Goal: Task Accomplishment & Management: Complete application form

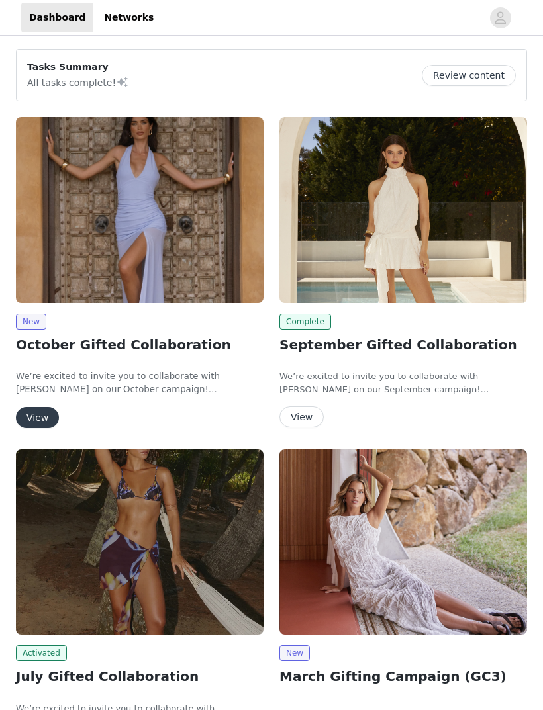
click at [32, 418] on button "View" at bounding box center [37, 417] width 43 height 21
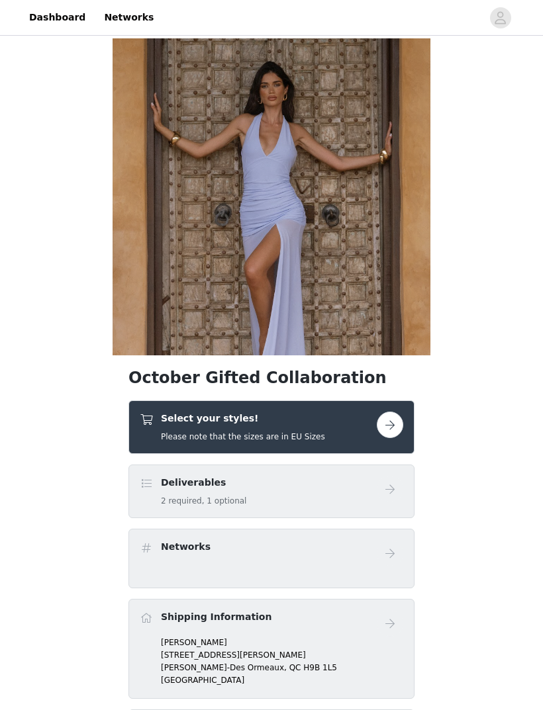
click at [390, 433] on button "button" at bounding box center [390, 425] width 26 height 26
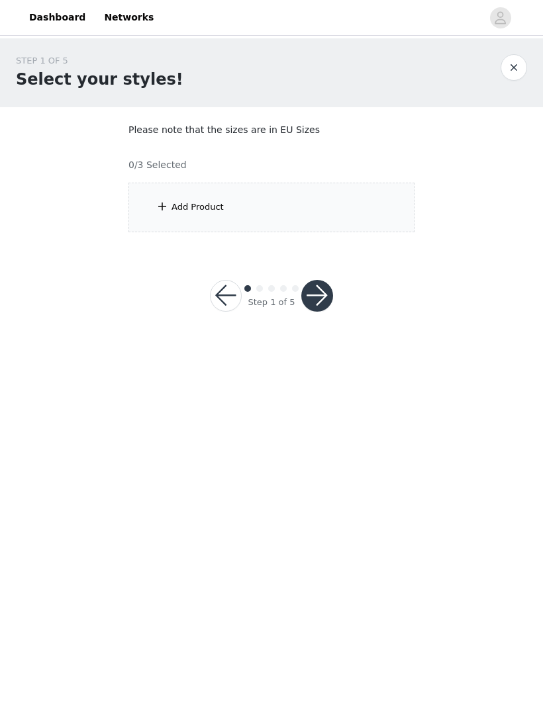
click at [377, 209] on div "Add Product" at bounding box center [271, 208] width 286 height 50
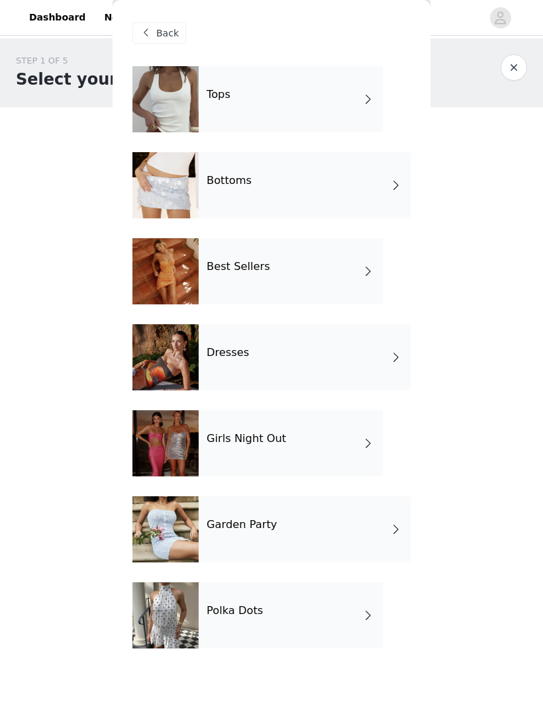
click at [273, 280] on div "Best Sellers" at bounding box center [291, 271] width 184 height 66
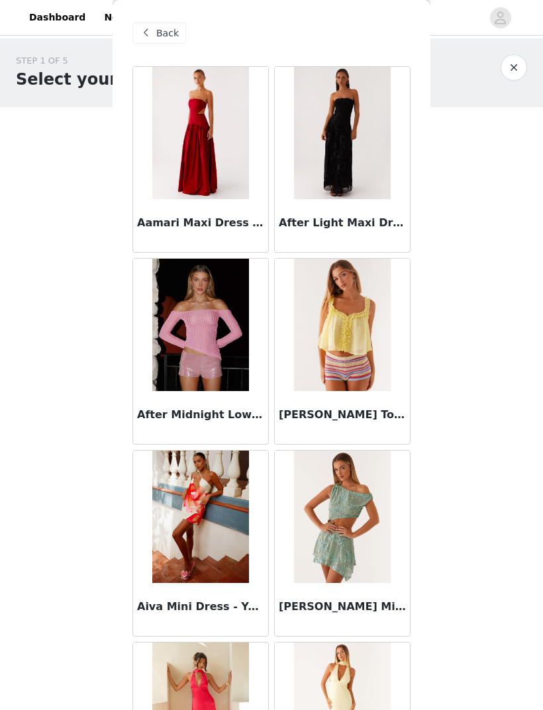
click at [168, 40] on div "Back" at bounding box center [159, 33] width 54 height 21
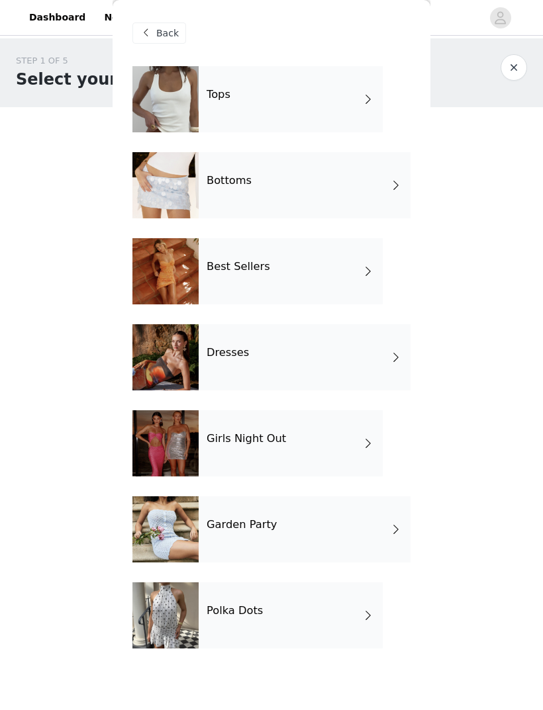
click at [312, 369] on div "Dresses" at bounding box center [305, 357] width 212 height 66
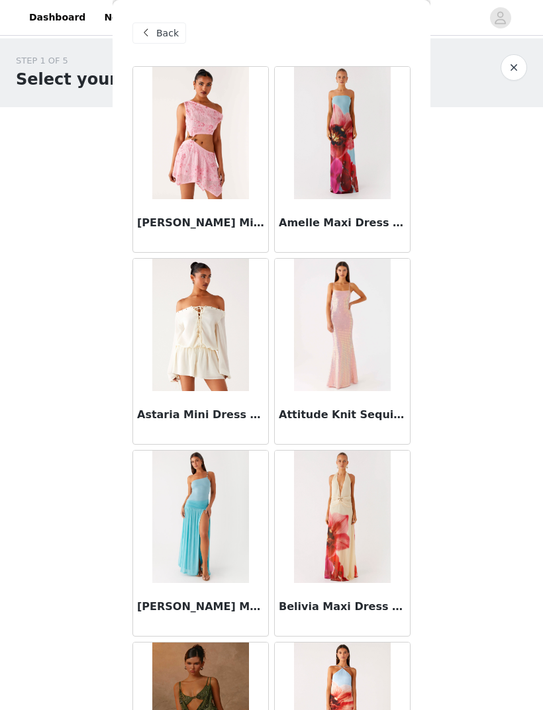
click at [522, 66] on button "button" at bounding box center [514, 67] width 26 height 26
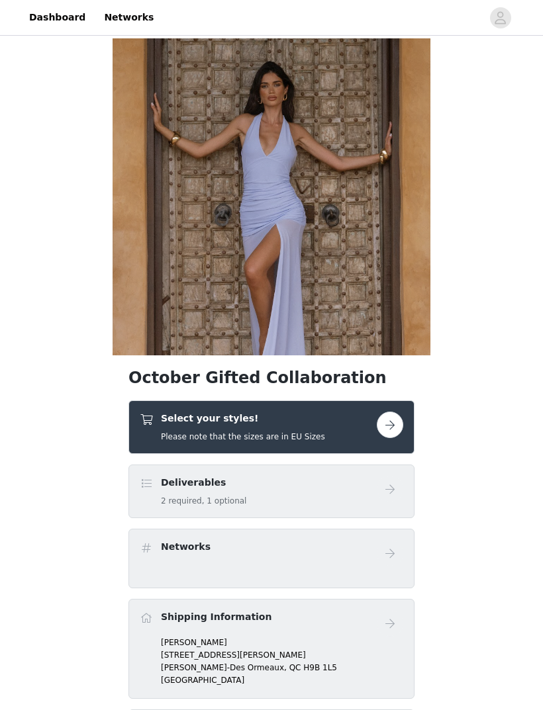
click at [393, 429] on button "button" at bounding box center [390, 425] width 26 height 26
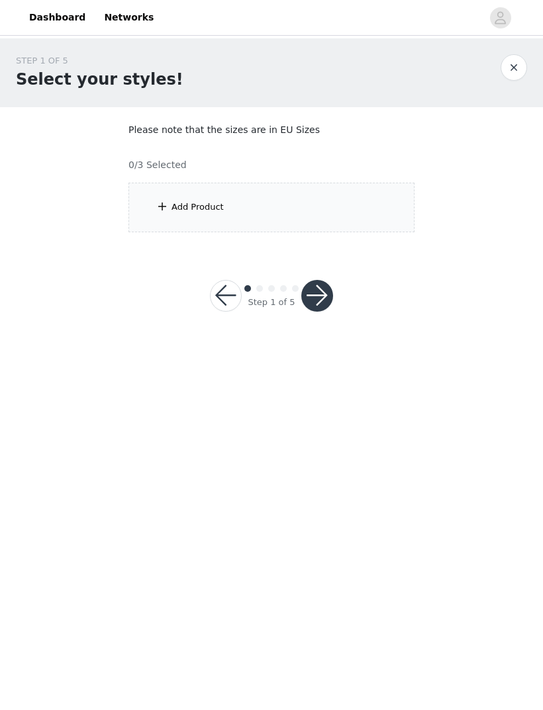
click at [337, 204] on div "Add Product" at bounding box center [271, 208] width 286 height 50
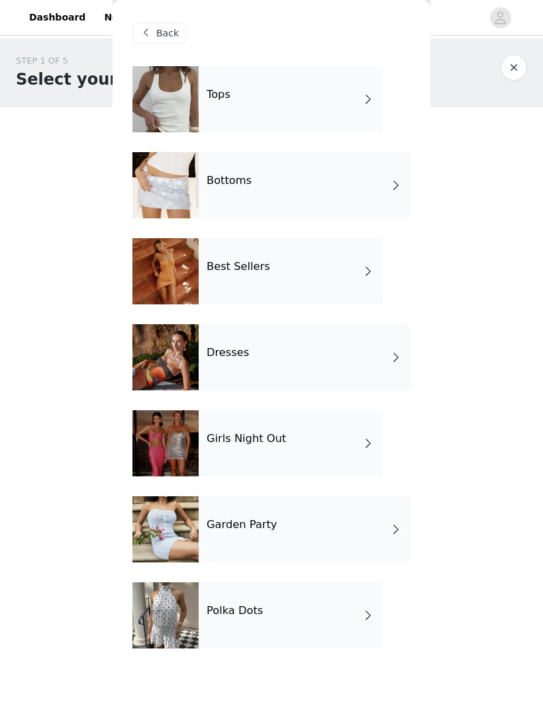
click at [314, 364] on div "Dresses" at bounding box center [305, 357] width 212 height 66
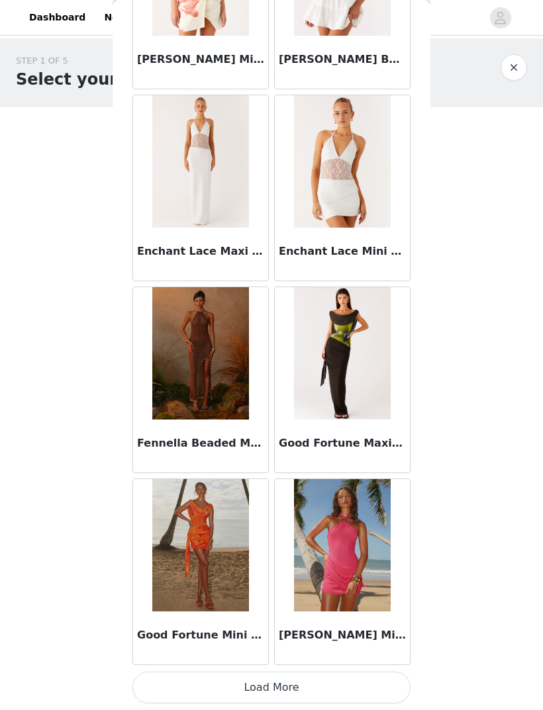
click at [356, 681] on button "Load More" at bounding box center [271, 688] width 278 height 32
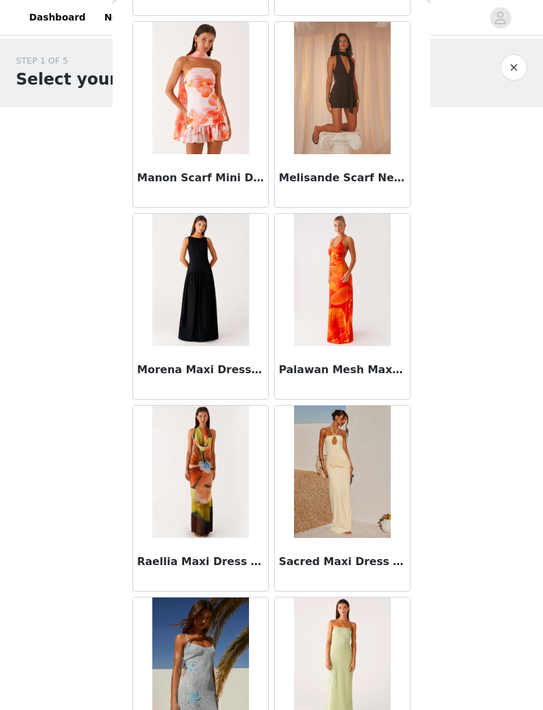
click at [372, 441] on img at bounding box center [342, 472] width 96 height 132
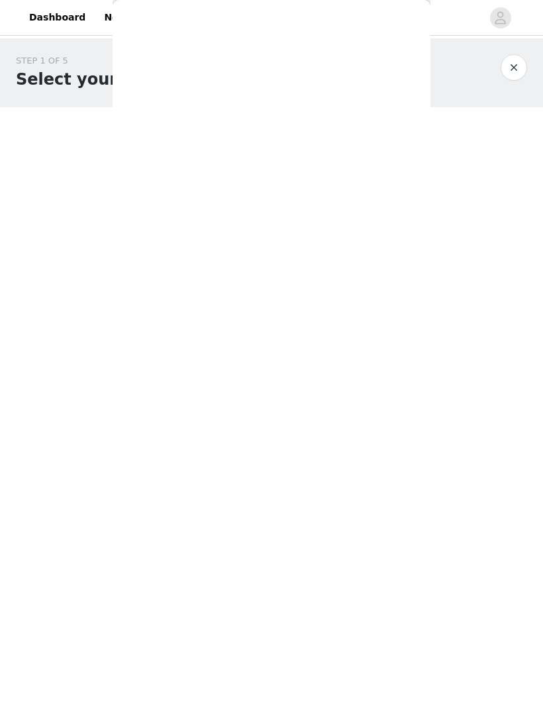
scroll to position [1, 0]
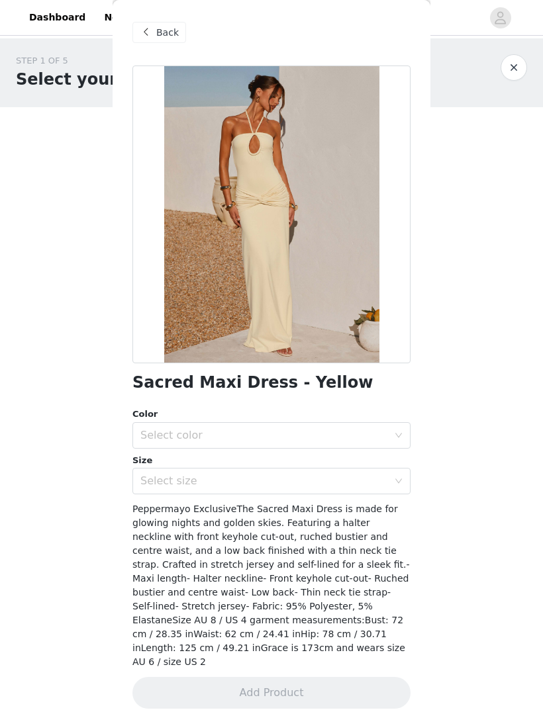
click at [165, 33] on span "Back" at bounding box center [167, 33] width 23 height 14
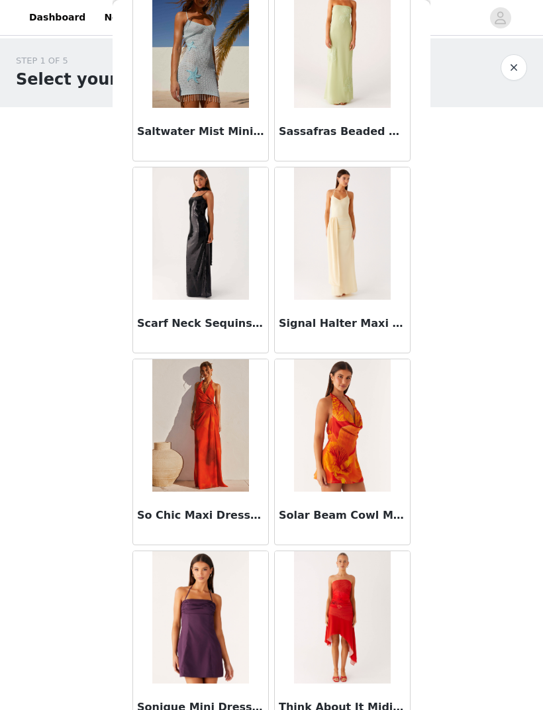
scroll to position [3165, 0]
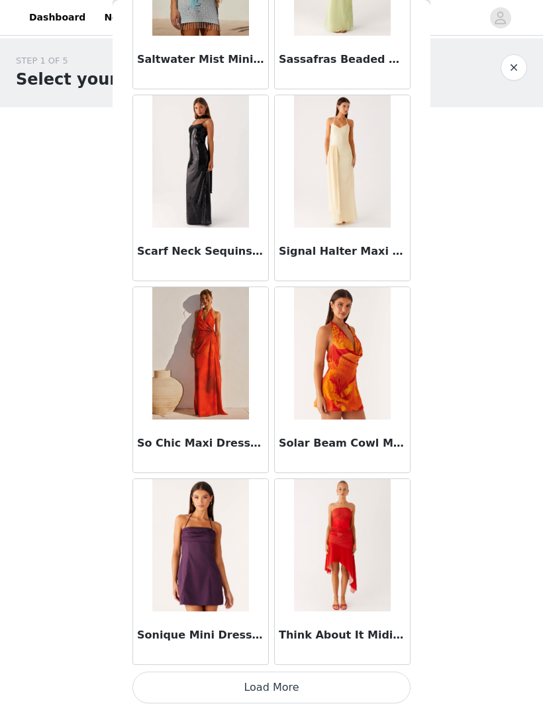
click at [228, 683] on button "Load More" at bounding box center [271, 688] width 278 height 32
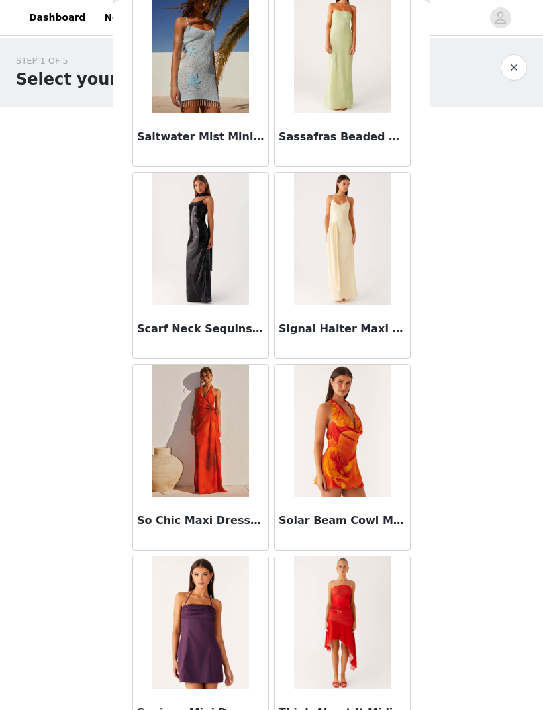
scroll to position [2979, 0]
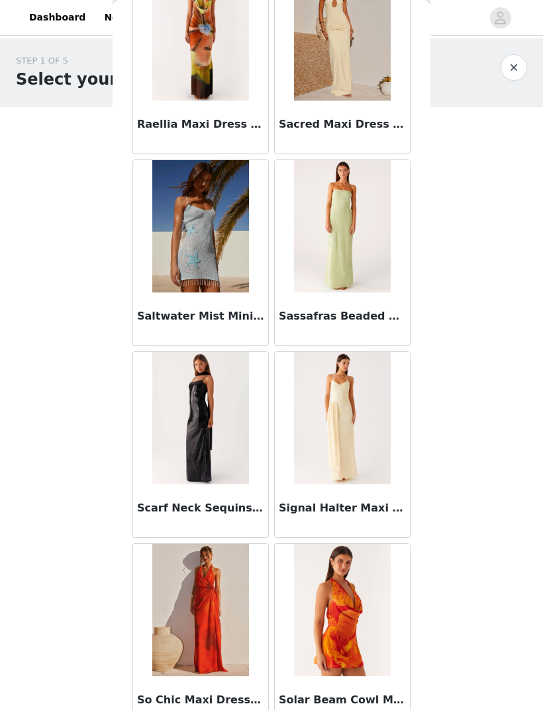
click at [237, 427] on img at bounding box center [200, 418] width 96 height 132
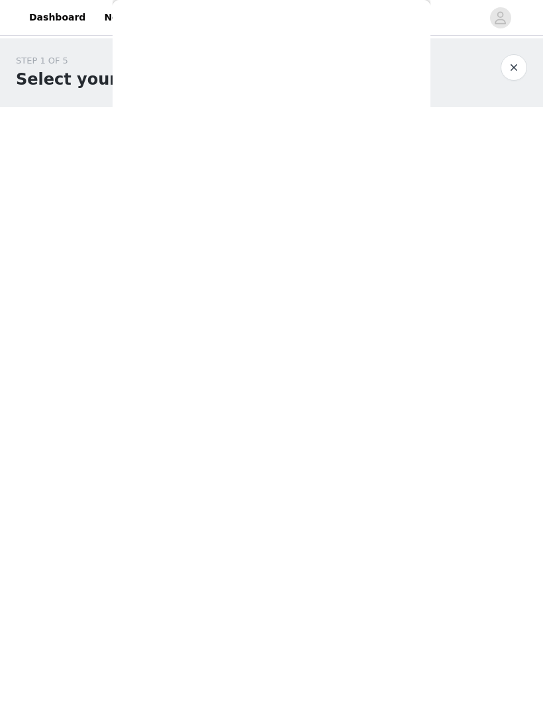
scroll to position [0, 0]
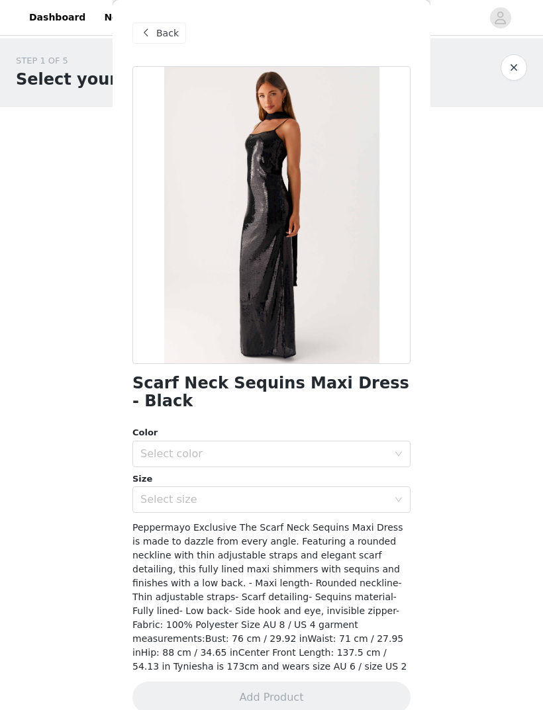
click at [171, 34] on span "Back" at bounding box center [167, 33] width 23 height 14
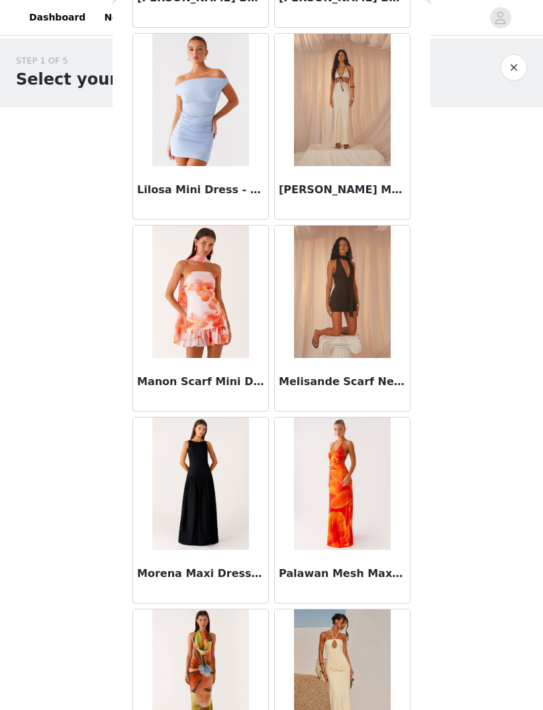
scroll to position [2386, 0]
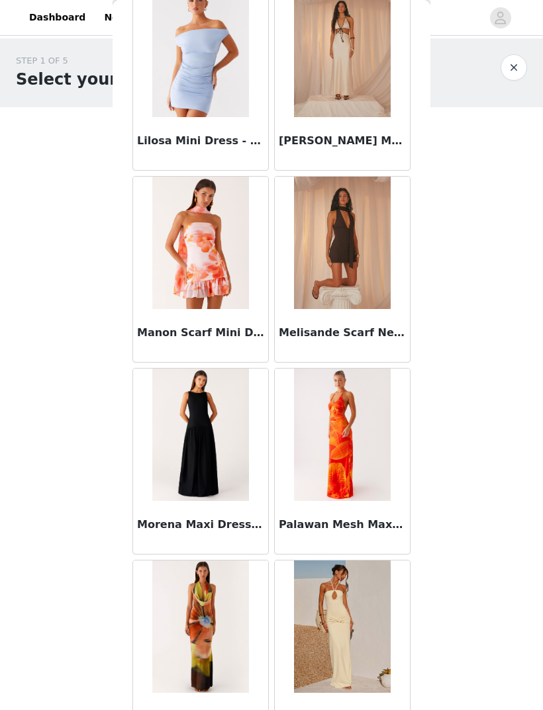
click at [225, 467] on img at bounding box center [200, 435] width 96 height 132
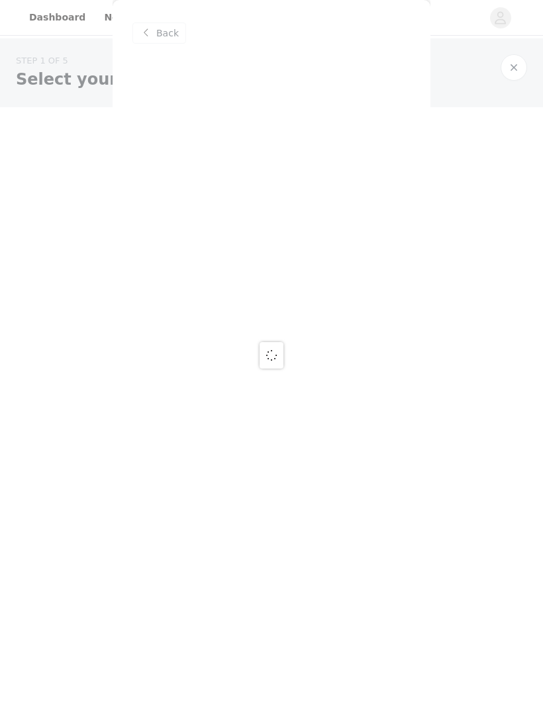
scroll to position [0, 0]
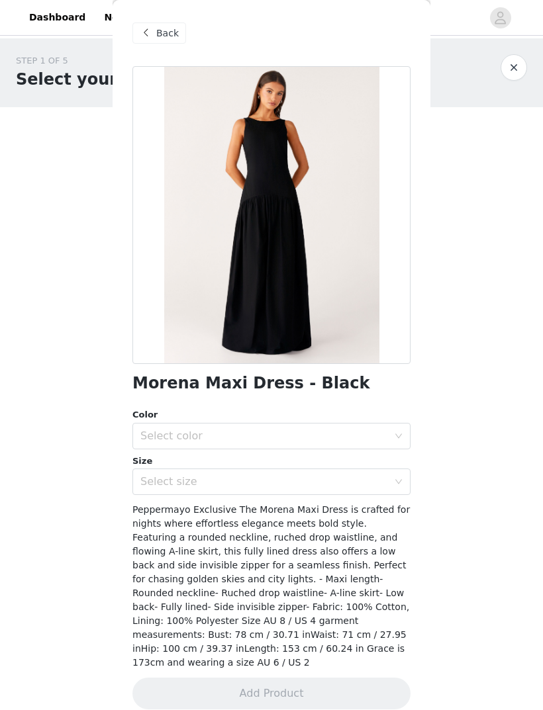
click at [340, 433] on div "Select color" at bounding box center [264, 436] width 248 height 13
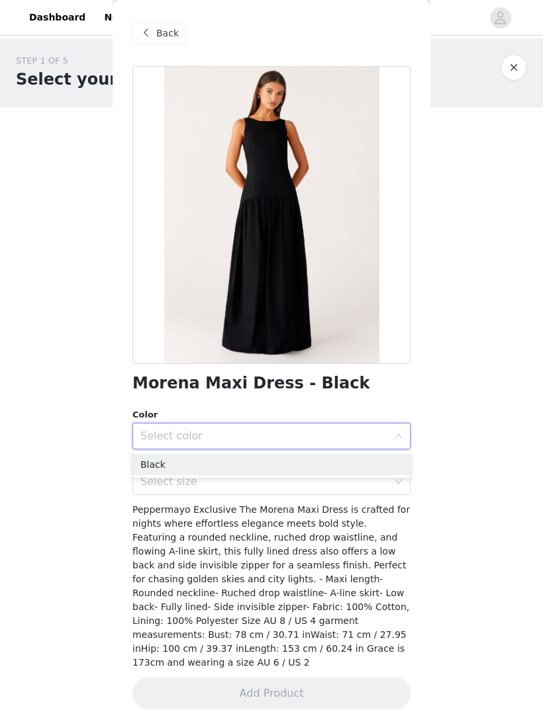
click at [323, 460] on li "Black" at bounding box center [271, 464] width 278 height 21
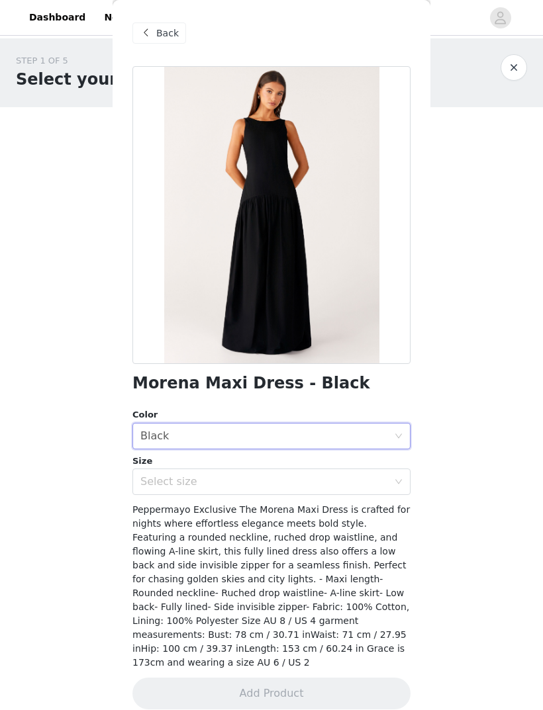
click at [318, 480] on div "Select size" at bounding box center [264, 481] width 248 height 13
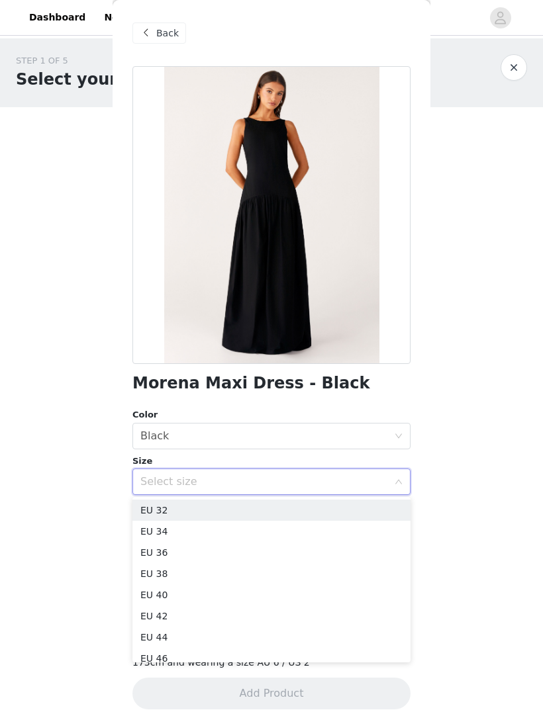
click at [230, 505] on li "EU 32" at bounding box center [271, 510] width 278 height 21
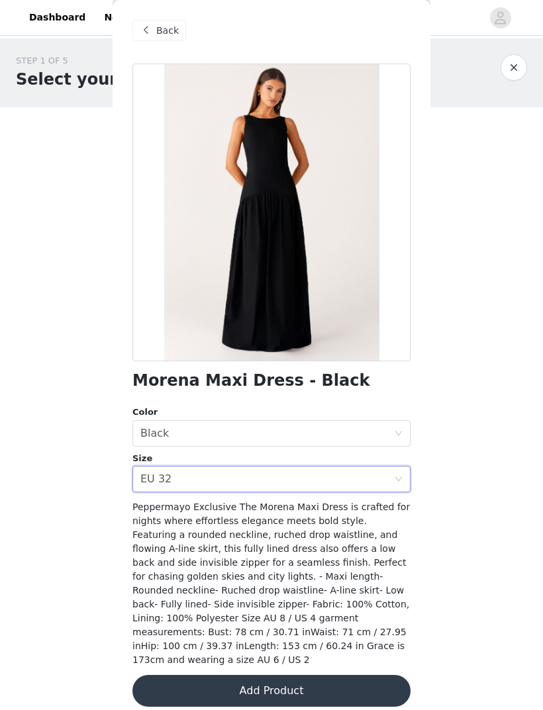
scroll to position [1, 0]
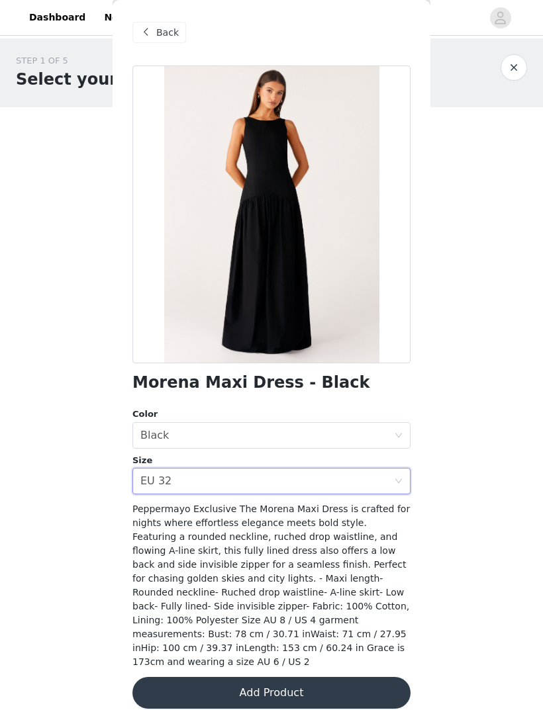
click at [162, 34] on span "Back" at bounding box center [167, 33] width 23 height 14
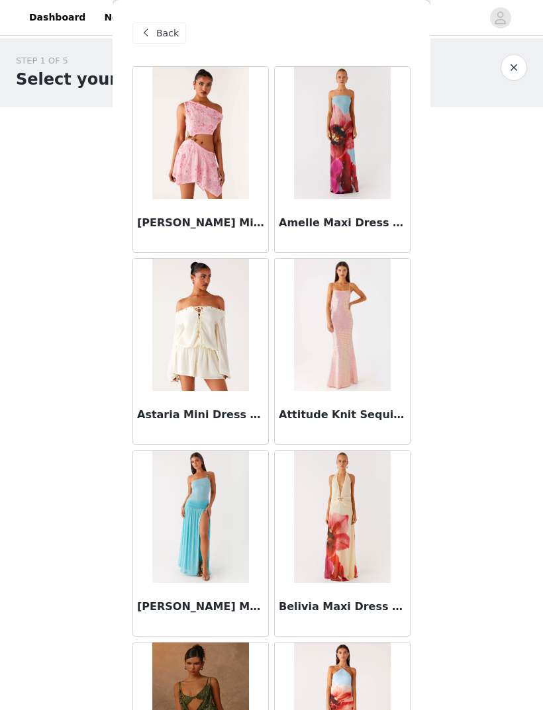
scroll to position [0, 0]
click at [170, 34] on span "Back" at bounding box center [167, 33] width 23 height 14
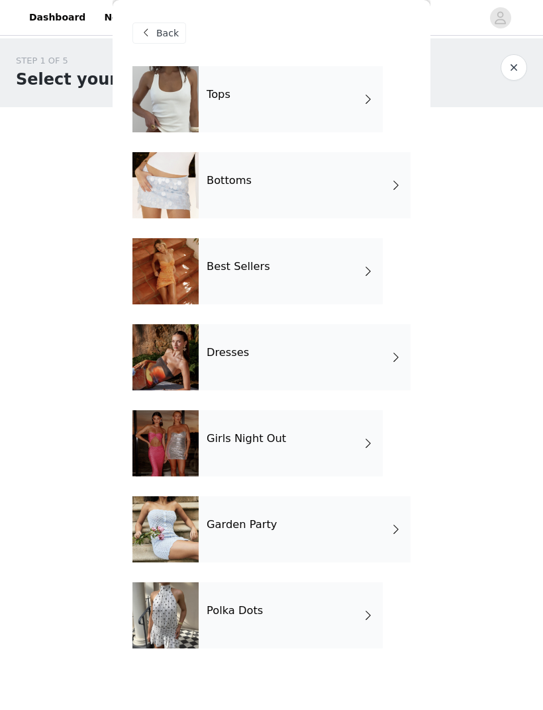
click at [324, 448] on div "Girls Night Out" at bounding box center [291, 443] width 184 height 66
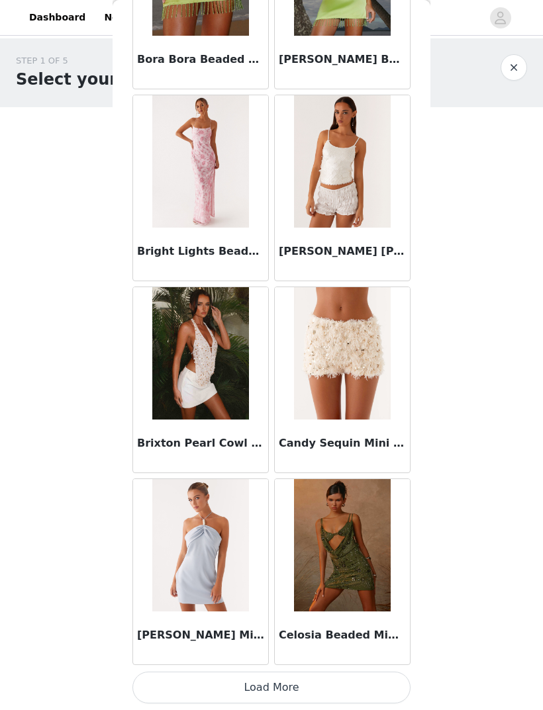
scroll to position [1315, 0]
click at [338, 683] on button "Load More" at bounding box center [271, 688] width 278 height 32
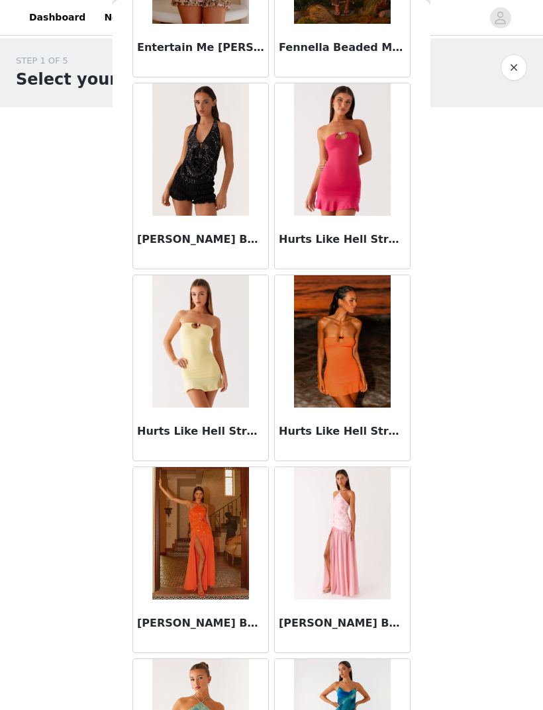
scroll to position [2881, 0]
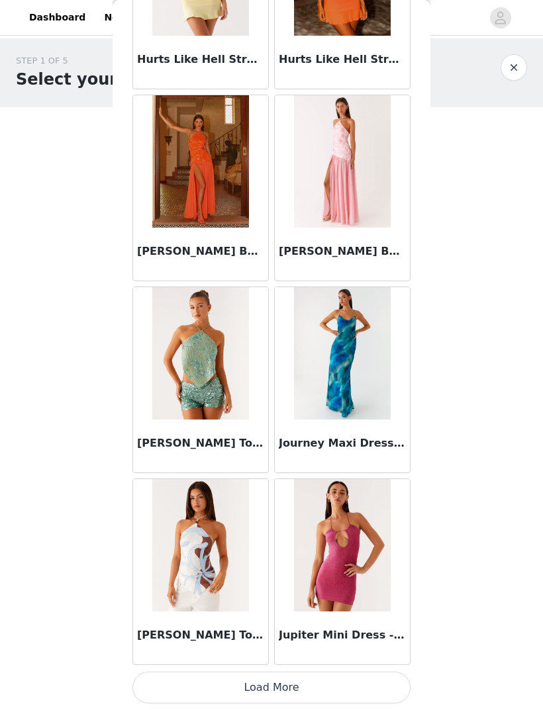
click at [296, 683] on button "Load More" at bounding box center [271, 688] width 278 height 32
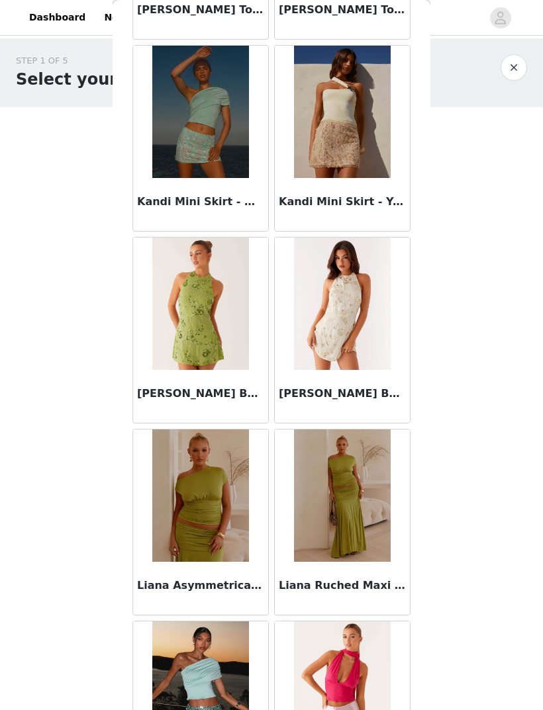
scroll to position [4438, 0]
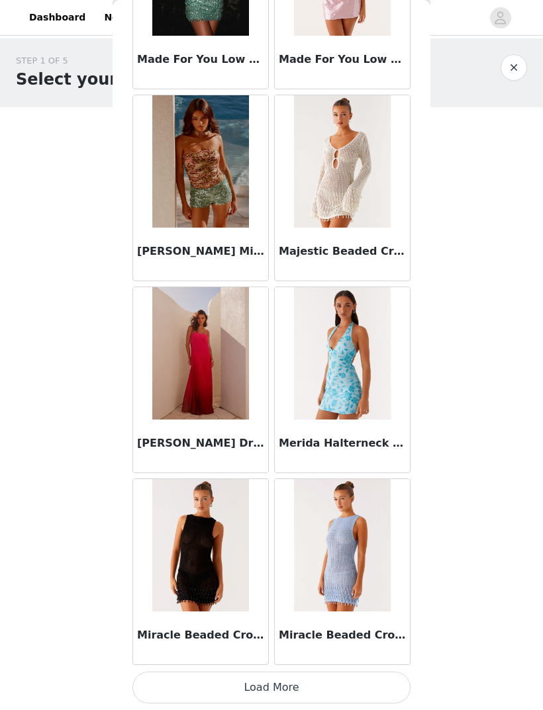
click at [328, 679] on button "Load More" at bounding box center [271, 688] width 278 height 32
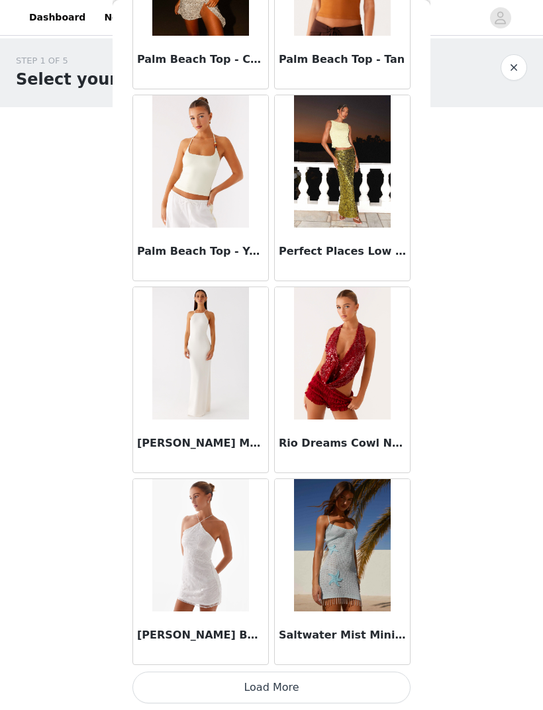
click at [304, 681] on button "Load More" at bounding box center [271, 688] width 278 height 32
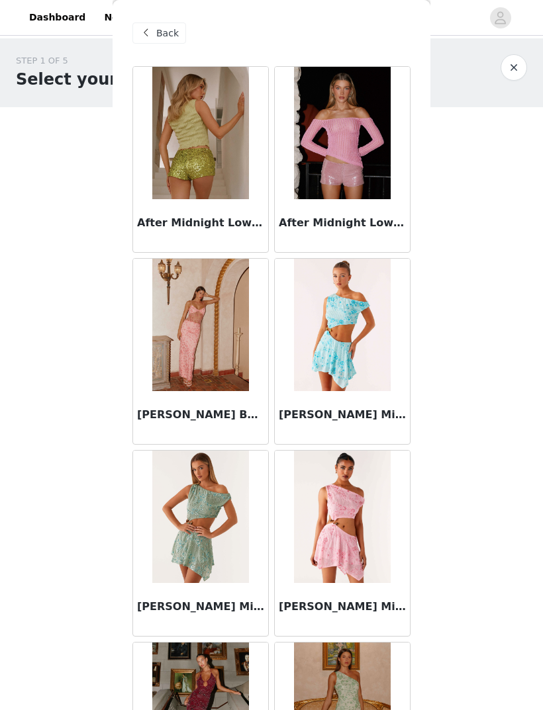
scroll to position [0, 0]
click at [171, 33] on span "Back" at bounding box center [167, 33] width 23 height 14
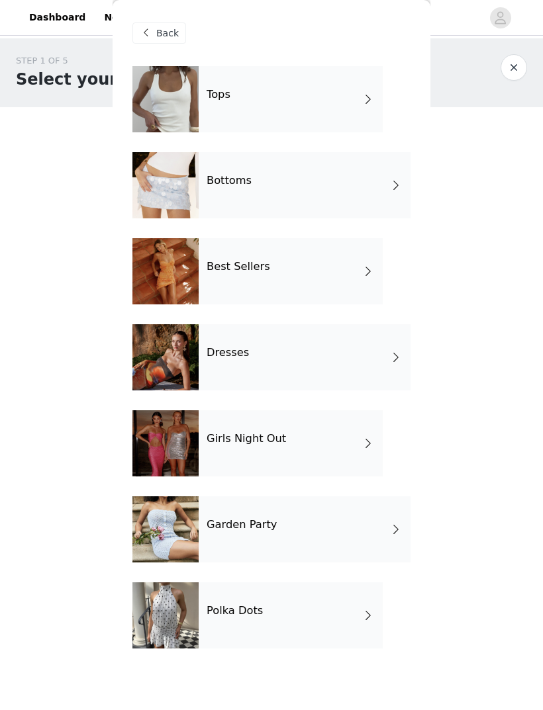
click at [297, 111] on div "Tops" at bounding box center [291, 99] width 184 height 66
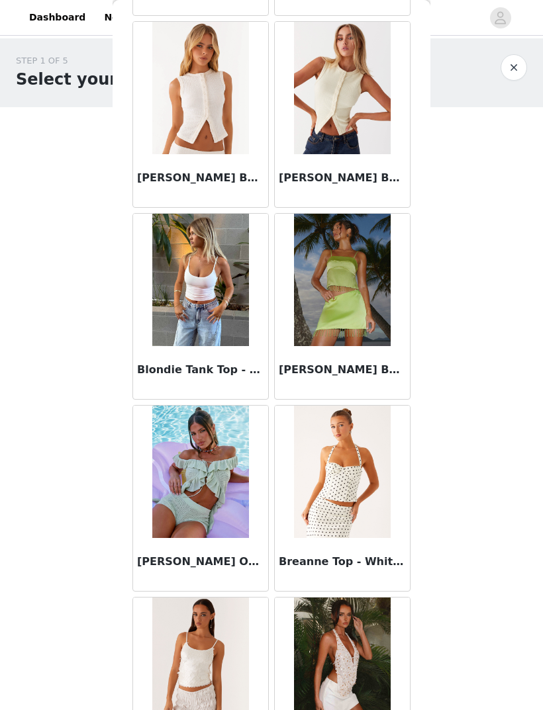
scroll to position [1251, 0]
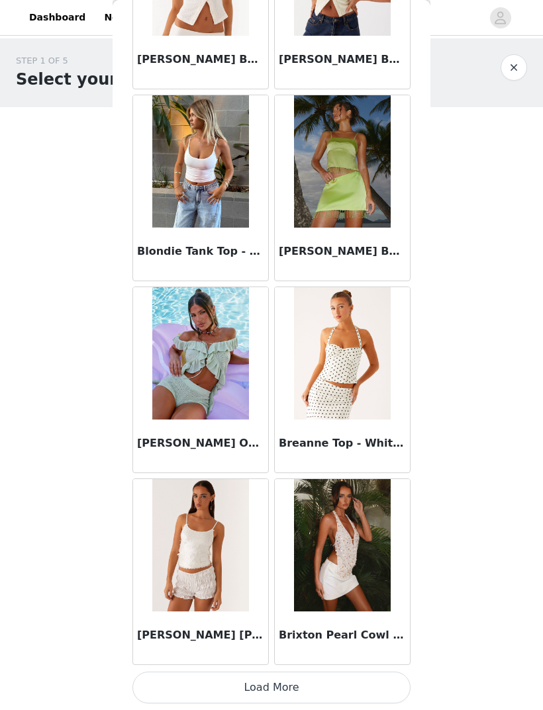
click at [328, 688] on button "Load More" at bounding box center [271, 688] width 278 height 32
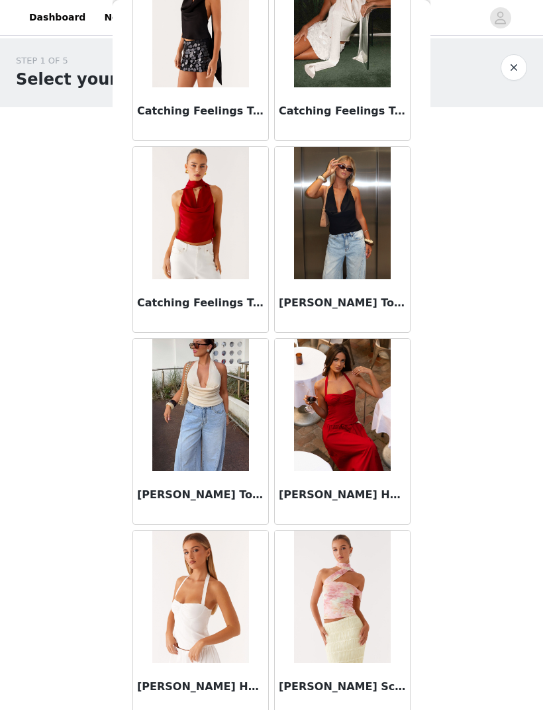
scroll to position [2318, 0]
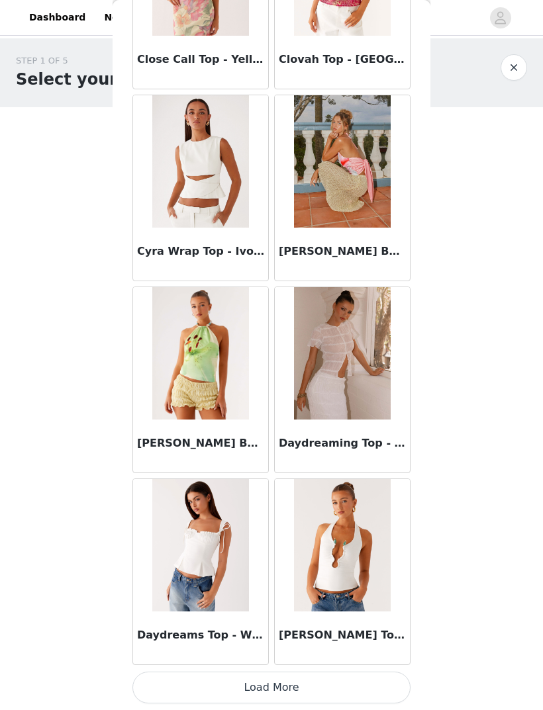
click at [292, 689] on button "Load More" at bounding box center [271, 688] width 278 height 32
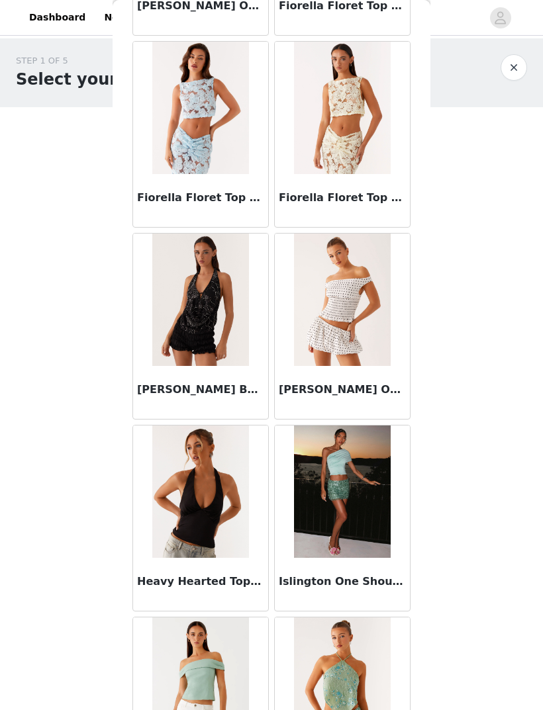
scroll to position [4270, 0]
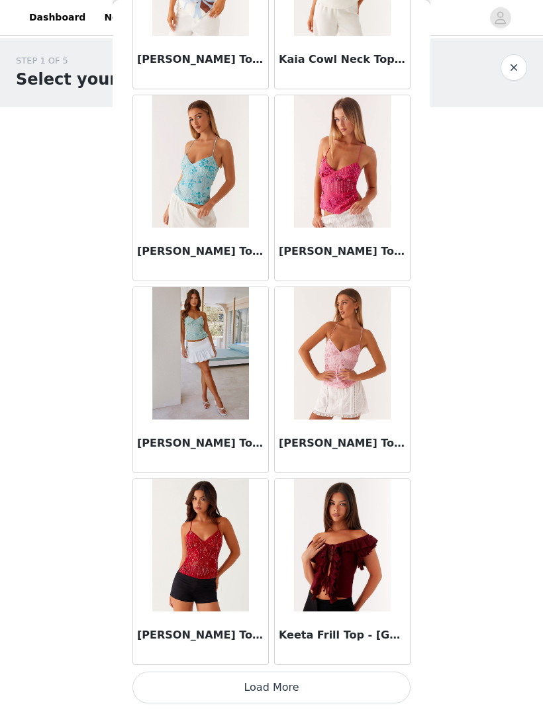
click at [287, 694] on button "Load More" at bounding box center [271, 688] width 278 height 32
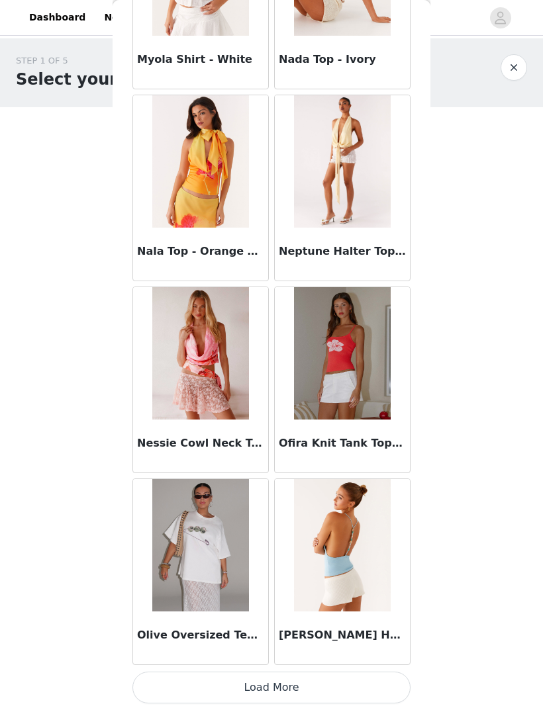
click at [300, 686] on button "Load More" at bounding box center [271, 688] width 278 height 32
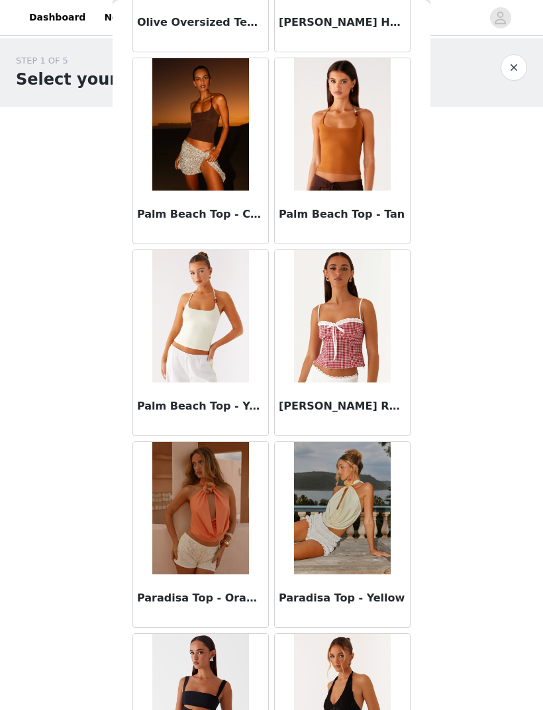
scroll to position [7835, 0]
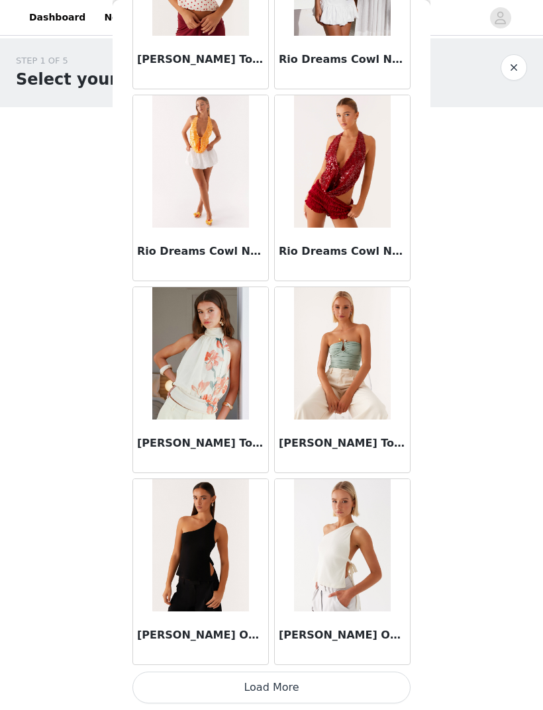
click at [324, 686] on button "Load More" at bounding box center [271, 688] width 278 height 32
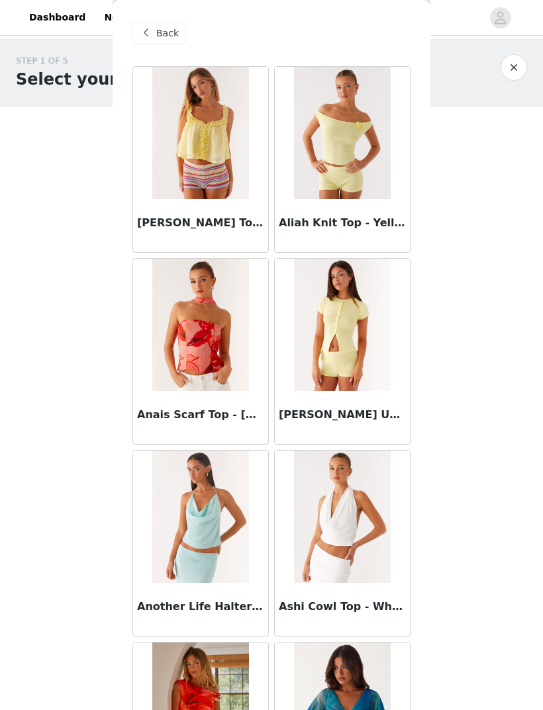
scroll to position [0, 0]
click at [164, 36] on span "Back" at bounding box center [167, 33] width 23 height 14
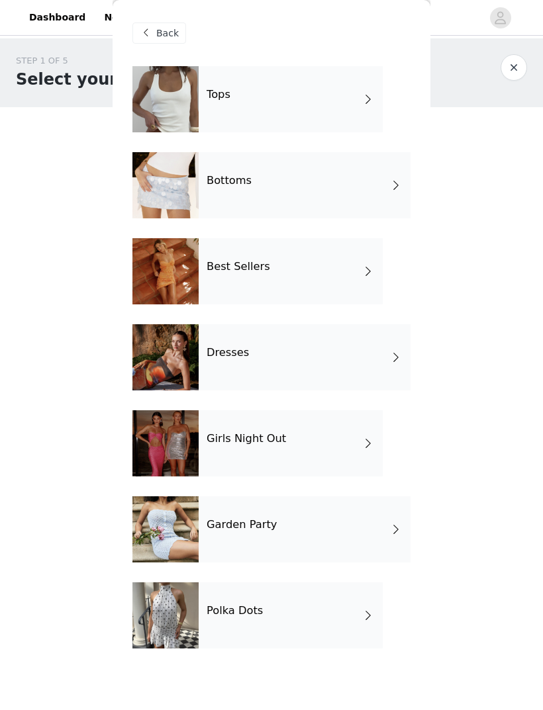
click at [322, 187] on div "Bottoms" at bounding box center [305, 185] width 212 height 66
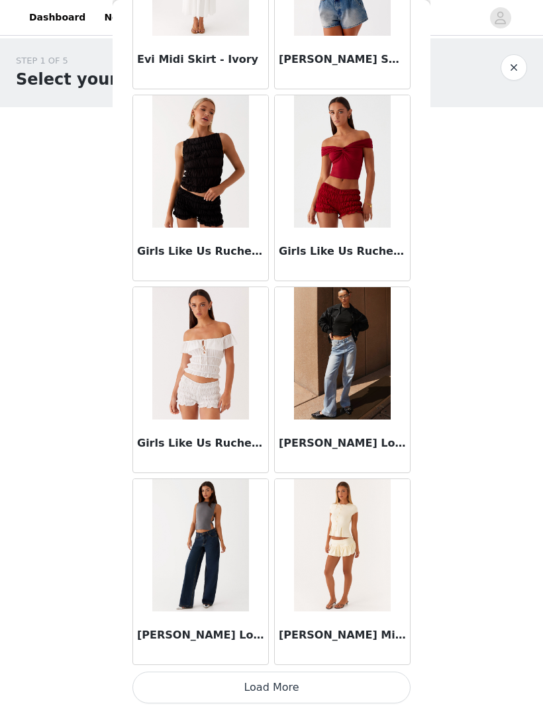
scroll to position [1315, 0]
click at [324, 684] on button "Load More" at bounding box center [271, 688] width 278 height 32
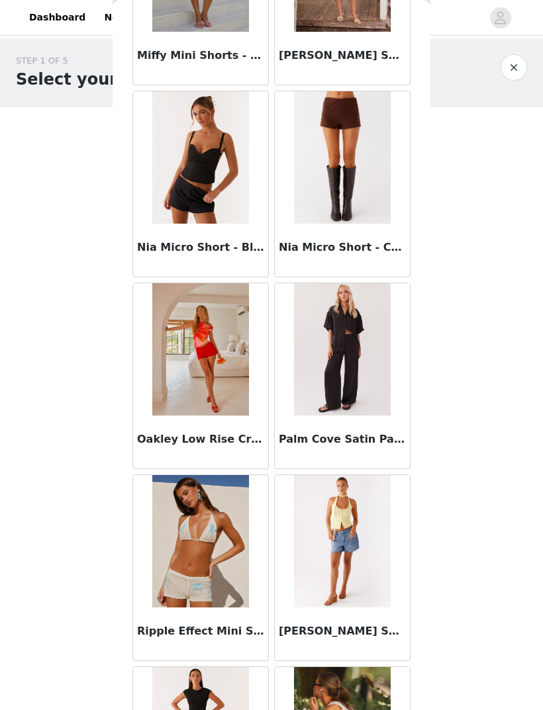
scroll to position [2664, 0]
click at [394, 440] on h3 "Palm Cove Satin Pants - Black" at bounding box center [342, 439] width 127 height 16
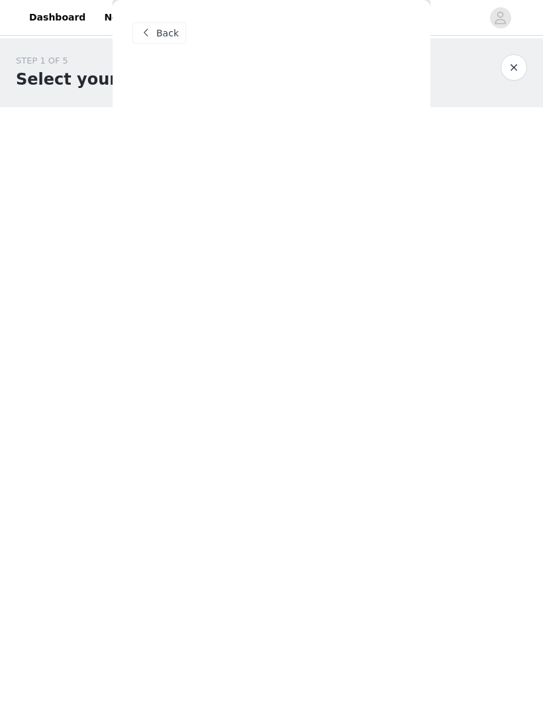
scroll to position [0, 0]
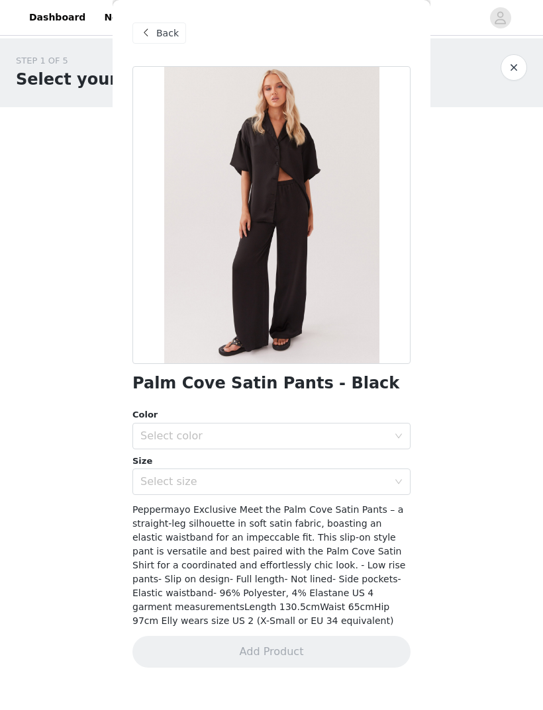
click at [158, 32] on span "Back" at bounding box center [167, 33] width 23 height 14
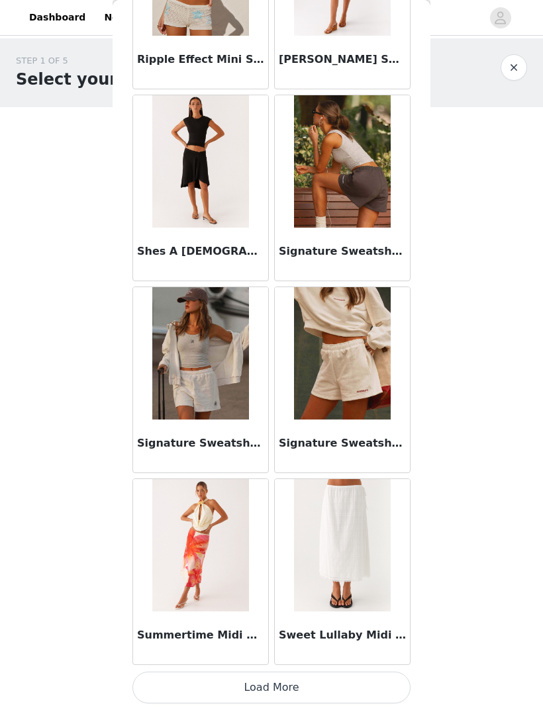
click at [359, 681] on button "Load More" at bounding box center [271, 688] width 278 height 32
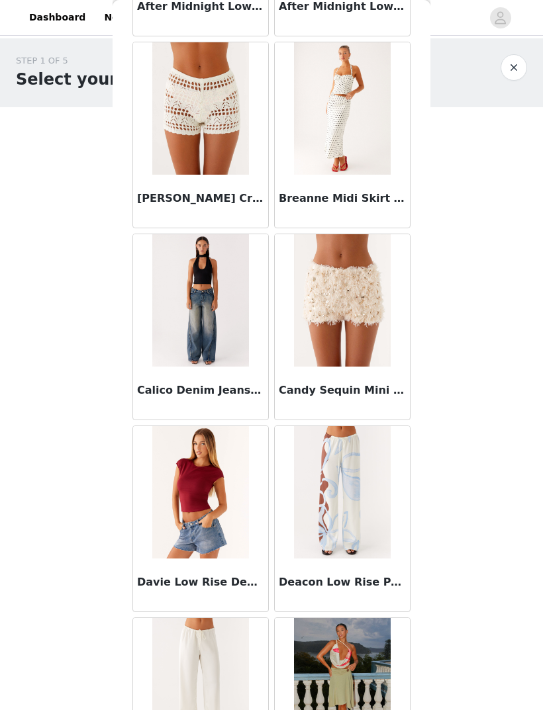
scroll to position [2, 0]
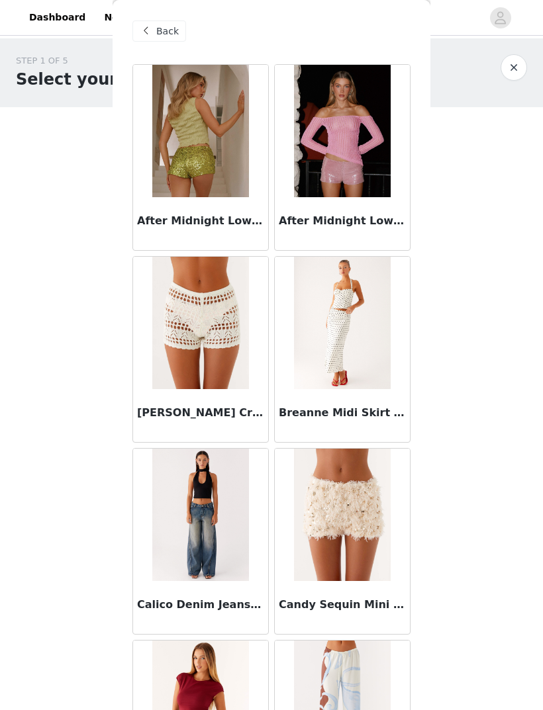
click at [361, 561] on img at bounding box center [342, 515] width 96 height 132
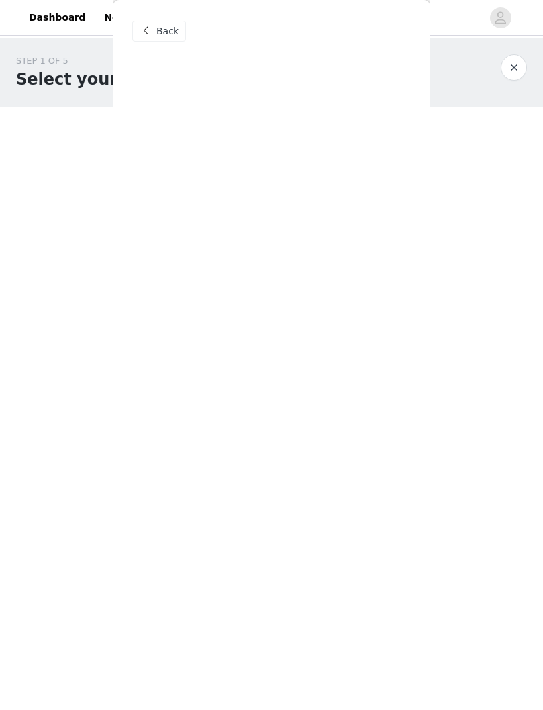
scroll to position [0, 0]
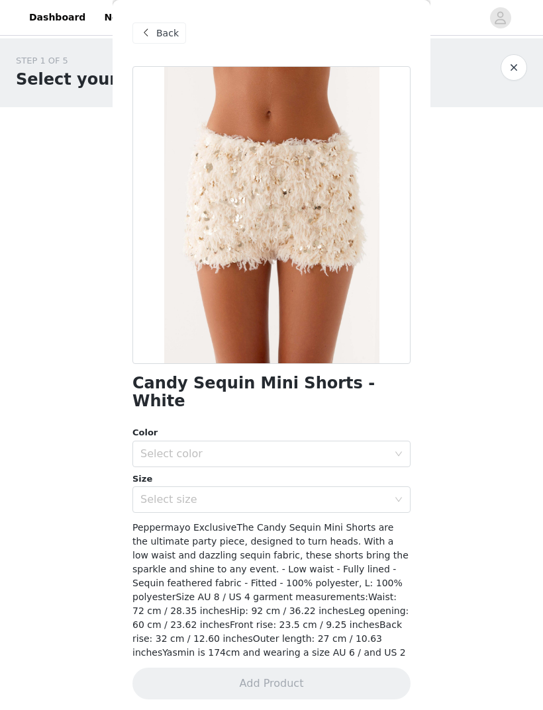
click at [165, 31] on span "Back" at bounding box center [167, 33] width 23 height 14
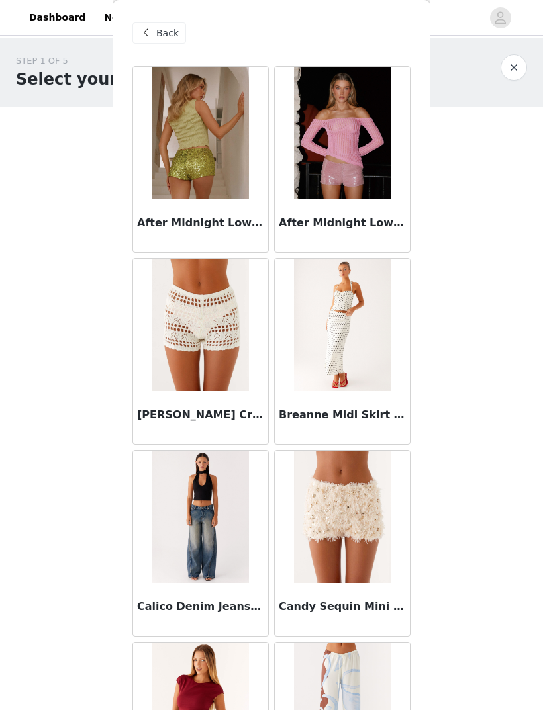
click at [167, 31] on span "Back" at bounding box center [167, 33] width 23 height 14
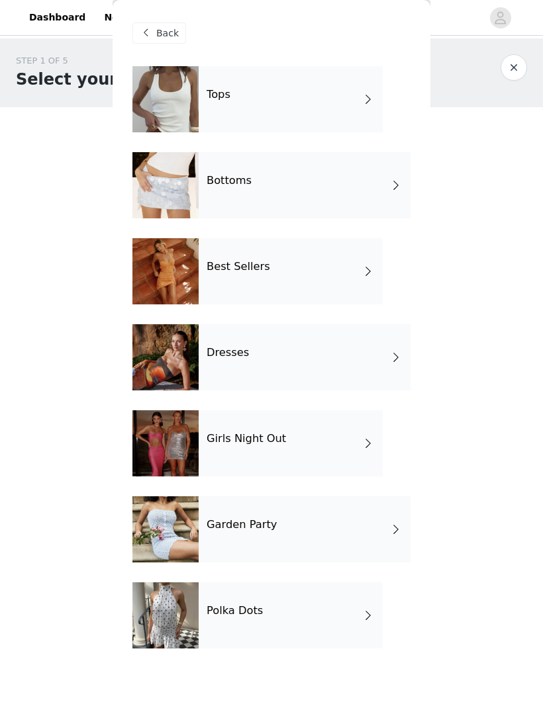
click at [343, 537] on div "Garden Party" at bounding box center [305, 530] width 212 height 66
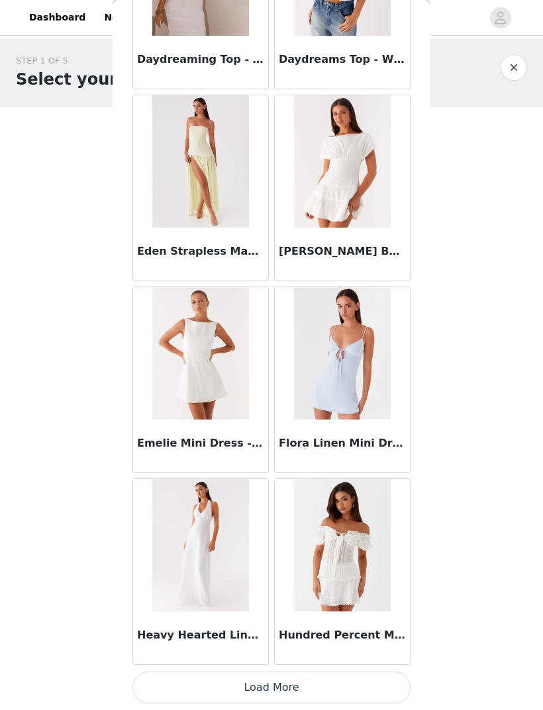
click at [361, 687] on button "Load More" at bounding box center [271, 688] width 278 height 32
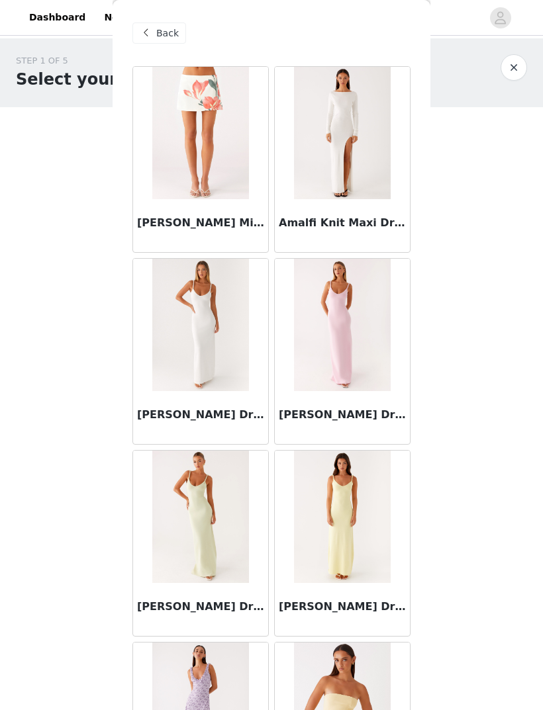
click at [177, 42] on div "Back" at bounding box center [159, 33] width 54 height 21
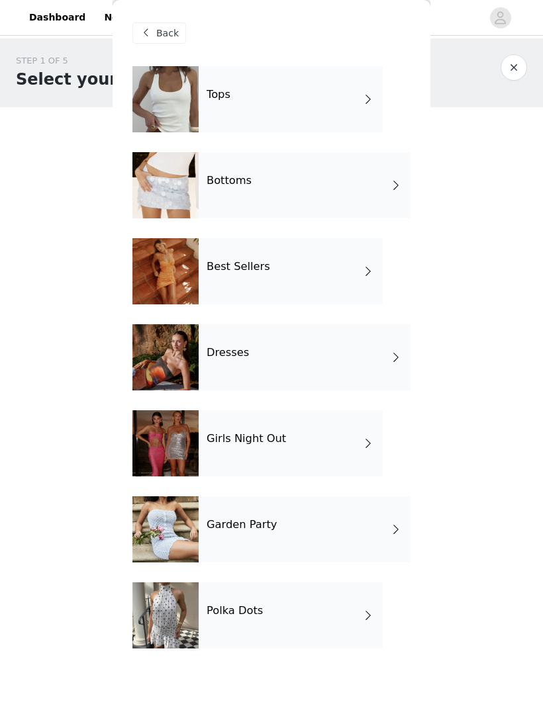
click at [275, 625] on div "Polka Dots" at bounding box center [291, 616] width 184 height 66
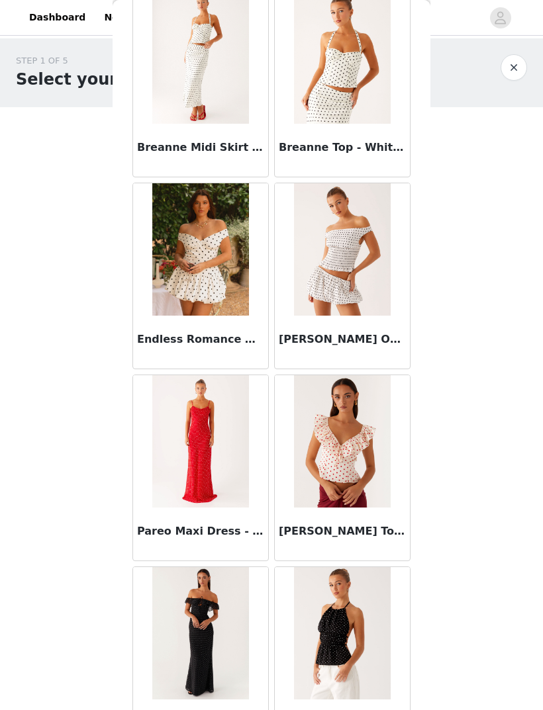
scroll to position [348, 0]
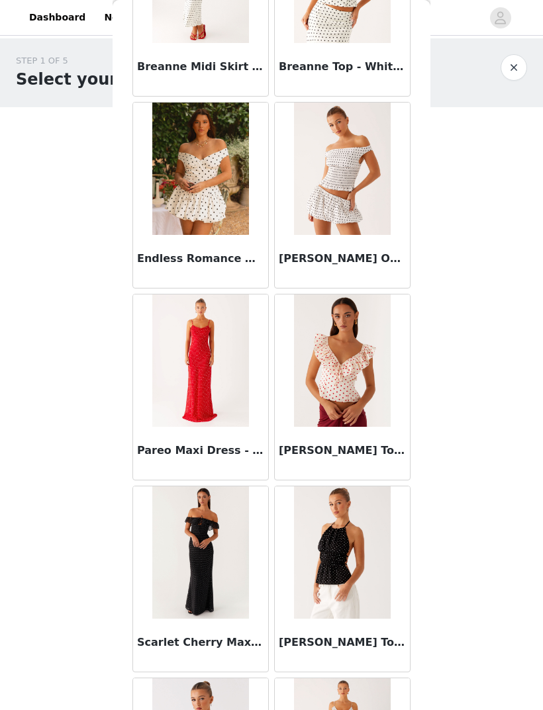
click at [373, 417] on img at bounding box center [342, 361] width 96 height 132
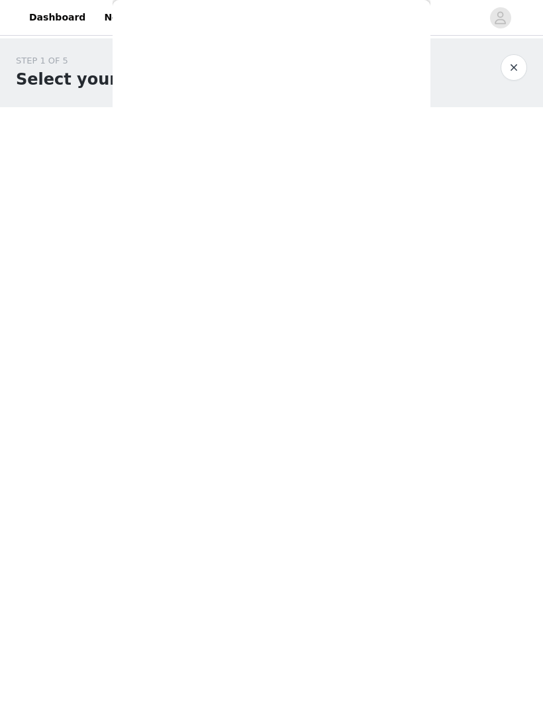
scroll to position [0, 0]
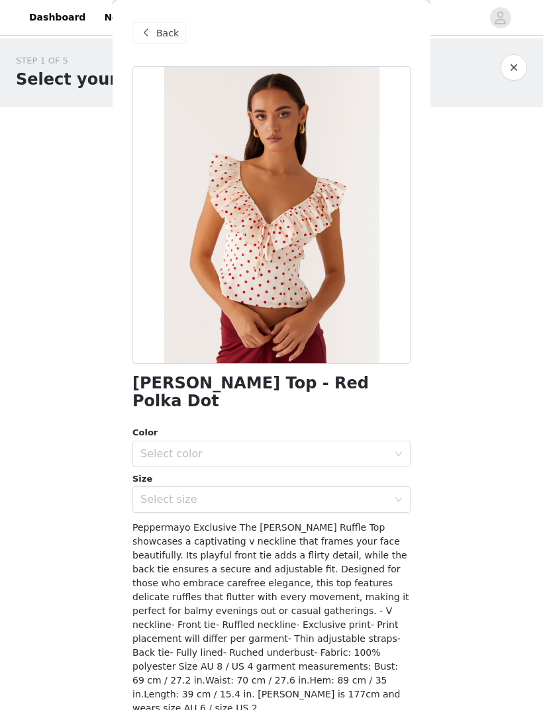
click at [352, 448] on div "Select color" at bounding box center [264, 454] width 248 height 13
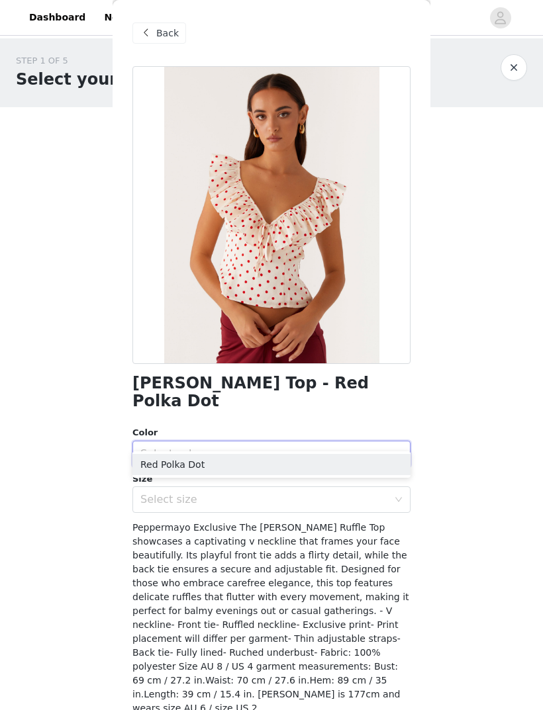
click at [363, 461] on li "Red Polka Dot" at bounding box center [271, 464] width 278 height 21
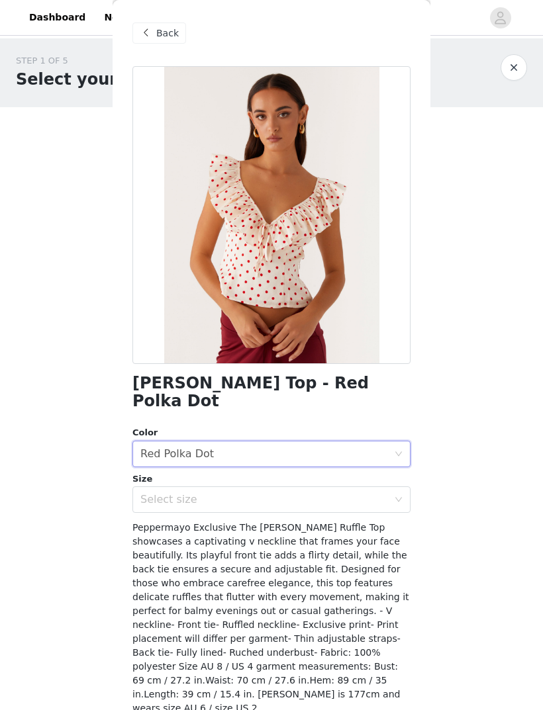
click at [340, 493] on div "Select size" at bounding box center [264, 499] width 248 height 13
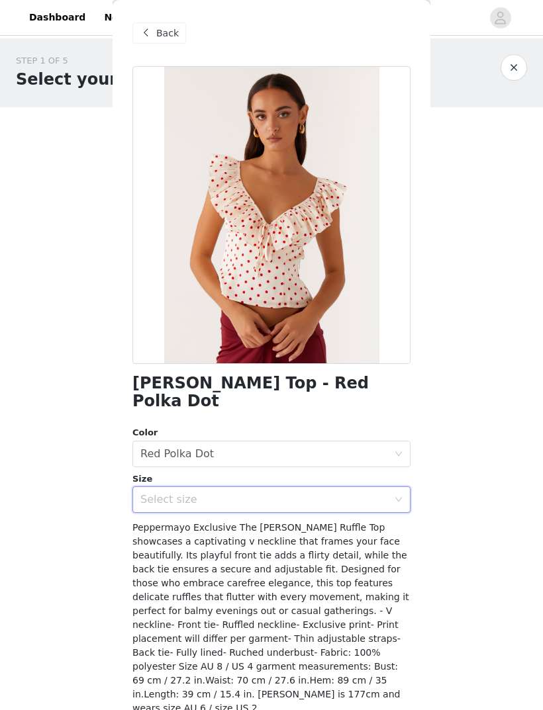
click at [456, 406] on body "Dashboard Networks STEP 1 OF 5 Select your styles! Please note that the sizes a…" at bounding box center [271, 355] width 543 height 710
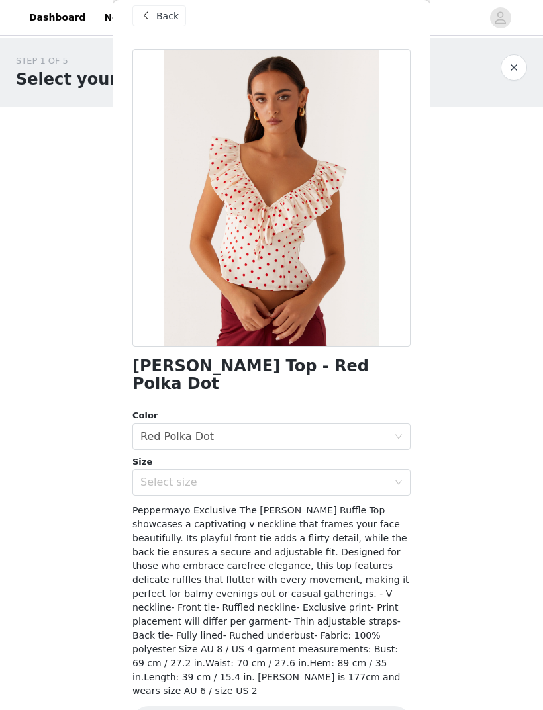
scroll to position [23, 0]
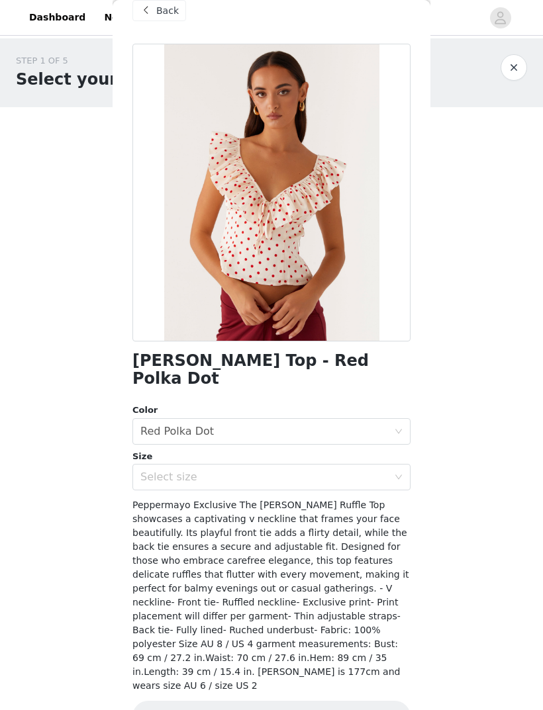
click at [325, 471] on div "Select size" at bounding box center [264, 477] width 248 height 13
click at [493, 307] on div "STEP 1 OF 5 Select your styles! Please note that the sizes are in EU Sizes 0/3 …" at bounding box center [271, 190] width 543 height 305
click at [323, 471] on div "Select size" at bounding box center [264, 477] width 248 height 13
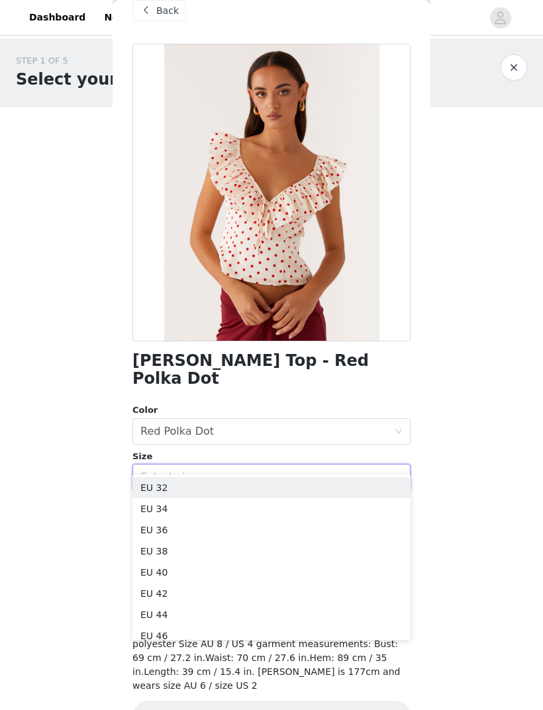
click at [265, 485] on li "EU 32" at bounding box center [271, 487] width 278 height 21
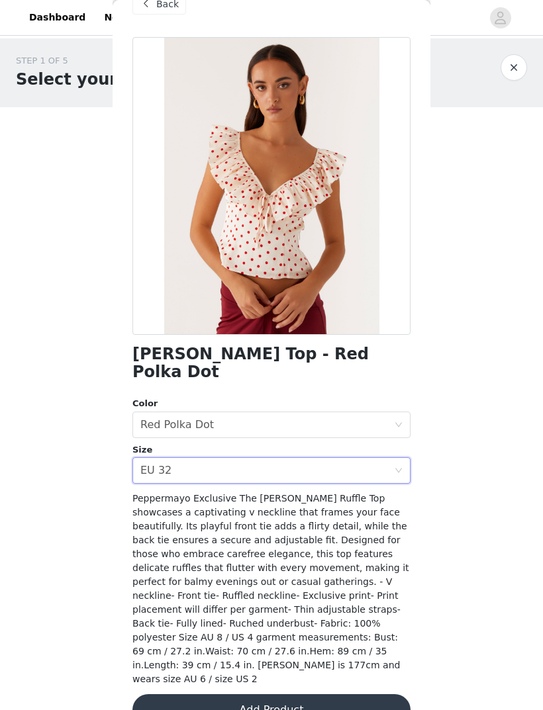
scroll to position [28, 0]
click at [324, 695] on button "Add Product" at bounding box center [271, 711] width 278 height 32
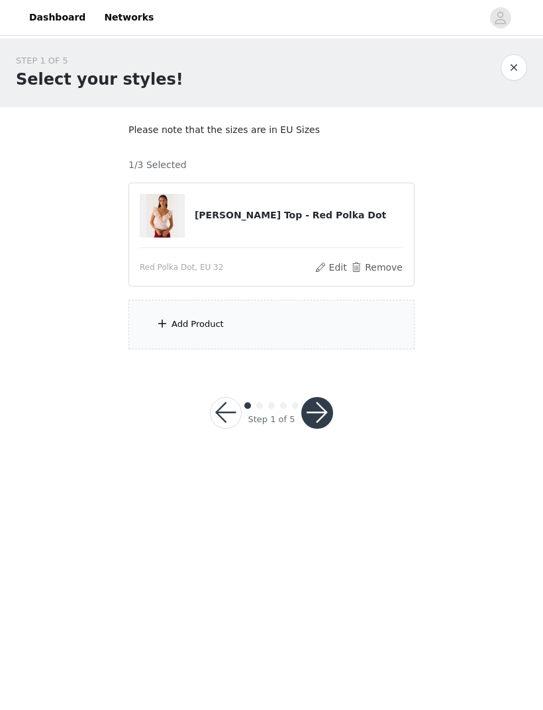
click at [332, 330] on div "Add Product" at bounding box center [271, 325] width 286 height 50
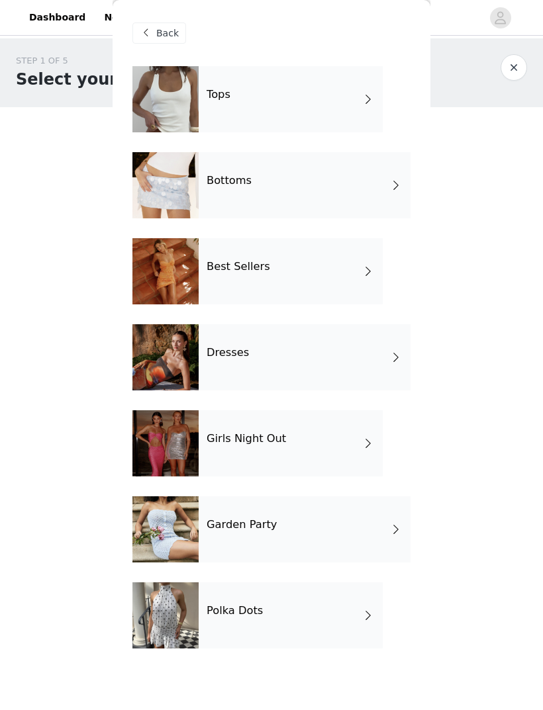
click at [332, 284] on div "Best Sellers" at bounding box center [291, 271] width 184 height 66
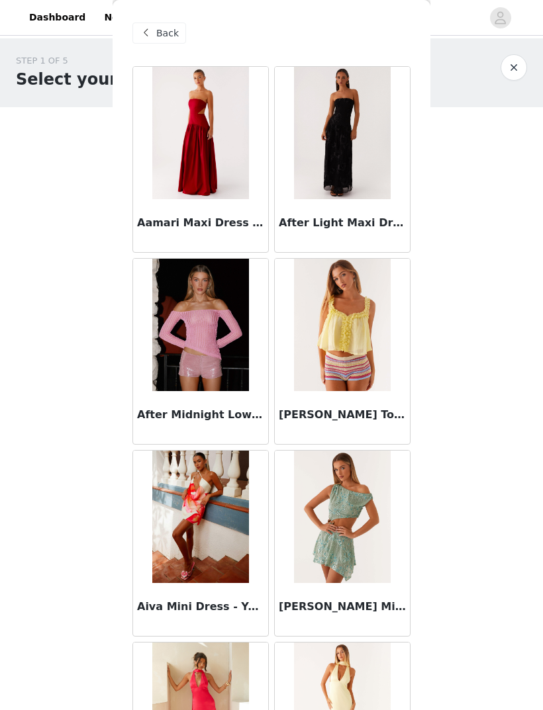
scroll to position [0, 0]
click at [368, 215] on h3 "After Light Maxi Dress - Black" at bounding box center [342, 223] width 127 height 16
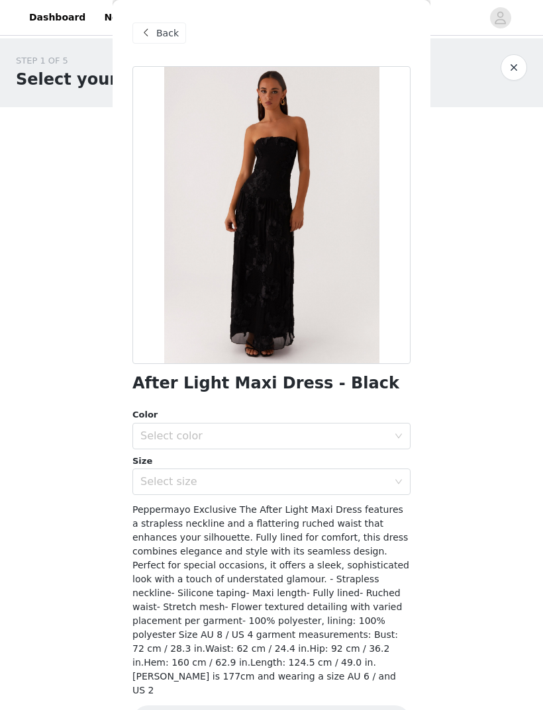
click at [171, 43] on div "Back" at bounding box center [159, 33] width 54 height 21
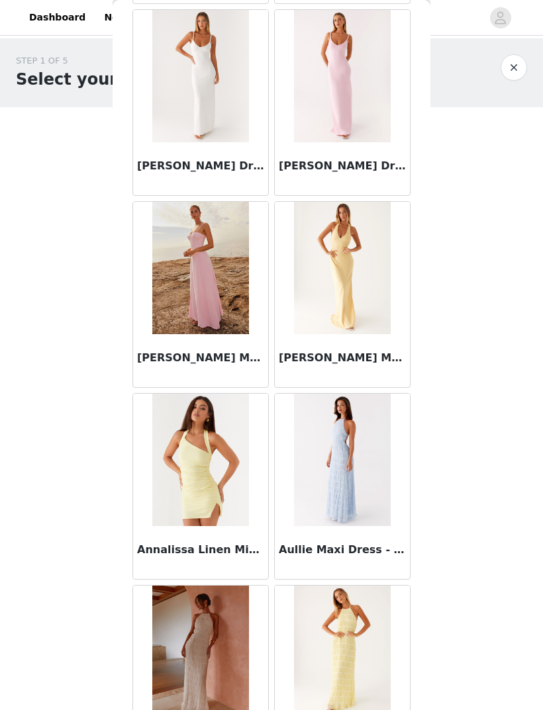
scroll to position [1212, 0]
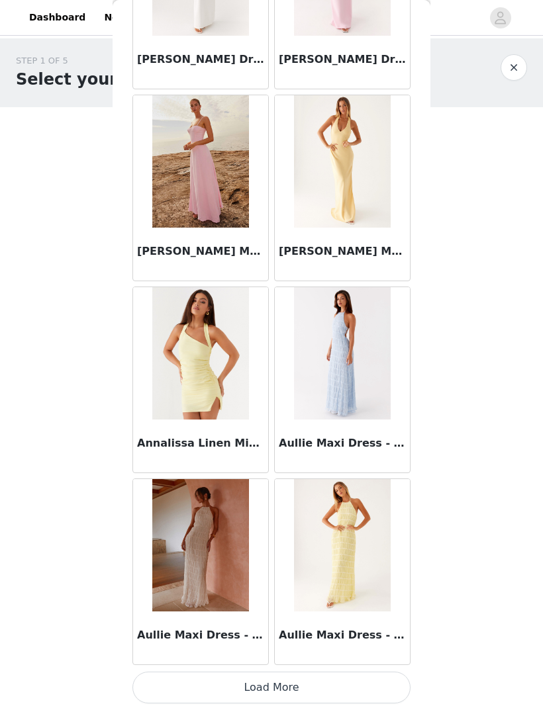
click at [303, 687] on button "Load More" at bounding box center [271, 688] width 278 height 32
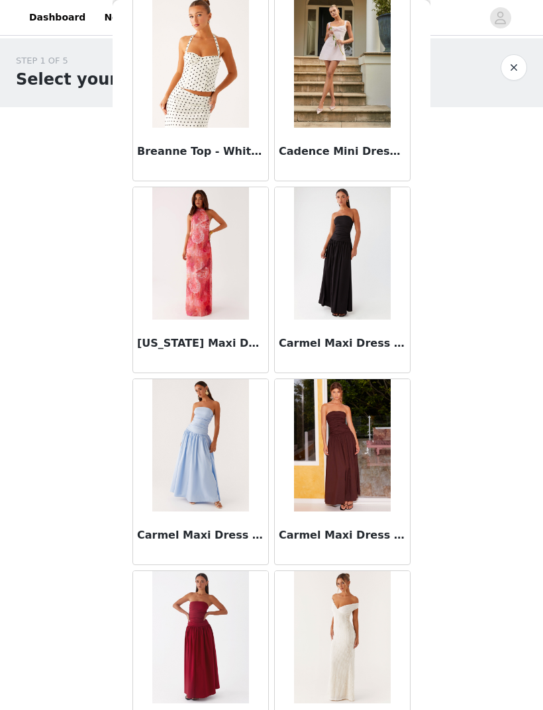
scroll to position [2568, 0]
click at [358, 318] on img at bounding box center [342, 253] width 96 height 132
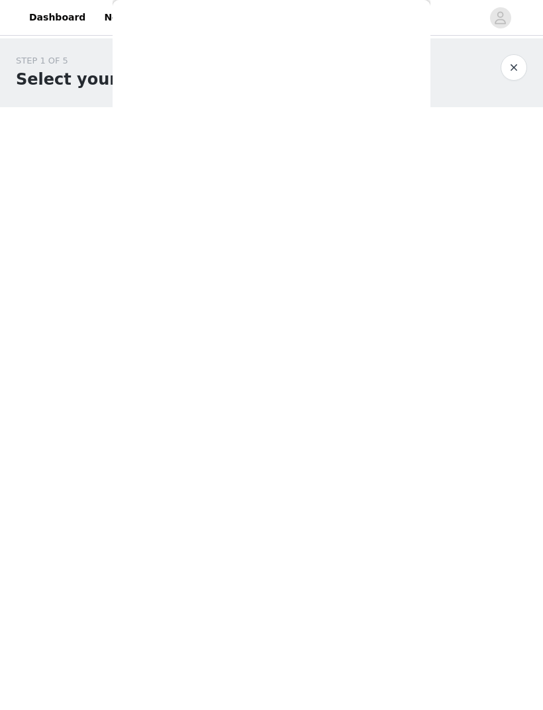
scroll to position [0, 0]
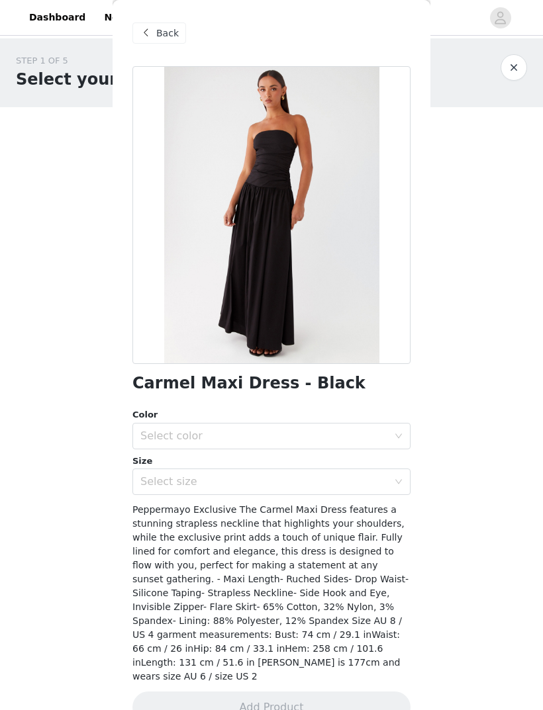
click at [368, 441] on div "Select color" at bounding box center [264, 436] width 248 height 13
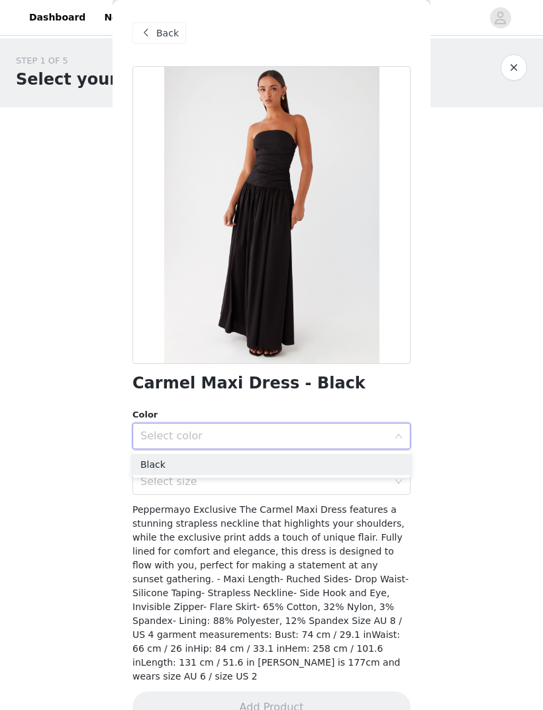
click at [262, 463] on li "Black" at bounding box center [271, 464] width 278 height 21
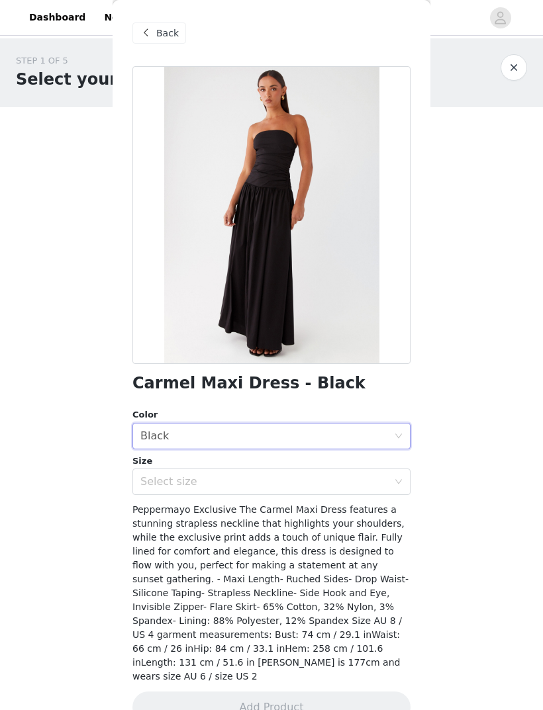
click at [305, 486] on div "Select size" at bounding box center [264, 481] width 248 height 13
click at [455, 530] on body "Dashboard Networks STEP 1 OF 5 Select your styles! Please note that the sizes a…" at bounding box center [271, 355] width 543 height 710
click at [375, 485] on div "Select size" at bounding box center [264, 481] width 248 height 13
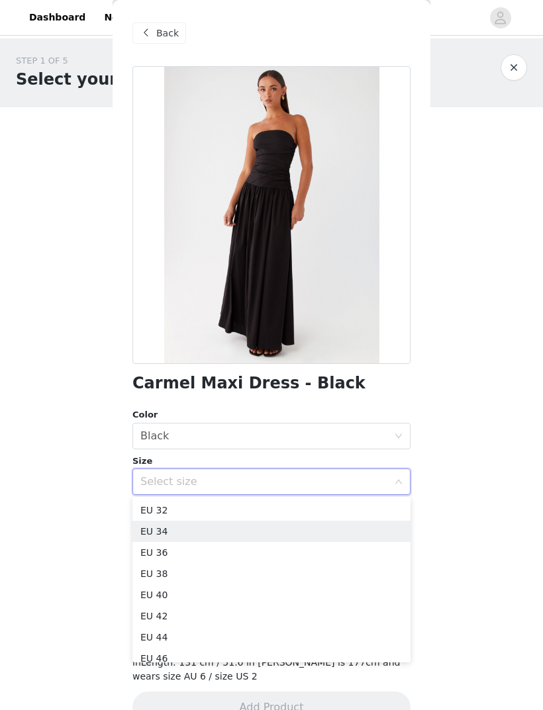
click at [192, 534] on li "EU 34" at bounding box center [271, 531] width 278 height 21
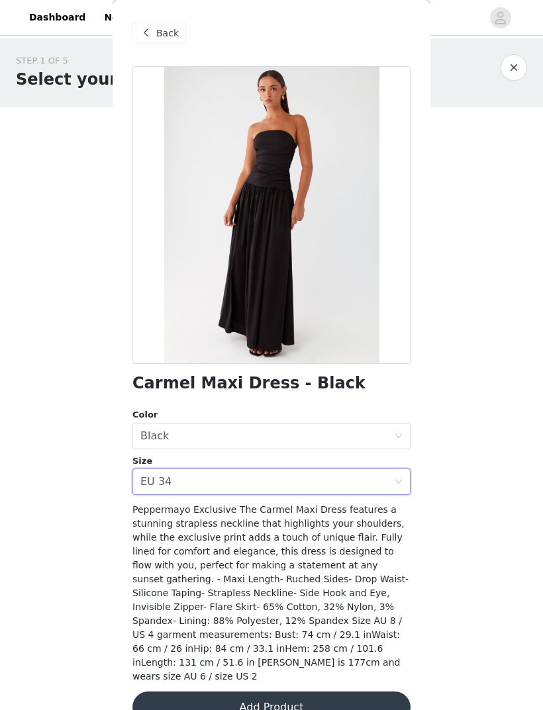
click at [358, 692] on button "Add Product" at bounding box center [271, 708] width 278 height 32
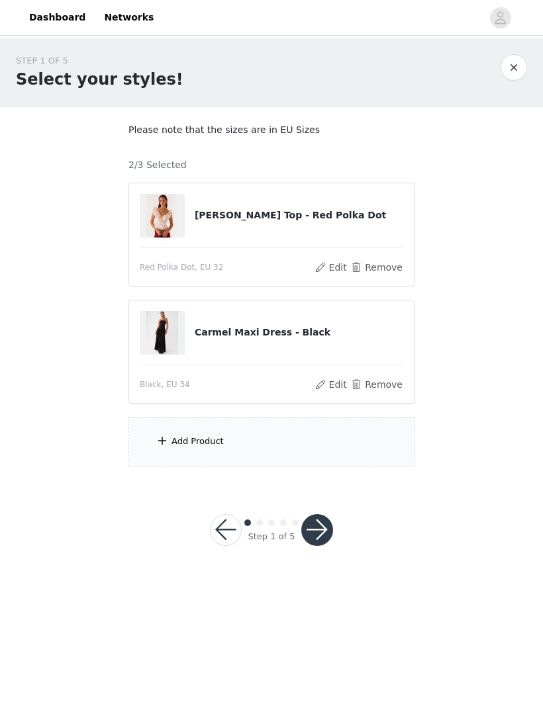
click at [320, 438] on div "Add Product" at bounding box center [271, 442] width 286 height 50
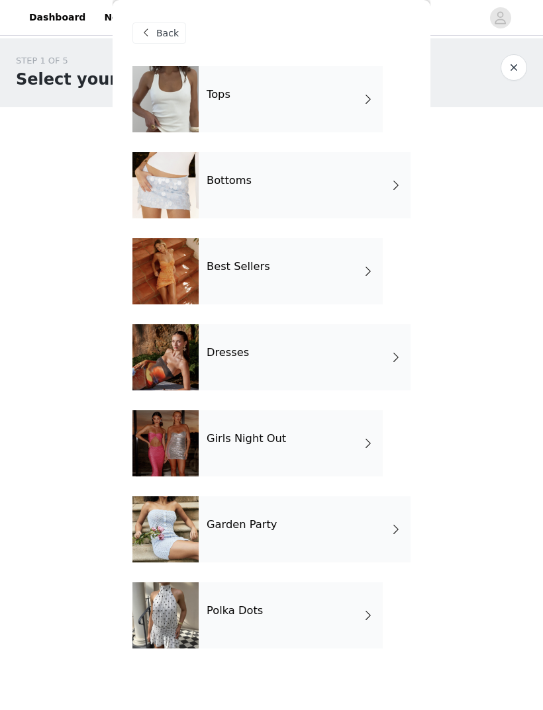
click at [350, 365] on div "Dresses" at bounding box center [305, 357] width 212 height 66
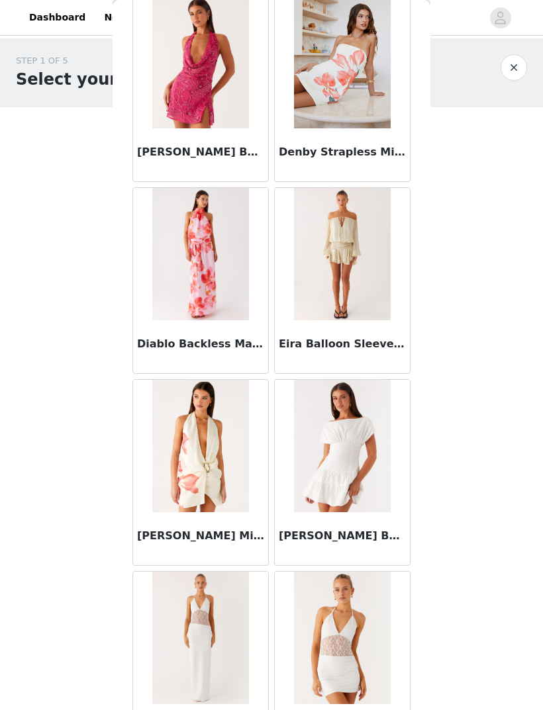
scroll to position [854, 0]
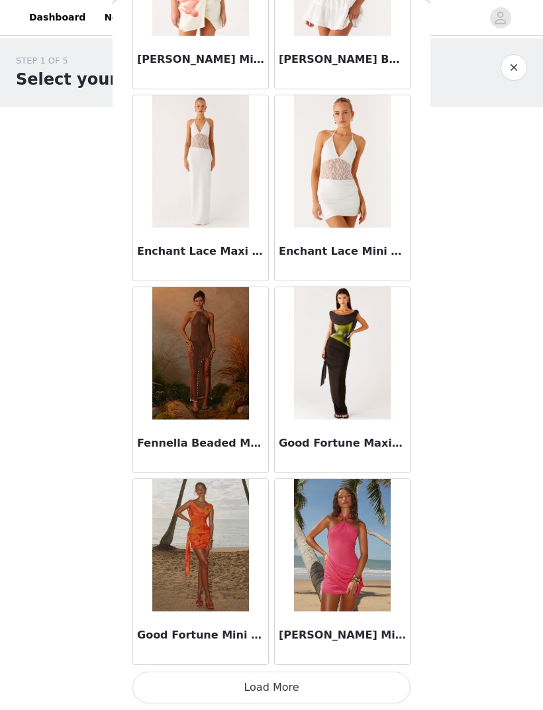
click at [342, 683] on button "Load More" at bounding box center [271, 688] width 278 height 32
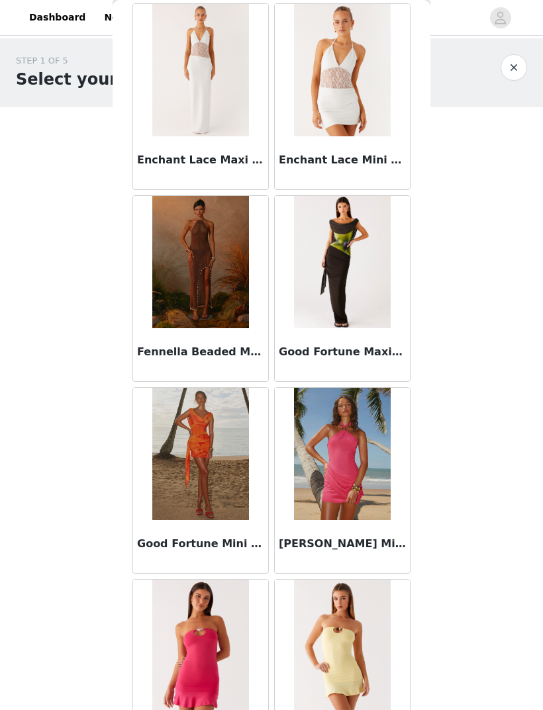
scroll to position [1709, 0]
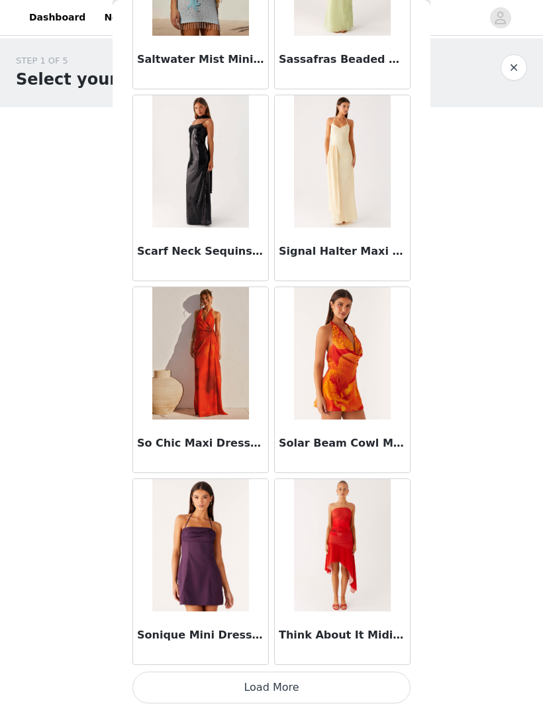
click at [345, 681] on button "Load More" at bounding box center [271, 688] width 278 height 32
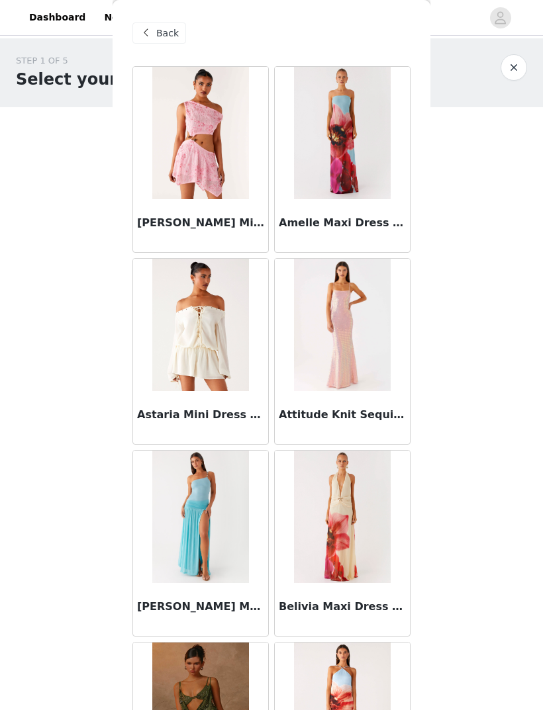
scroll to position [0, 0]
click at [171, 29] on span "Back" at bounding box center [167, 33] width 23 height 14
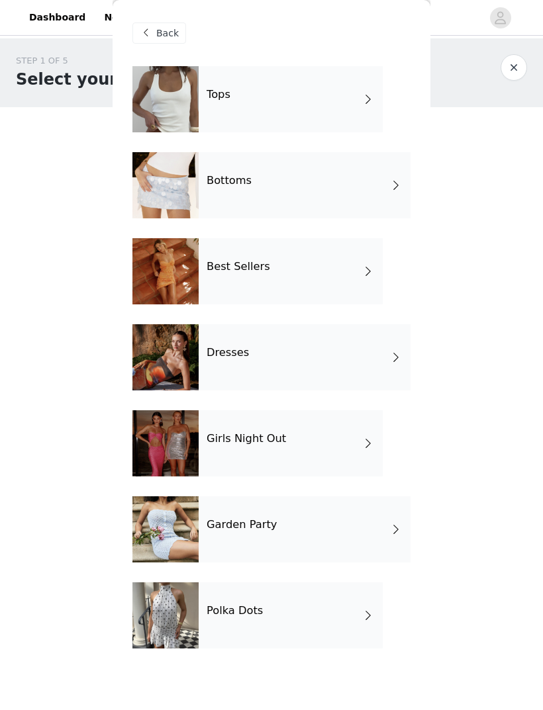
click at [261, 101] on div "Tops" at bounding box center [291, 99] width 184 height 66
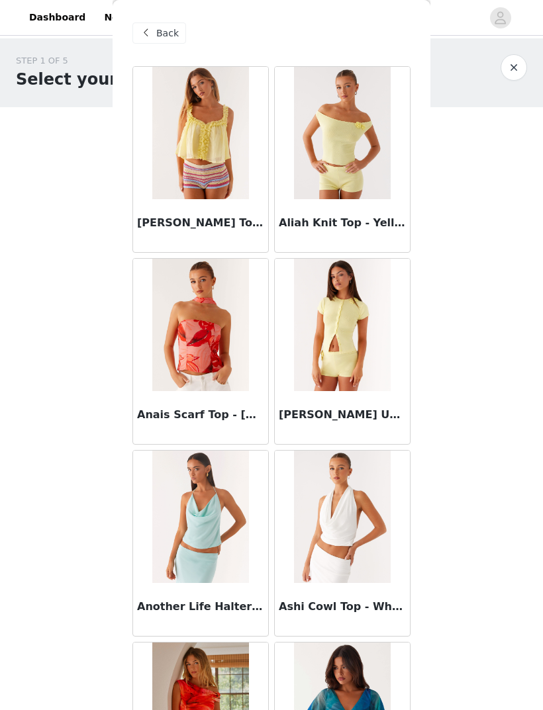
click at [166, 40] on div "Back" at bounding box center [159, 33] width 54 height 21
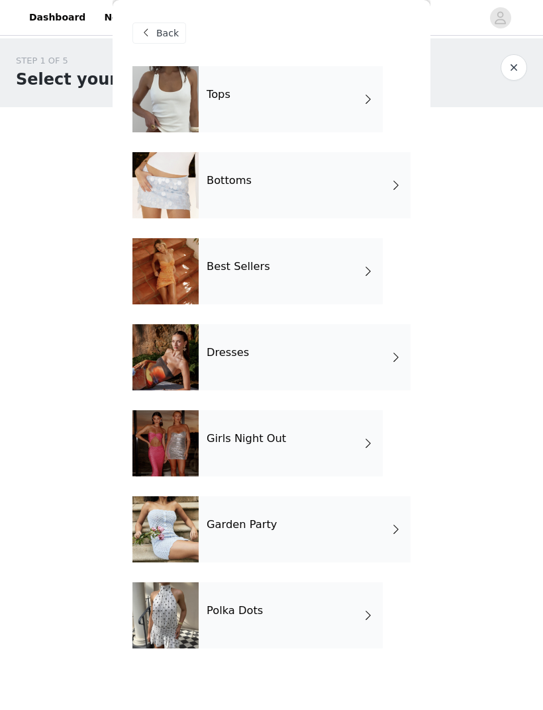
click at [280, 627] on div "Polka Dots" at bounding box center [291, 616] width 184 height 66
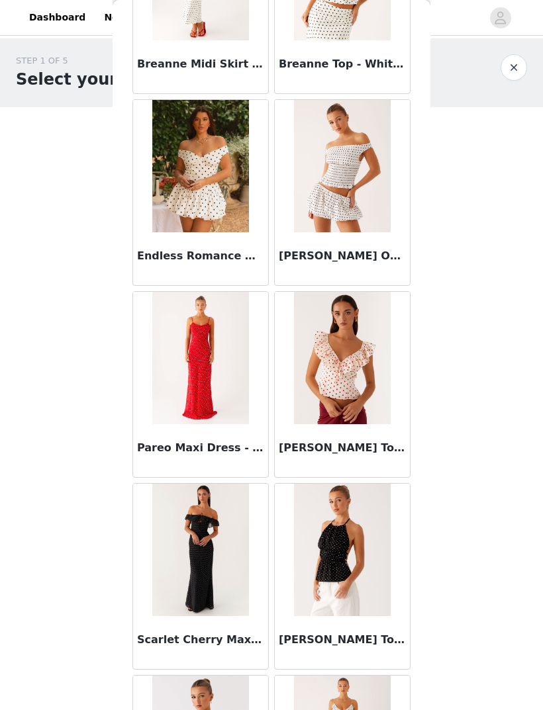
scroll to position [350, 0]
click at [248, 412] on img at bounding box center [200, 359] width 96 height 132
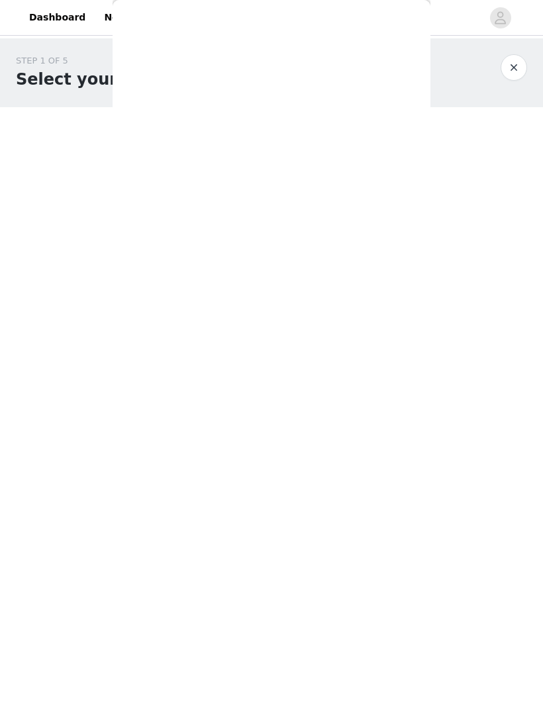
scroll to position [0, 0]
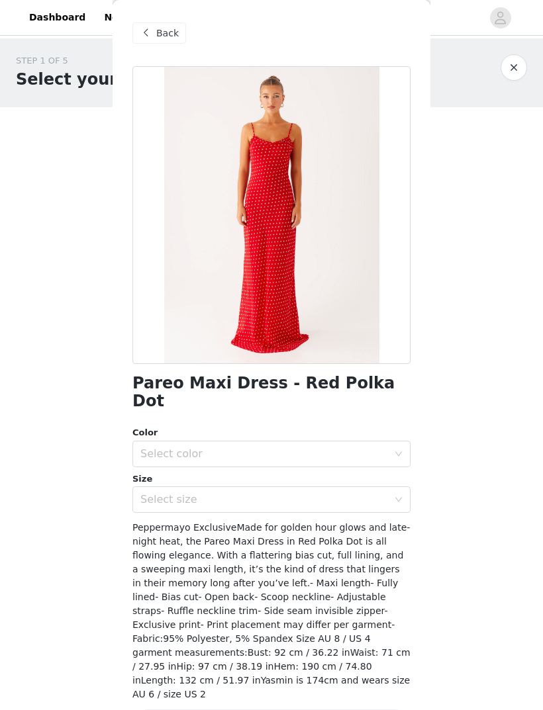
click at [344, 448] on div "Select color" at bounding box center [264, 454] width 248 height 13
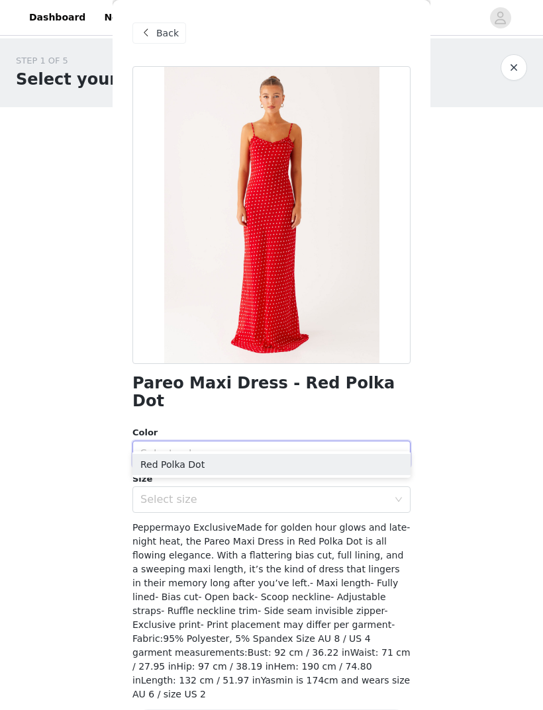
click at [250, 459] on li "Red Polka Dot" at bounding box center [271, 464] width 278 height 21
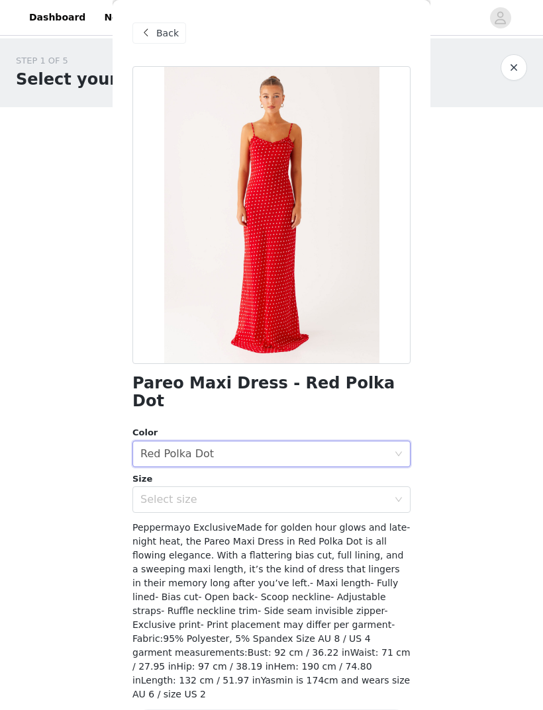
click at [234, 493] on div "Select size" at bounding box center [264, 499] width 248 height 13
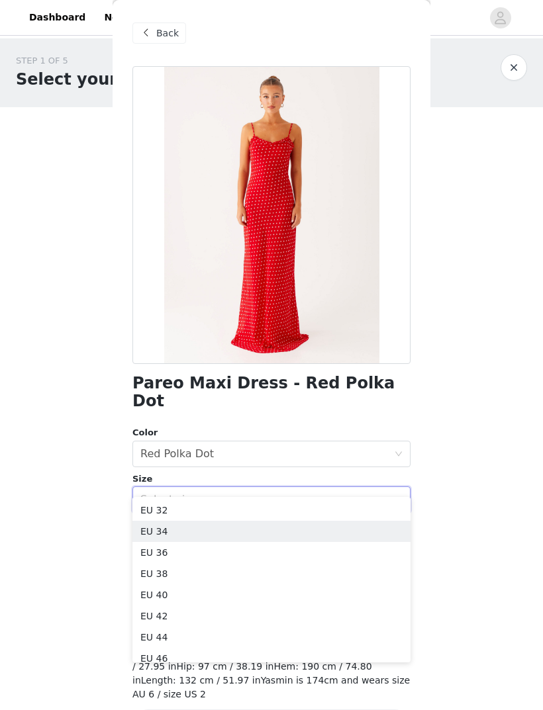
click at [207, 530] on li "EU 34" at bounding box center [271, 531] width 278 height 21
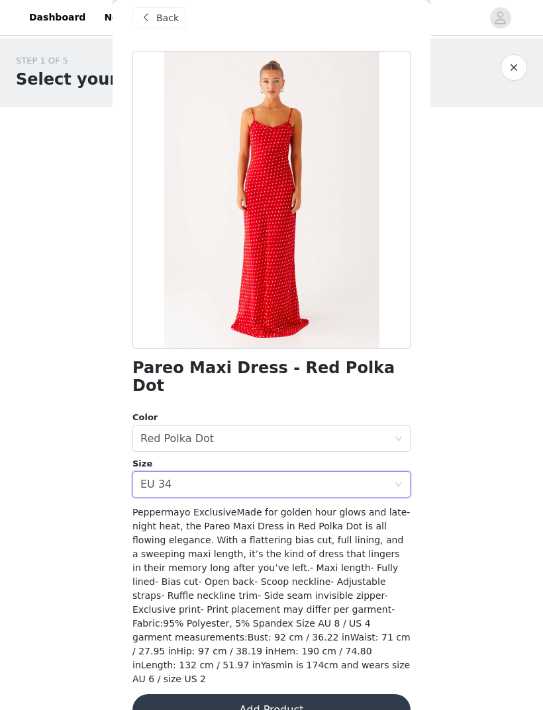
scroll to position [15, 0]
click at [365, 695] on button "Add Product" at bounding box center [271, 711] width 278 height 32
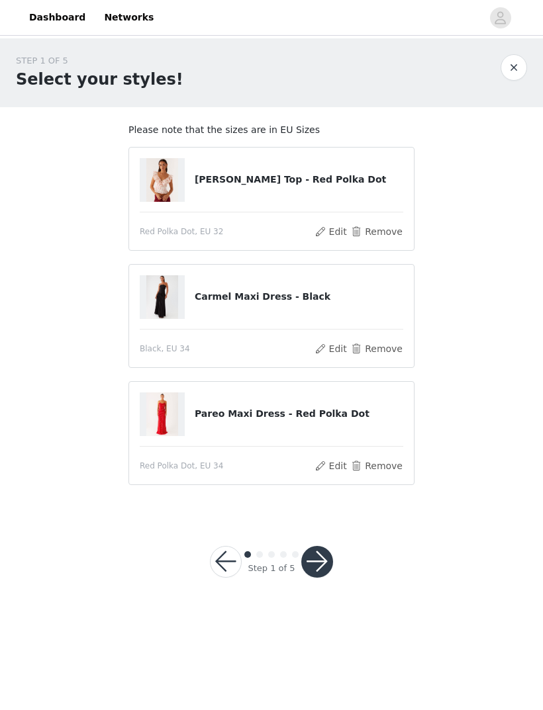
click at [317, 568] on button "button" at bounding box center [317, 562] width 32 height 32
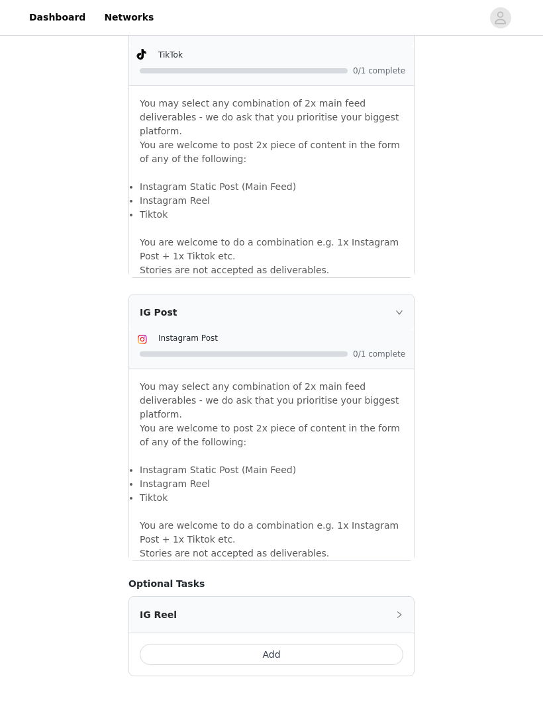
scroll to position [890, 0]
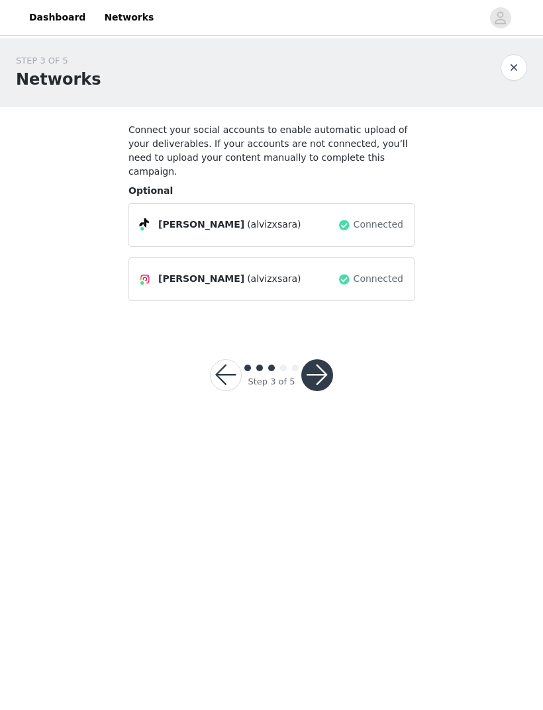
click at [320, 368] on button "button" at bounding box center [317, 375] width 32 height 32
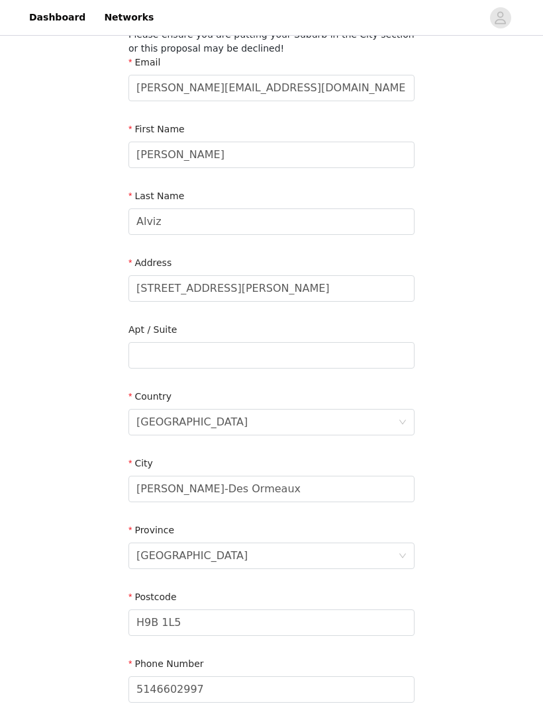
scroll to position [176, 0]
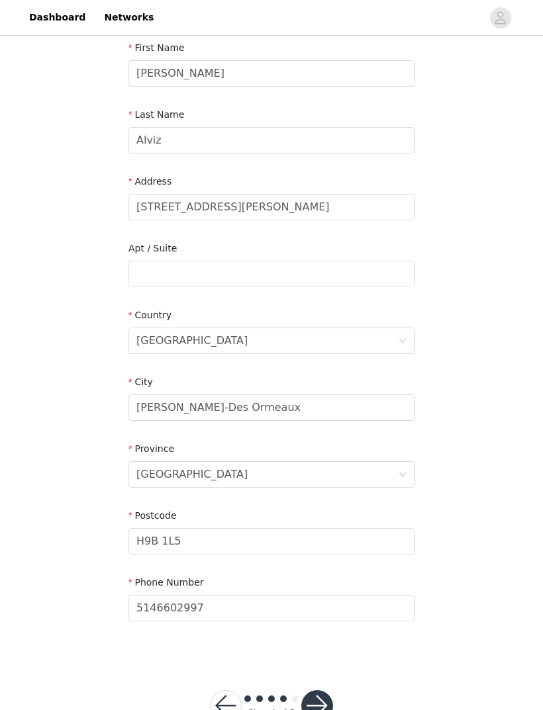
click at [320, 710] on button "button" at bounding box center [317, 707] width 32 height 32
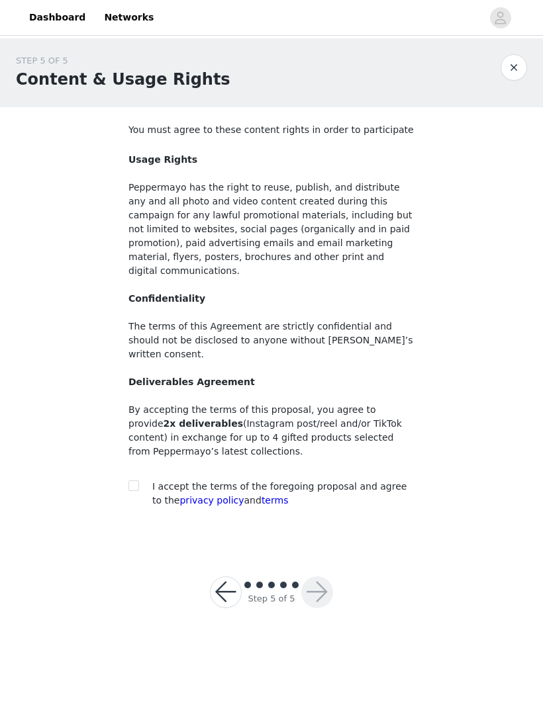
click at [229, 577] on button "button" at bounding box center [226, 593] width 32 height 32
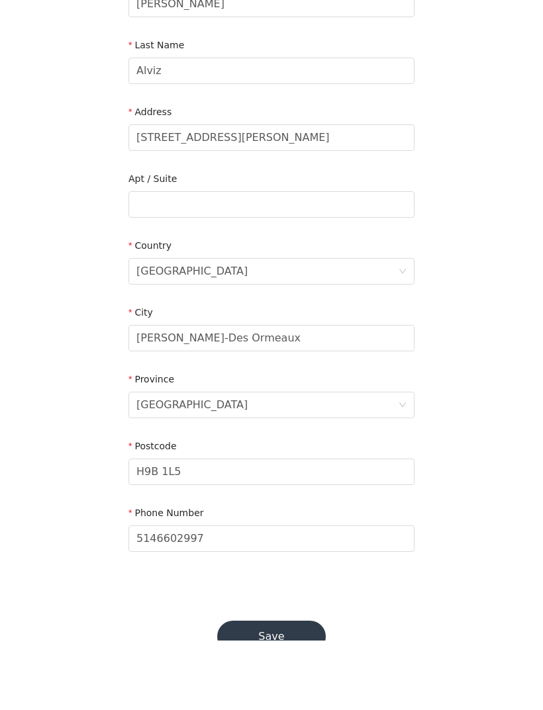
scroll to position [176, 0]
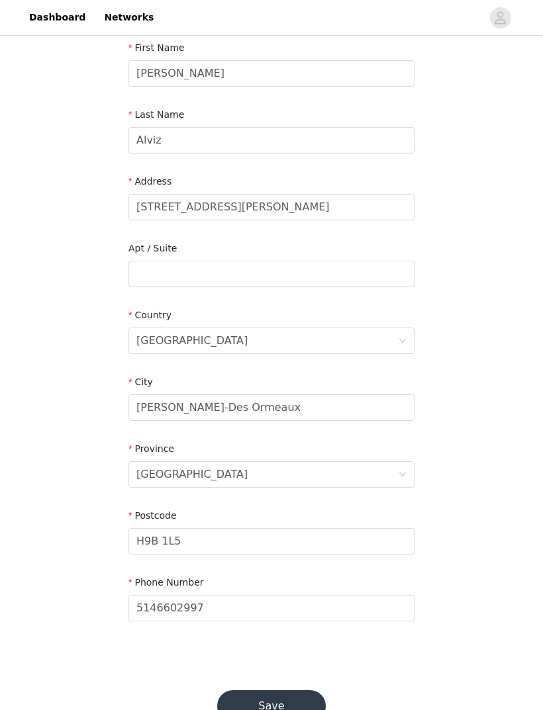
click at [281, 706] on button "Save" at bounding box center [271, 707] width 109 height 32
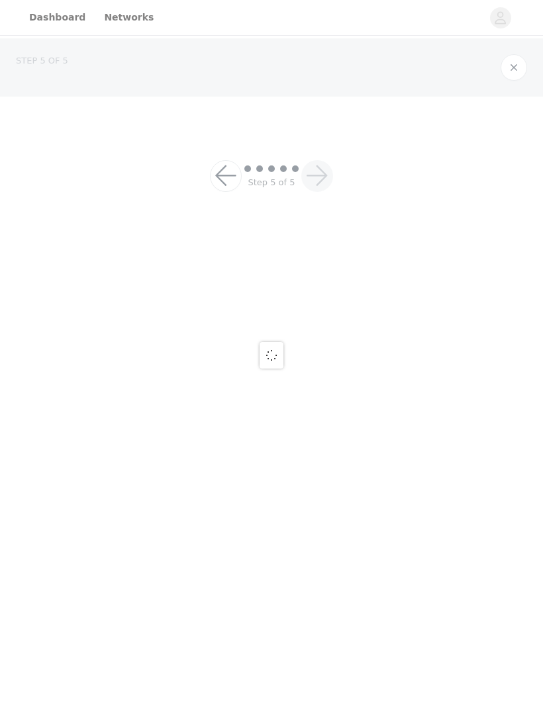
click at [281, 658] on body "Dashboard Networks STEP 5 OF 5 Step 5 of 5" at bounding box center [271, 355] width 543 height 710
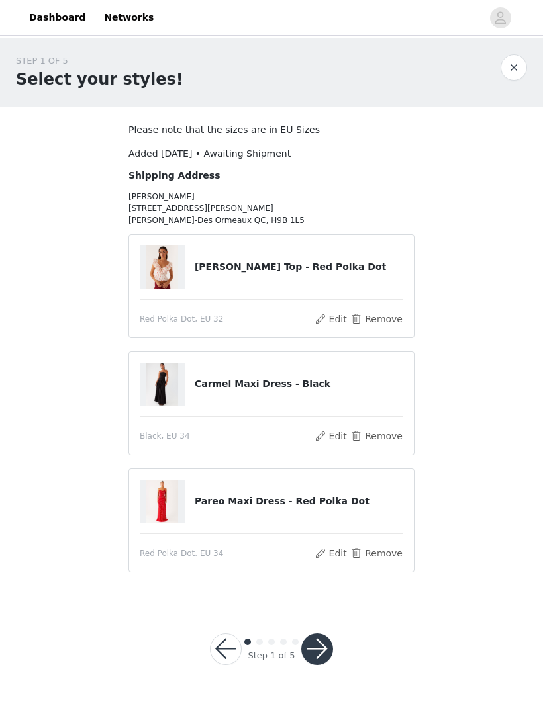
click at [329, 559] on button "Edit" at bounding box center [331, 554] width 34 height 16
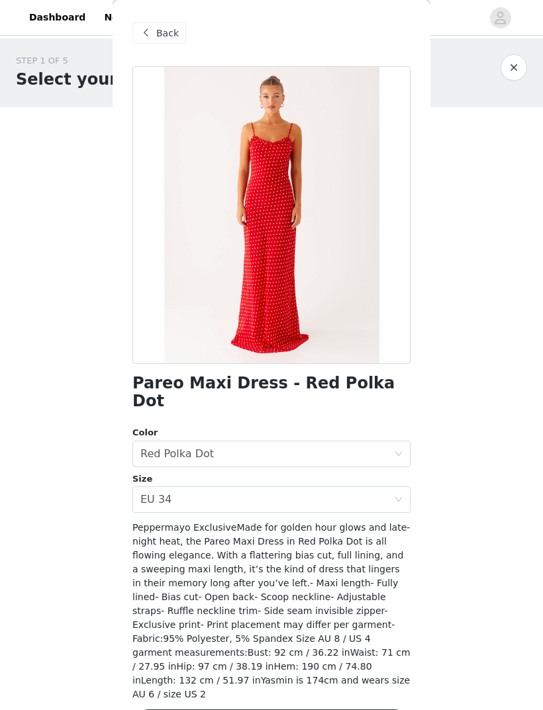
click at [158, 40] on span "Back" at bounding box center [167, 33] width 23 height 14
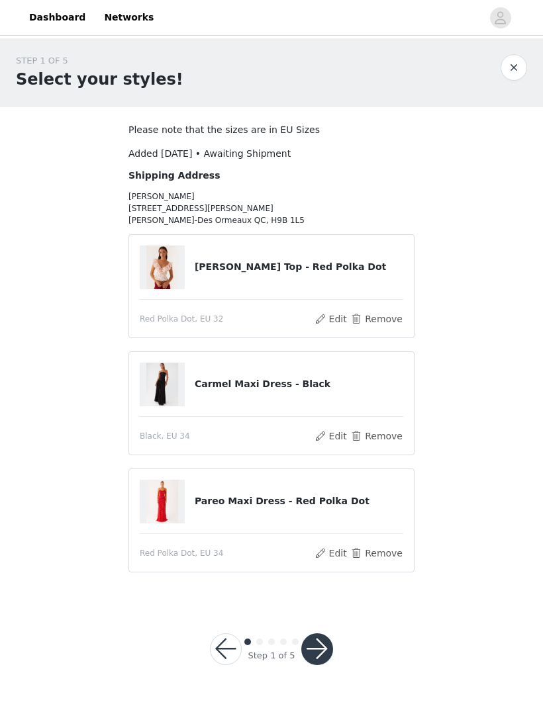
click at [386, 556] on button "Remove" at bounding box center [376, 554] width 53 height 16
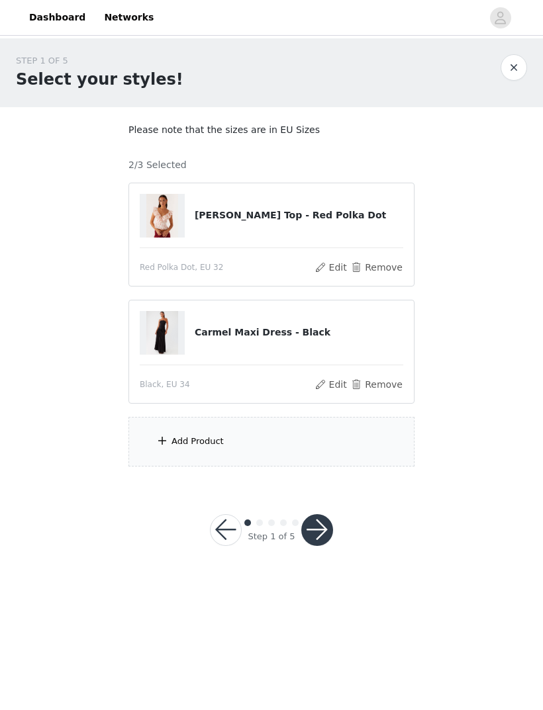
click at [312, 444] on div "Add Product" at bounding box center [271, 442] width 286 height 50
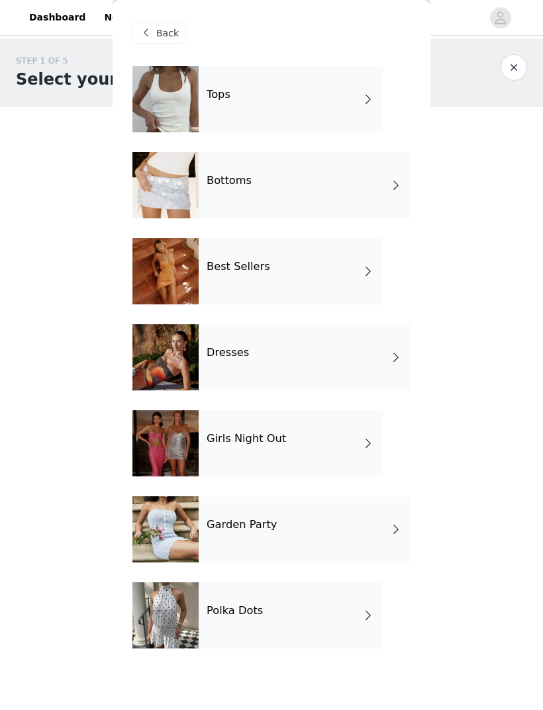
click at [302, 355] on div "Dresses" at bounding box center [305, 357] width 212 height 66
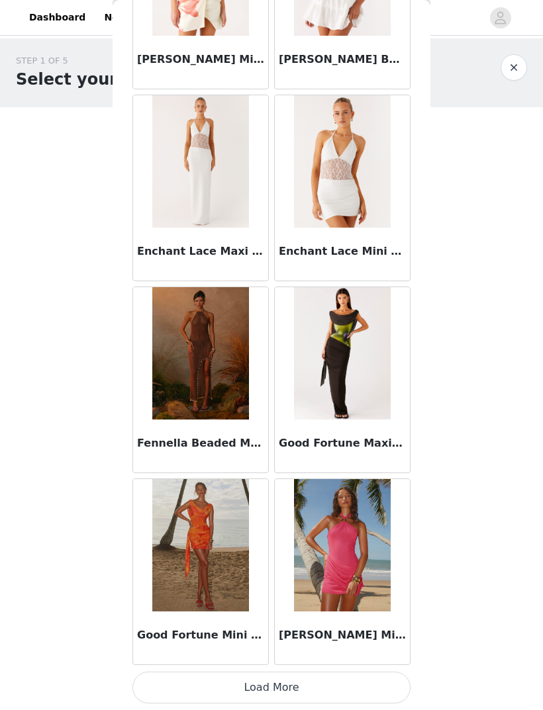
scroll to position [1315, 0]
click at [306, 683] on button "Load More" at bounding box center [271, 688] width 278 height 32
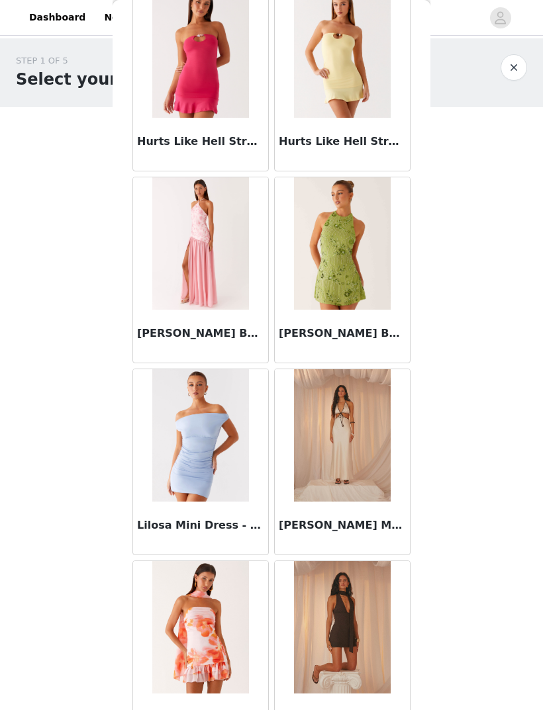
scroll to position [2003, 0]
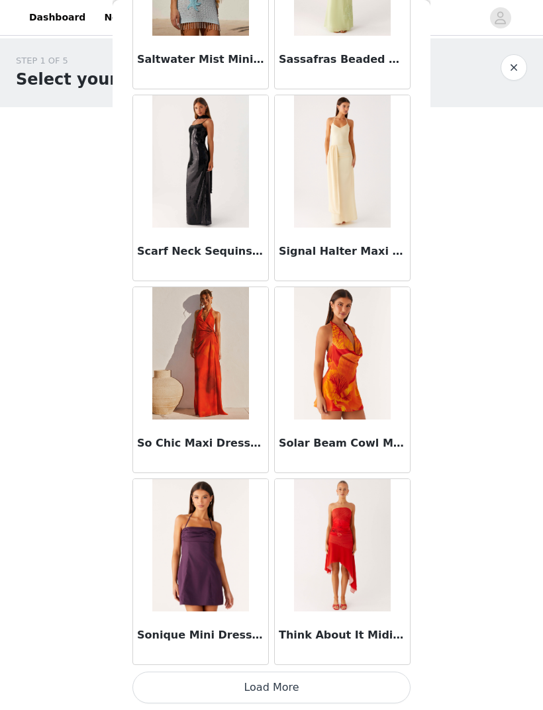
click at [346, 677] on button "Load More" at bounding box center [271, 688] width 278 height 32
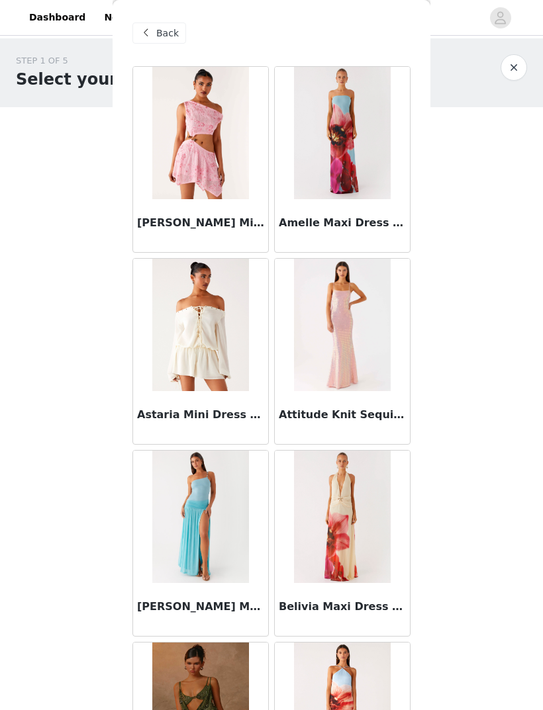
scroll to position [0, 0]
click at [167, 36] on span "Back" at bounding box center [167, 33] width 23 height 14
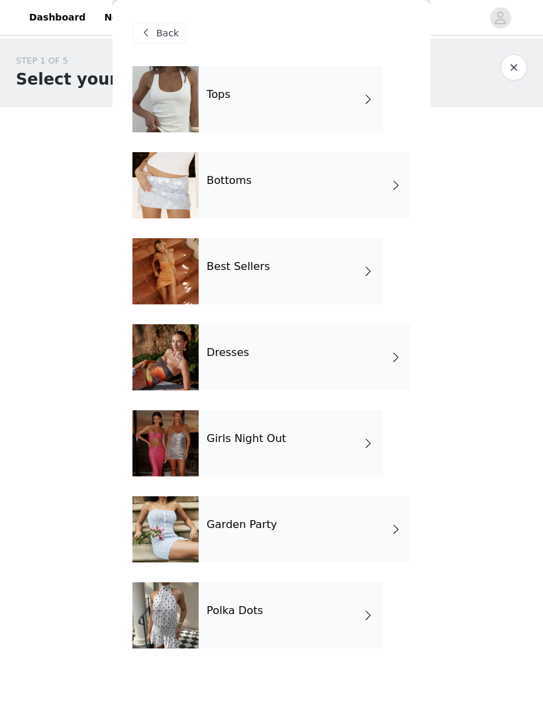
click at [342, 276] on div "Best Sellers" at bounding box center [291, 271] width 184 height 66
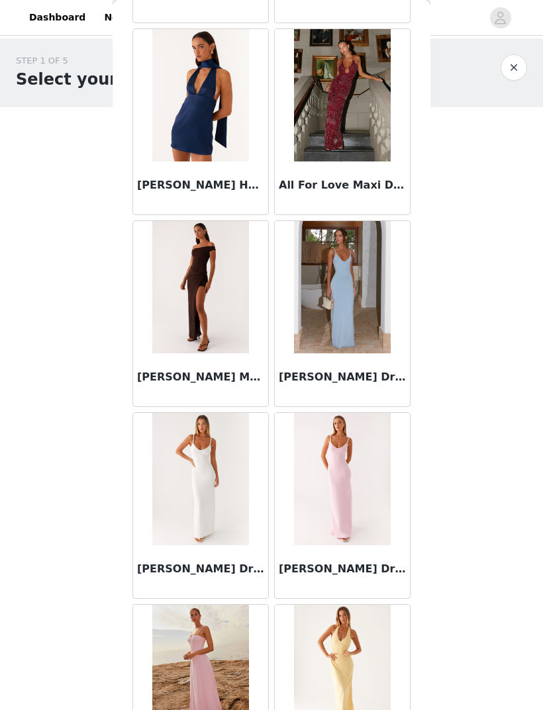
scroll to position [817, 0]
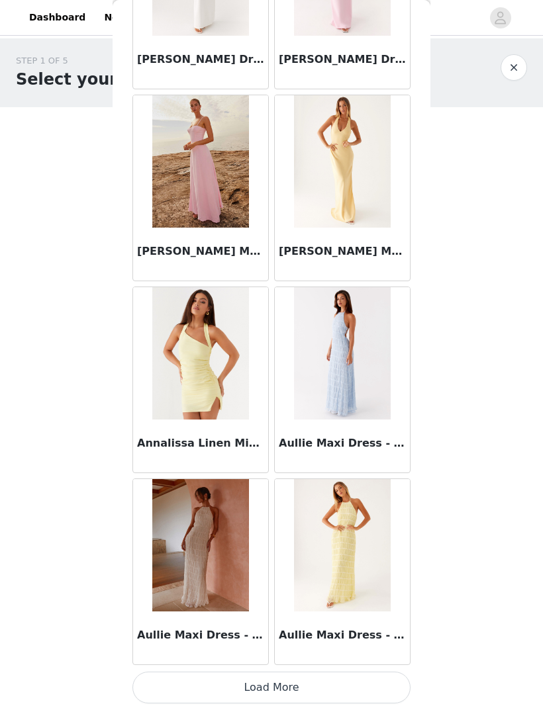
click at [295, 683] on button "Load More" at bounding box center [271, 688] width 278 height 32
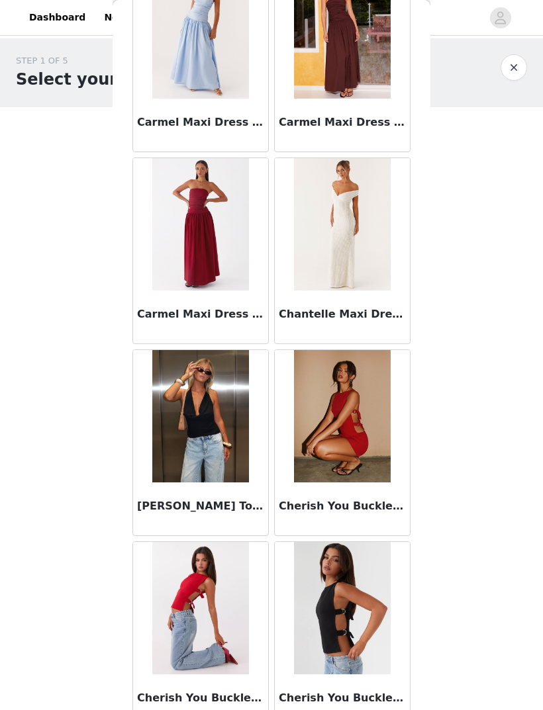
scroll to position [2982, 0]
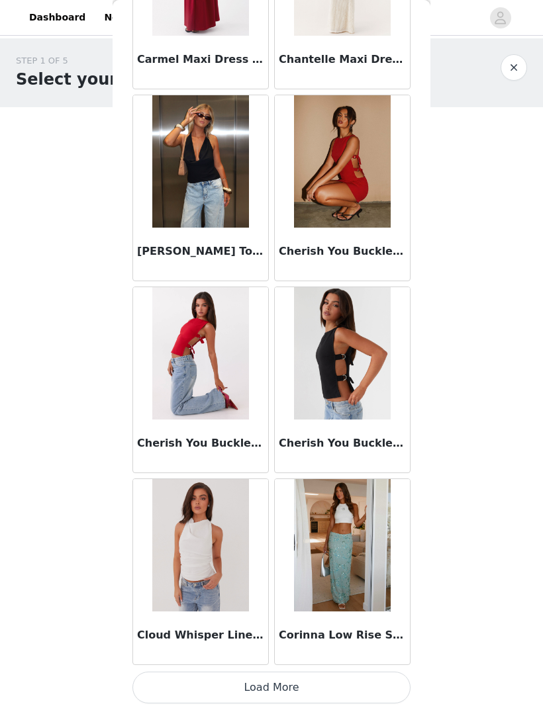
click at [327, 683] on button "Load More" at bounding box center [271, 688] width 278 height 32
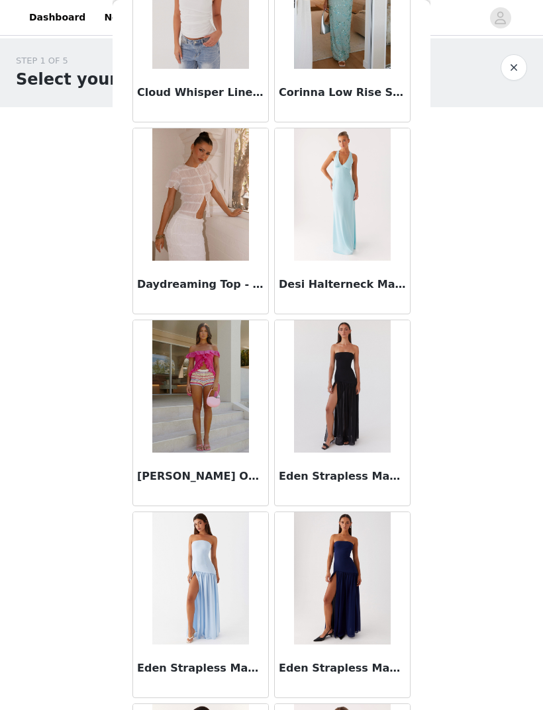
scroll to position [3809, 0]
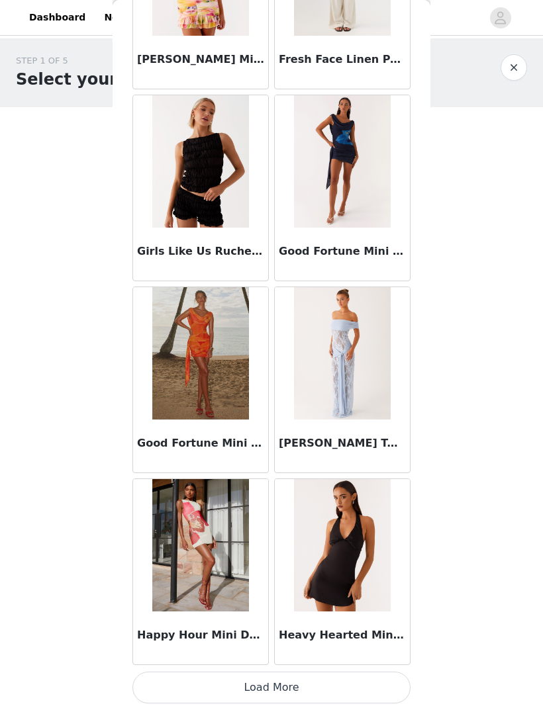
click at [301, 687] on button "Load More" at bounding box center [271, 688] width 278 height 32
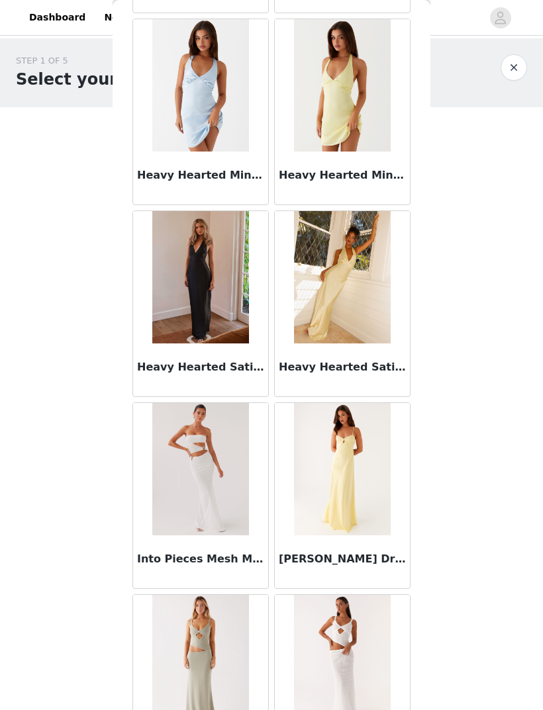
scroll to position [5822, 0]
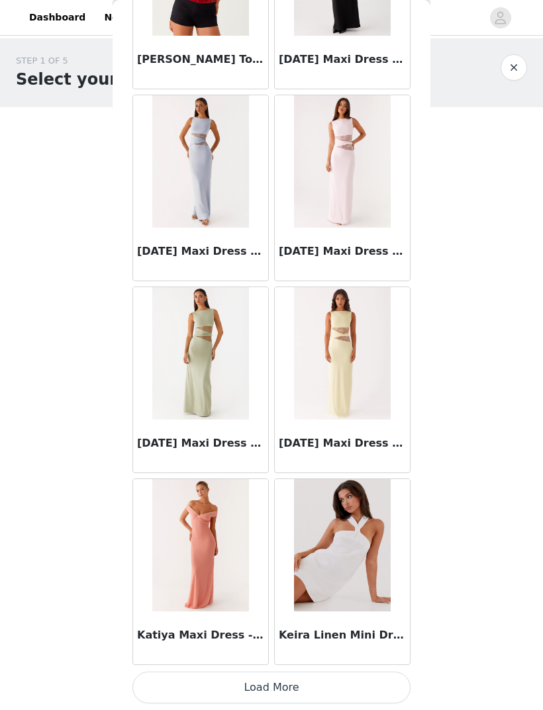
click at [311, 687] on button "Load More" at bounding box center [271, 688] width 278 height 32
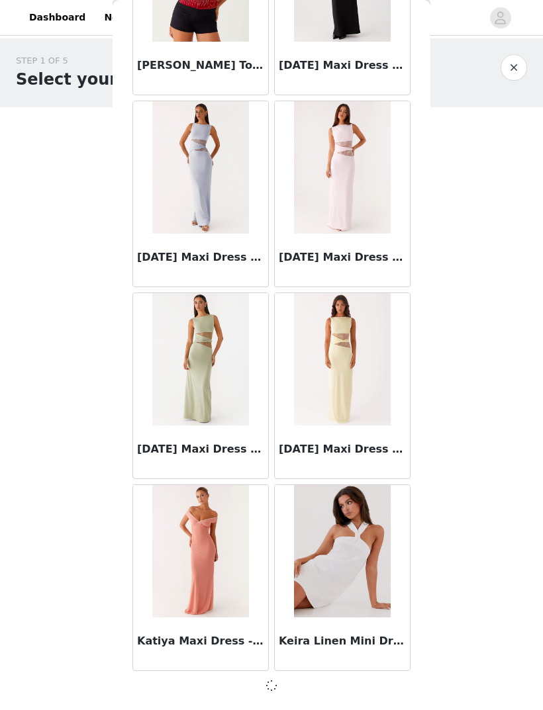
scroll to position [7069, 0]
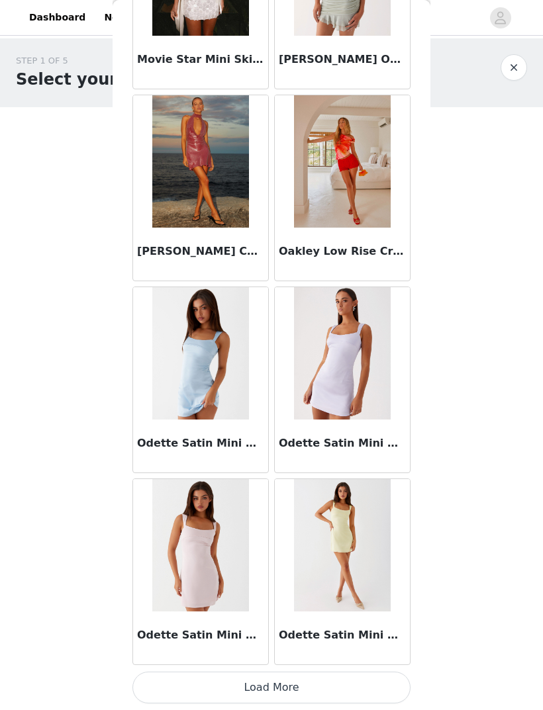
click at [303, 687] on button "Load More" at bounding box center [271, 688] width 278 height 32
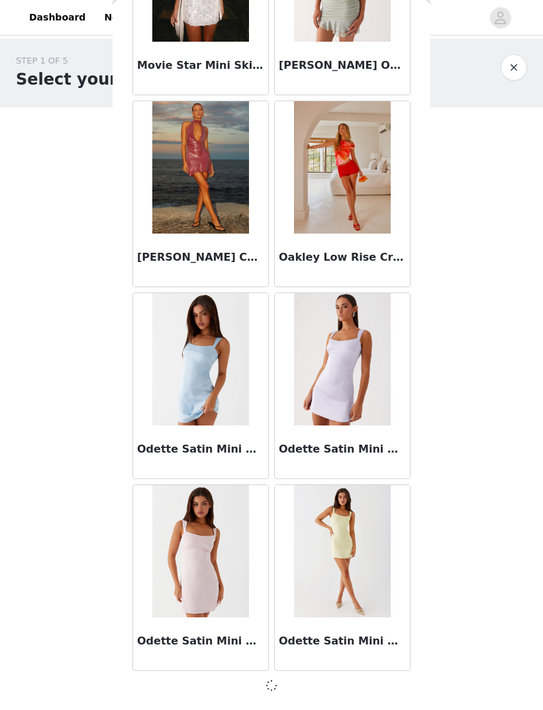
scroll to position [8989, 0]
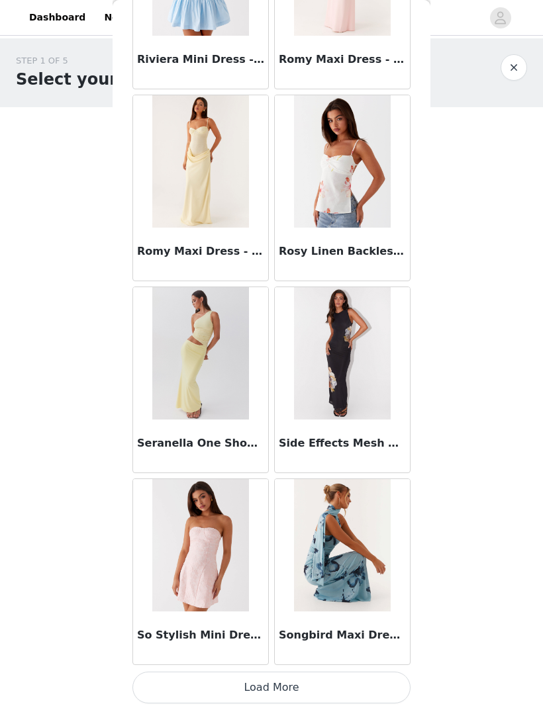
click at [312, 686] on button "Load More" at bounding box center [271, 688] width 278 height 32
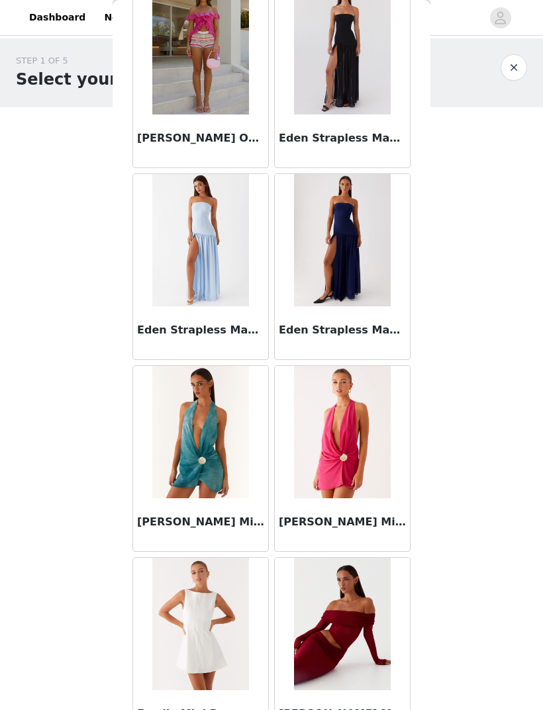
scroll to position [4020, 0]
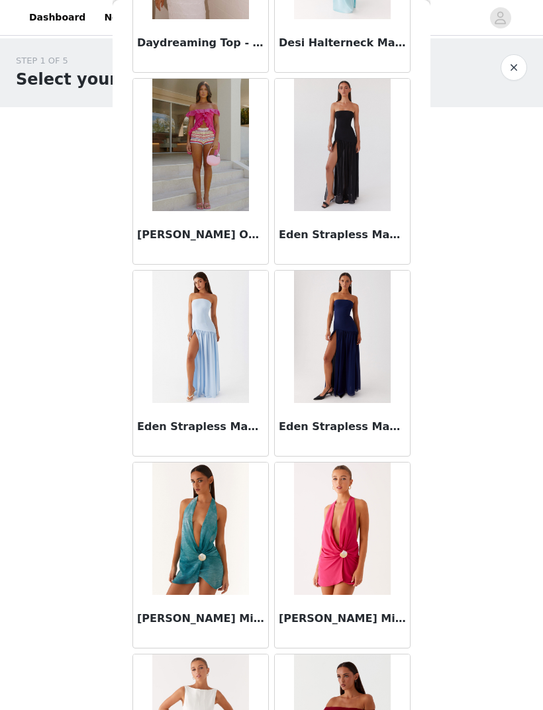
click at [513, 75] on button "button" at bounding box center [514, 67] width 26 height 26
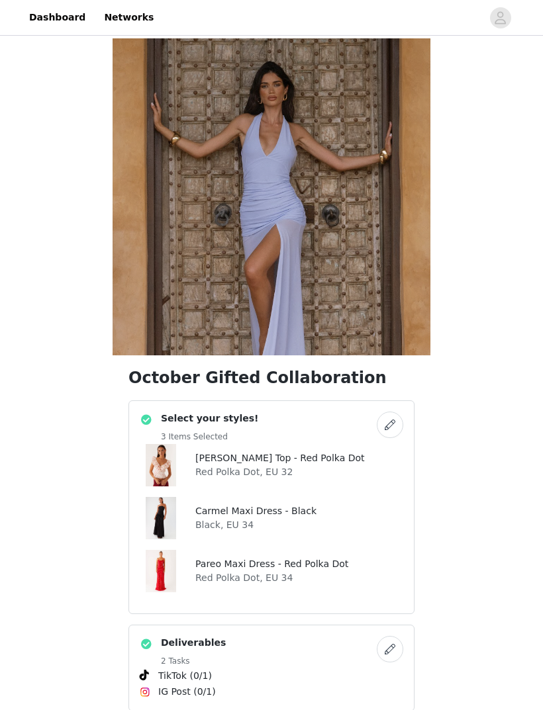
click at [385, 431] on button "button" at bounding box center [390, 425] width 26 height 26
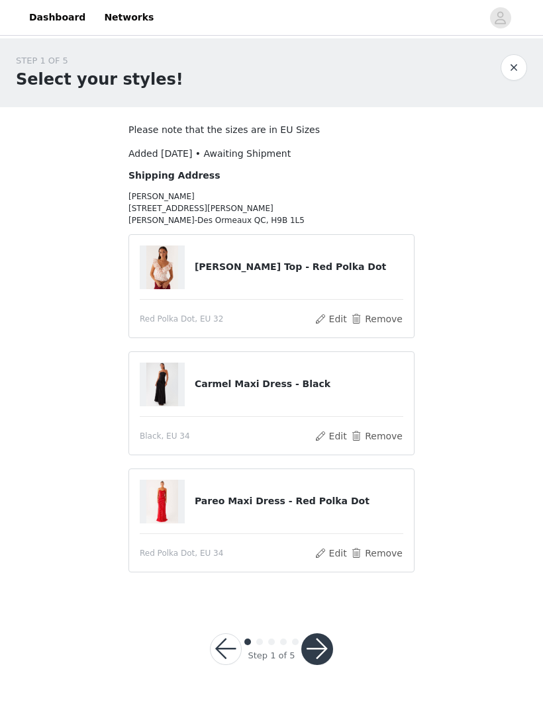
click at [391, 552] on button "Remove" at bounding box center [376, 554] width 53 height 16
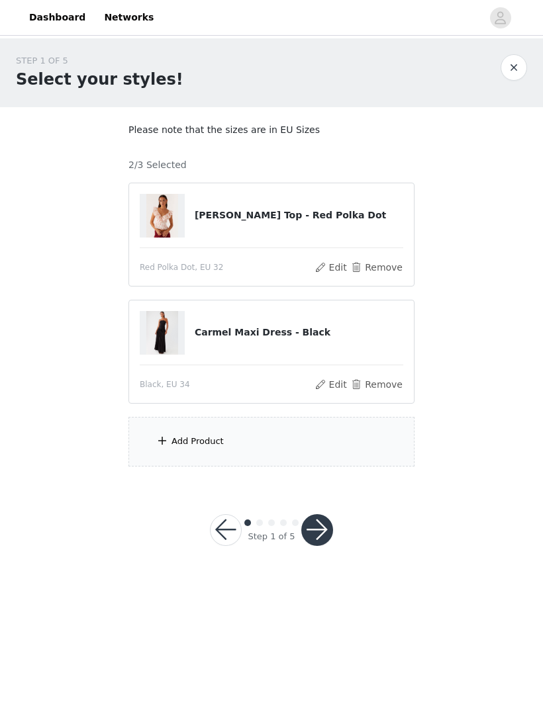
click at [336, 442] on div "Add Product" at bounding box center [271, 442] width 286 height 50
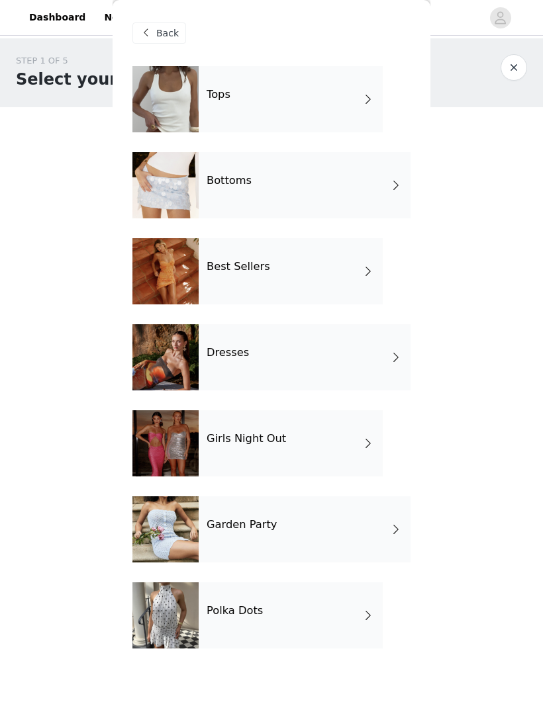
click at [267, 203] on div "Bottoms" at bounding box center [305, 185] width 212 height 66
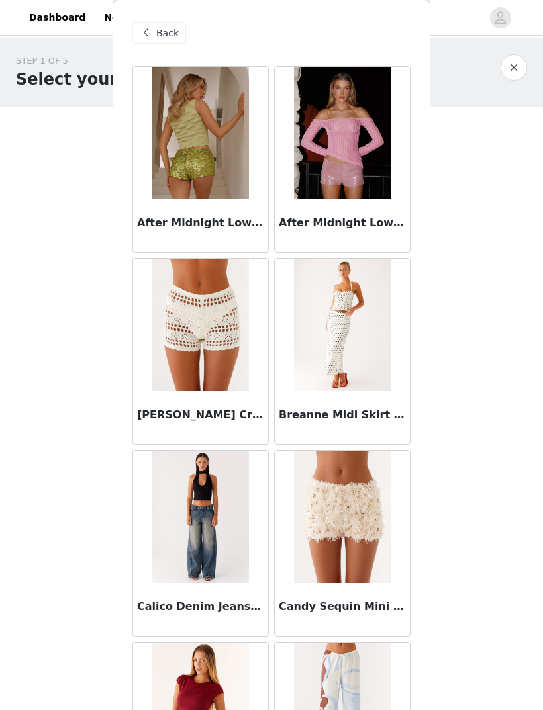
click at [383, 224] on h3 "After Midnight Low Rise Sequin Mini Shorts - Pink" at bounding box center [342, 223] width 127 height 16
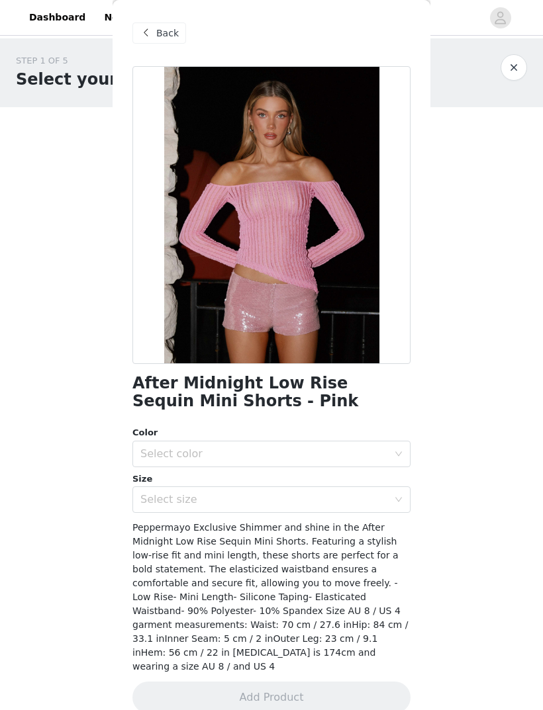
click at [163, 42] on div "Back" at bounding box center [159, 33] width 54 height 21
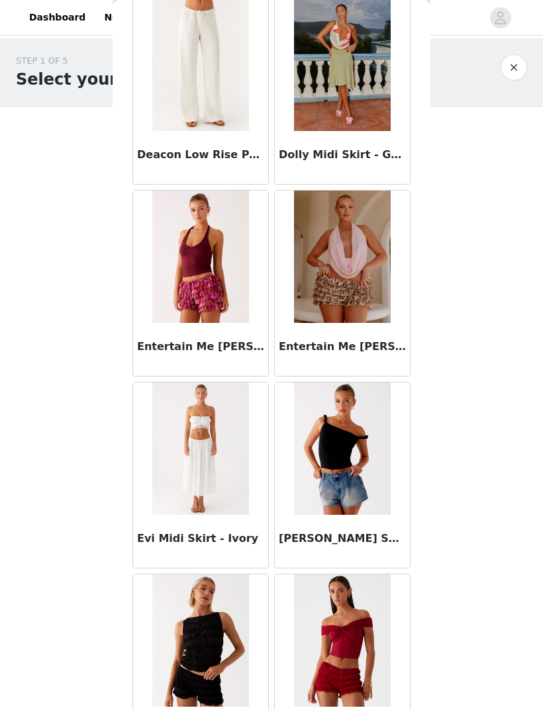
scroll to position [873, 0]
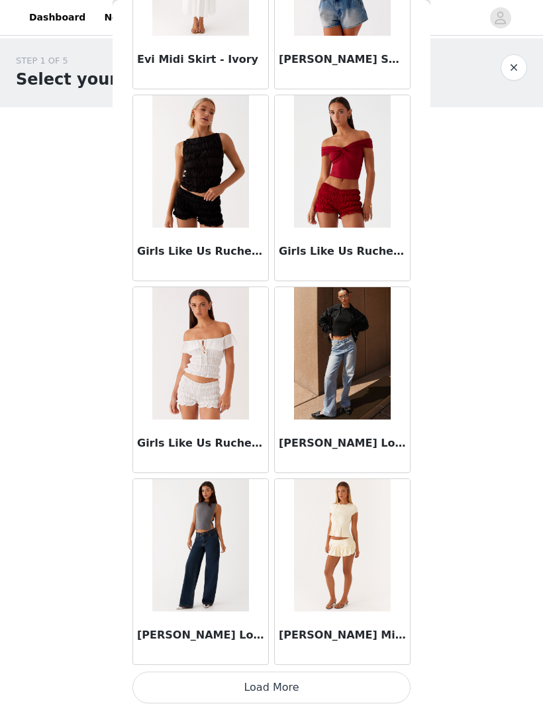
click at [313, 688] on button "Load More" at bounding box center [271, 688] width 278 height 32
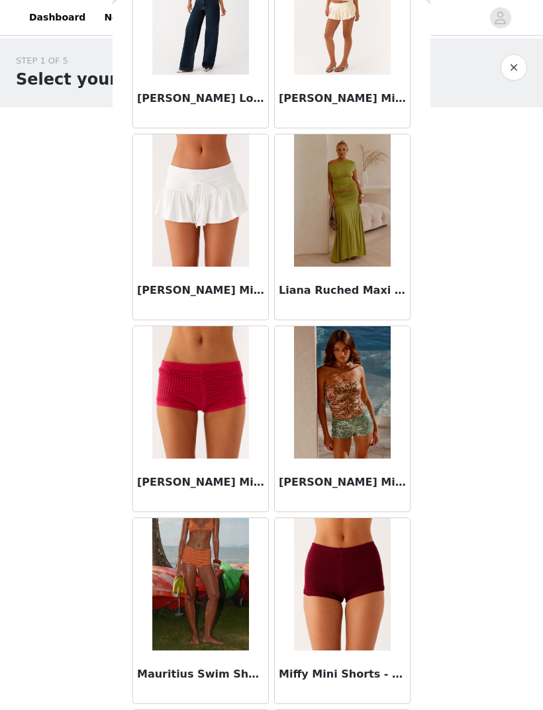
scroll to position [1947, 0]
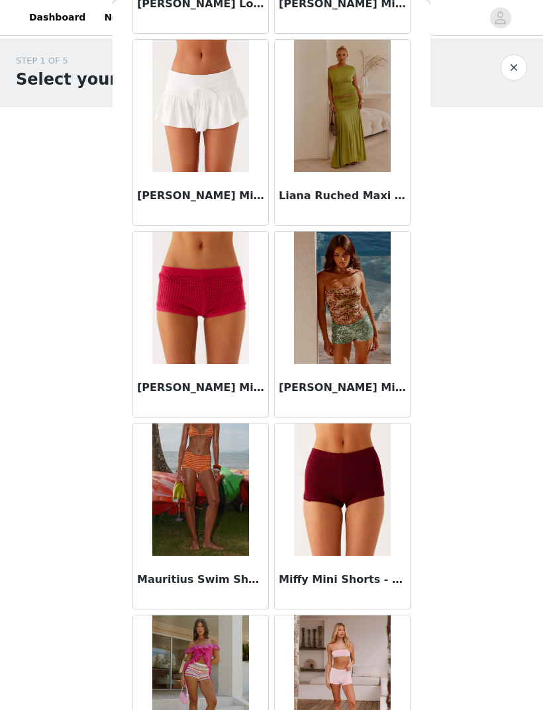
click at [510, 73] on button "button" at bounding box center [514, 67] width 26 height 26
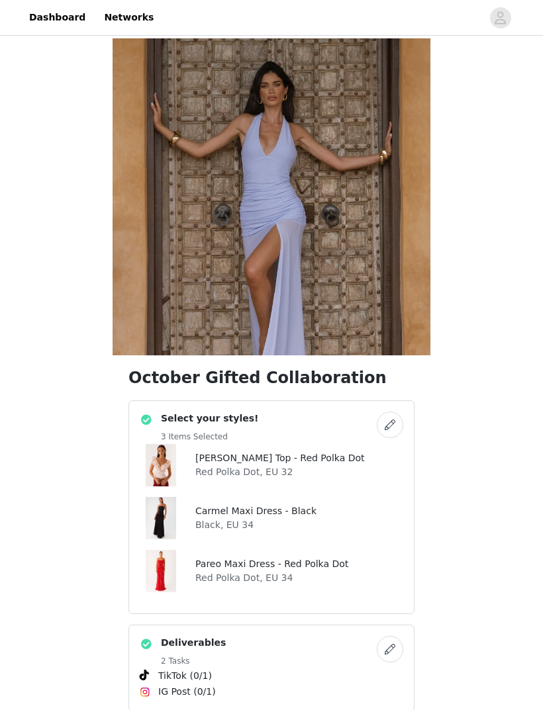
click at [393, 426] on button "button" at bounding box center [390, 425] width 26 height 26
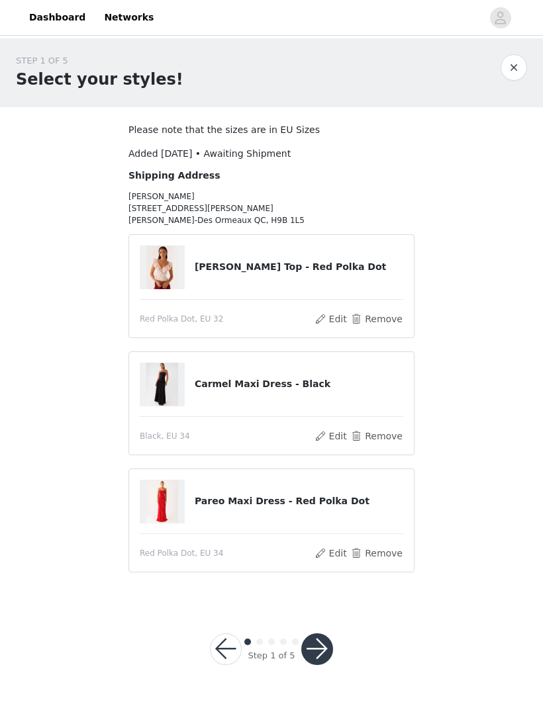
click at [381, 553] on button "Remove" at bounding box center [376, 554] width 53 height 16
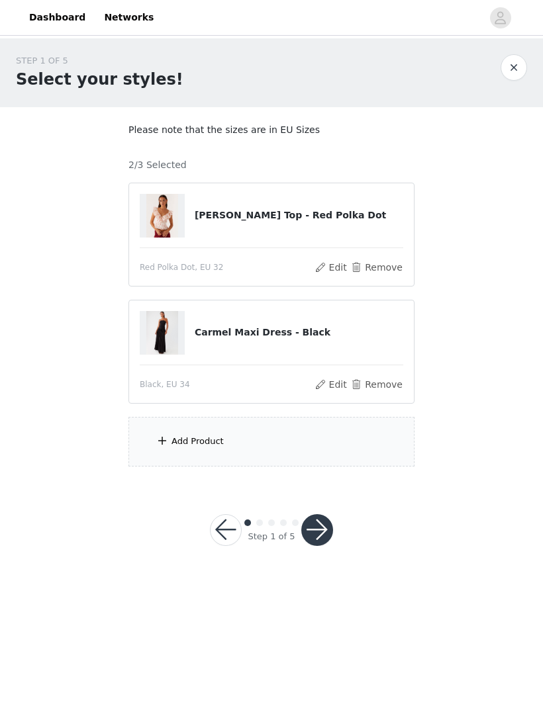
click at [330, 435] on div "Add Product" at bounding box center [271, 442] width 286 height 50
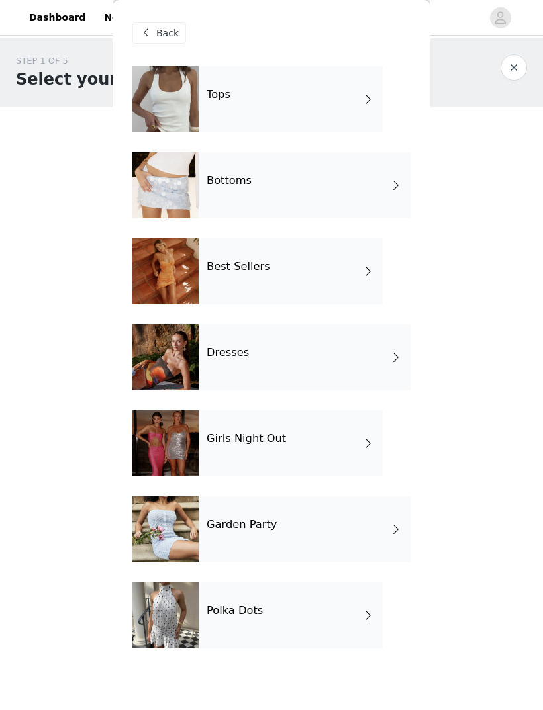
click at [315, 630] on div "Polka Dots" at bounding box center [291, 616] width 184 height 66
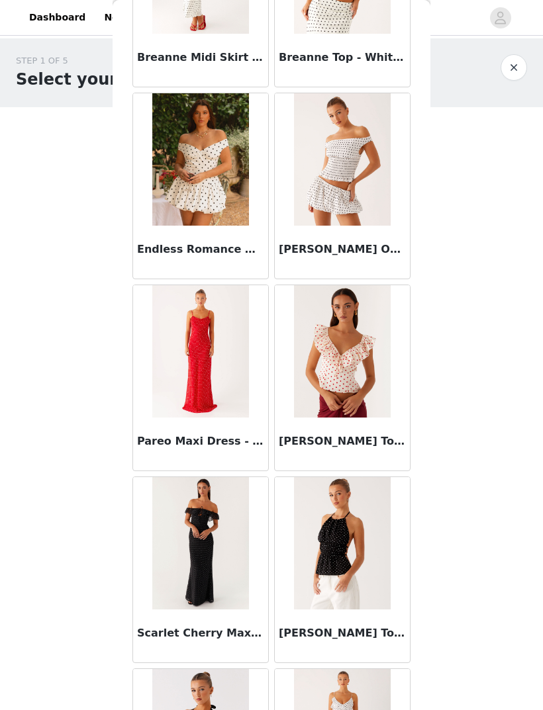
scroll to position [356, 0]
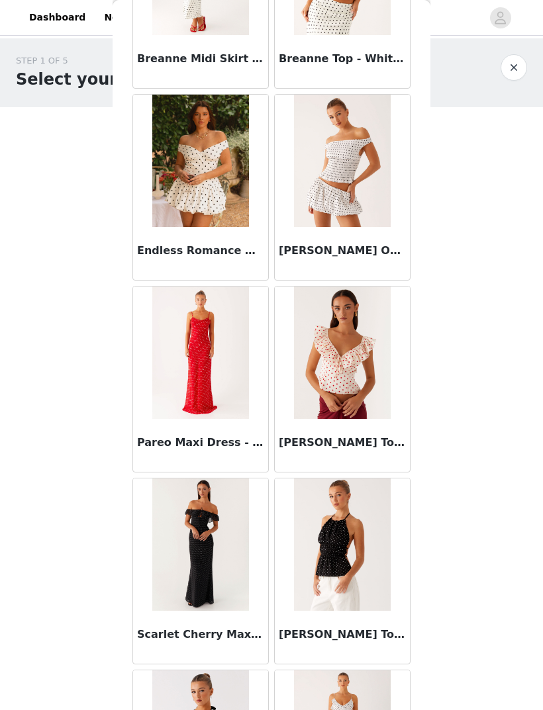
click at [224, 569] on img at bounding box center [200, 545] width 96 height 132
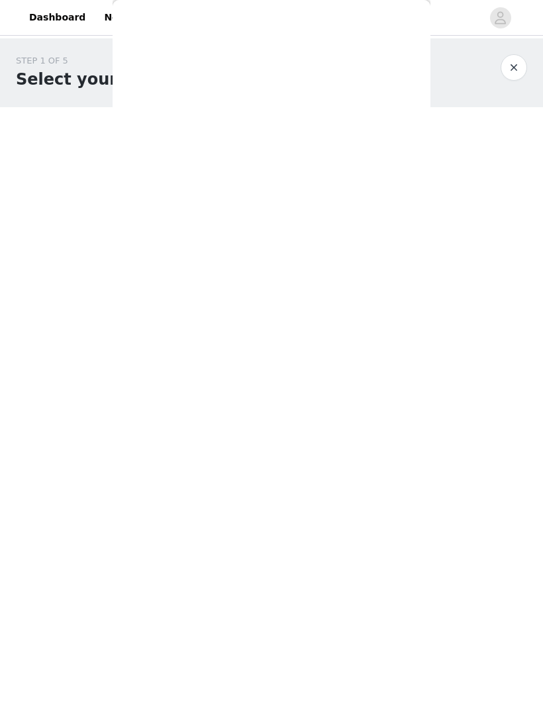
scroll to position [0, 0]
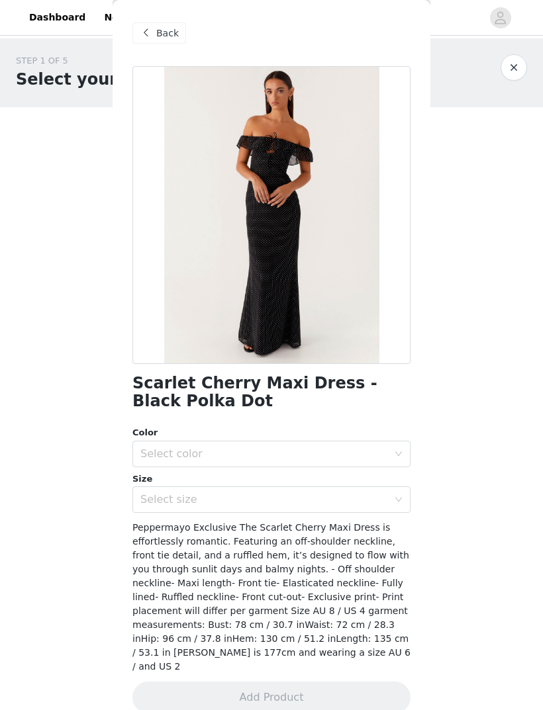
click at [159, 41] on div "Back" at bounding box center [159, 33] width 54 height 21
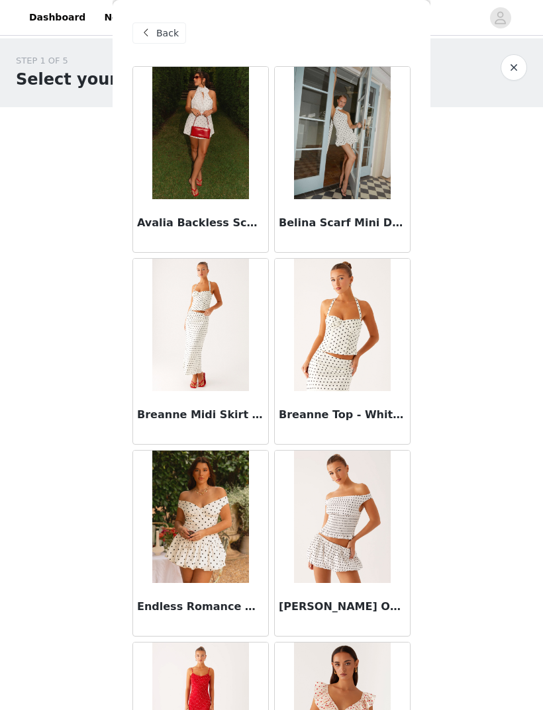
click at [162, 35] on span "Back" at bounding box center [167, 33] width 23 height 14
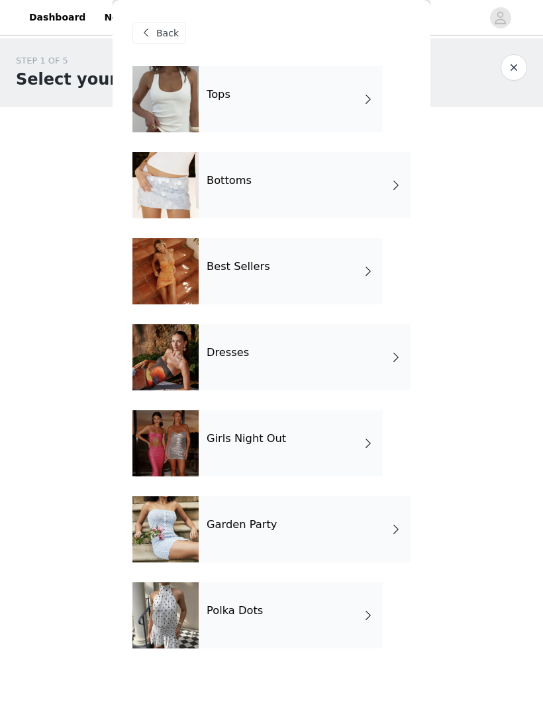
click at [289, 274] on div "Best Sellers" at bounding box center [291, 271] width 184 height 66
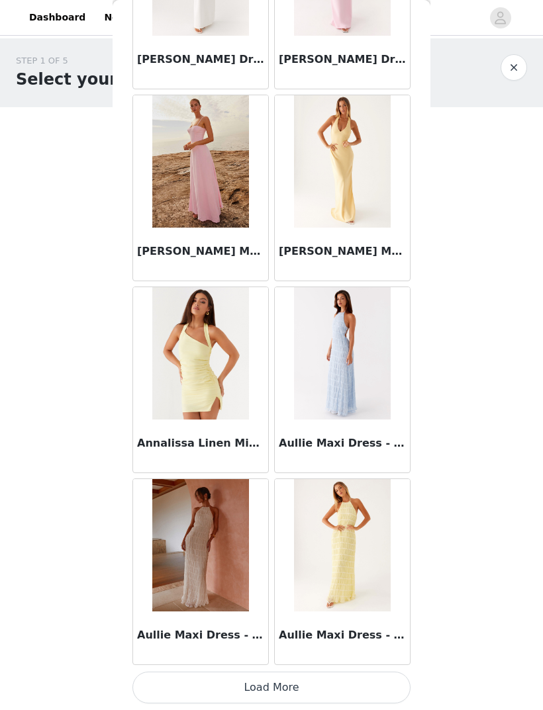
click at [309, 692] on button "Load More" at bounding box center [271, 688] width 278 height 32
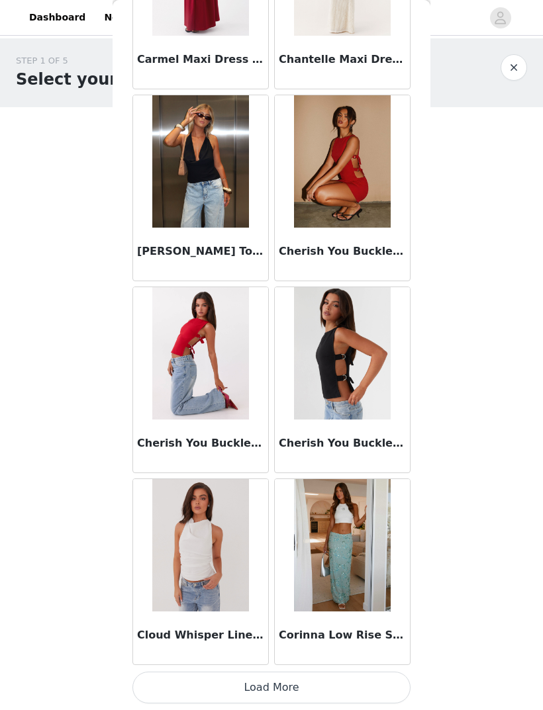
click at [315, 685] on button "Load More" at bounding box center [271, 688] width 278 height 32
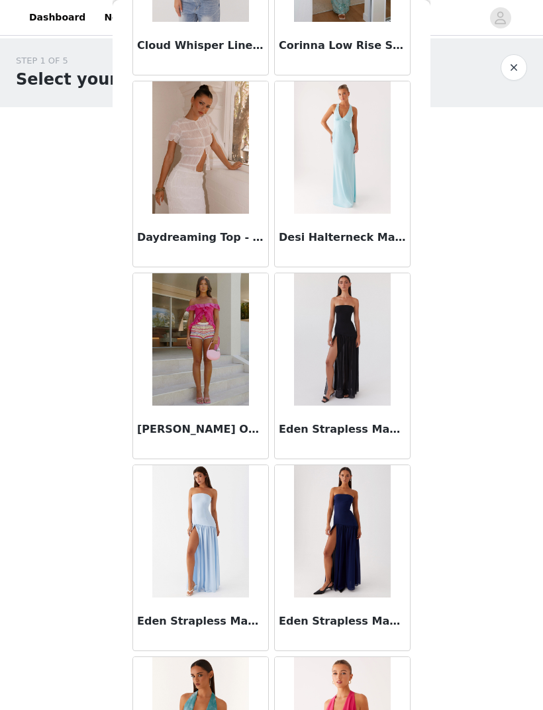
scroll to position [3954, 0]
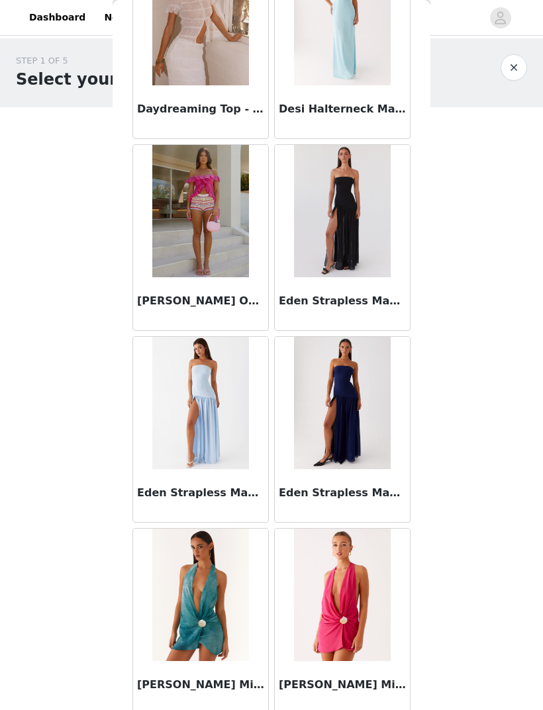
click at [369, 285] on div "Eden Strapless Maxi Dress - Black" at bounding box center [342, 303] width 135 height 53
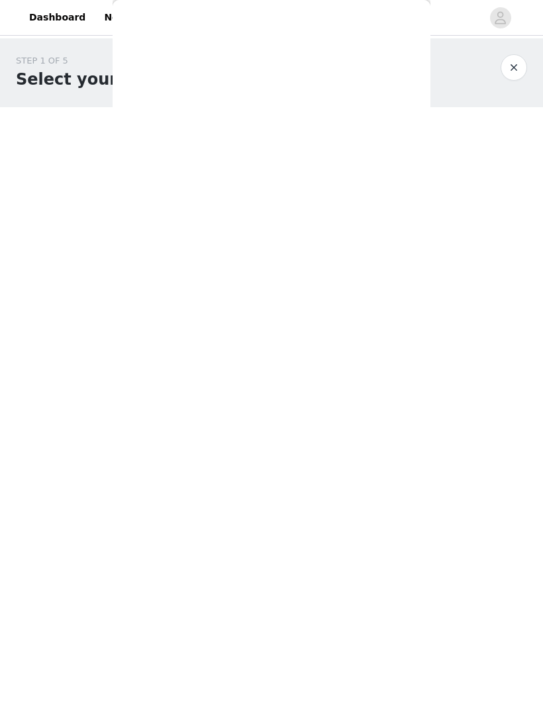
scroll to position [0, 0]
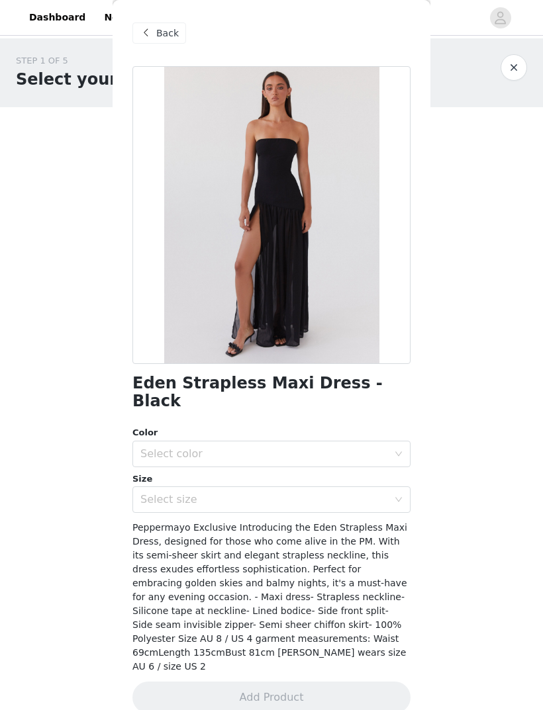
click at [170, 28] on span "Back" at bounding box center [167, 33] width 23 height 14
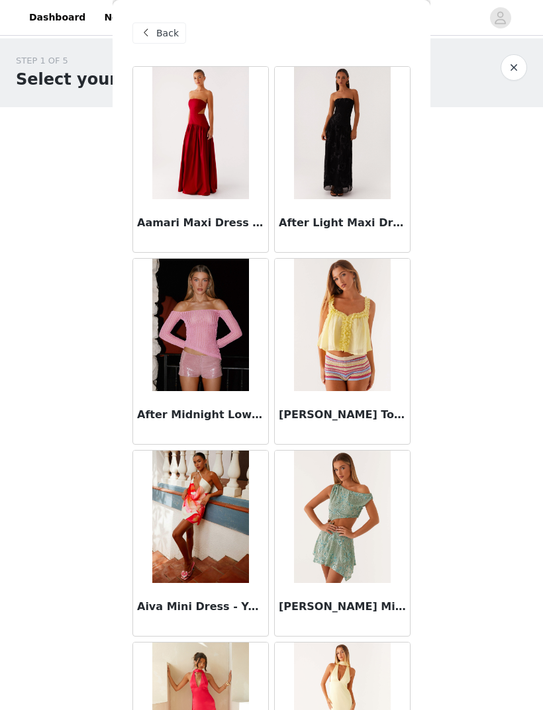
click at [154, 42] on div "Back" at bounding box center [159, 33] width 54 height 21
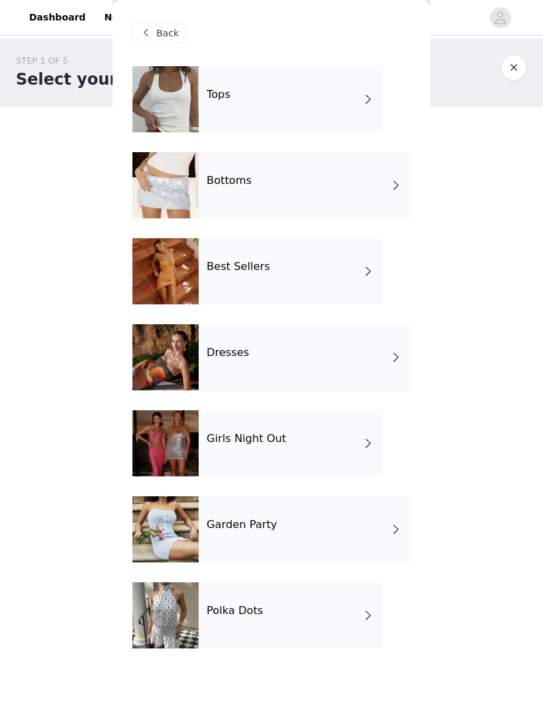
click at [295, 453] on div "Girls Night Out" at bounding box center [291, 443] width 184 height 66
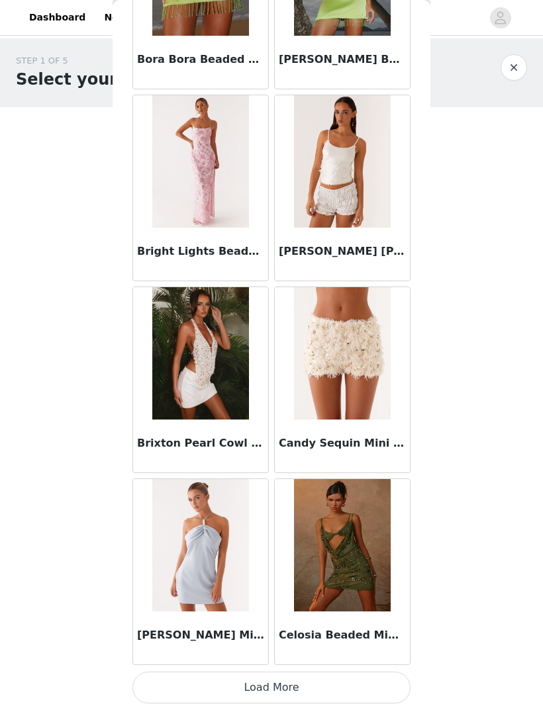
scroll to position [1315, 0]
click at [293, 681] on button "Load More" at bounding box center [271, 688] width 278 height 32
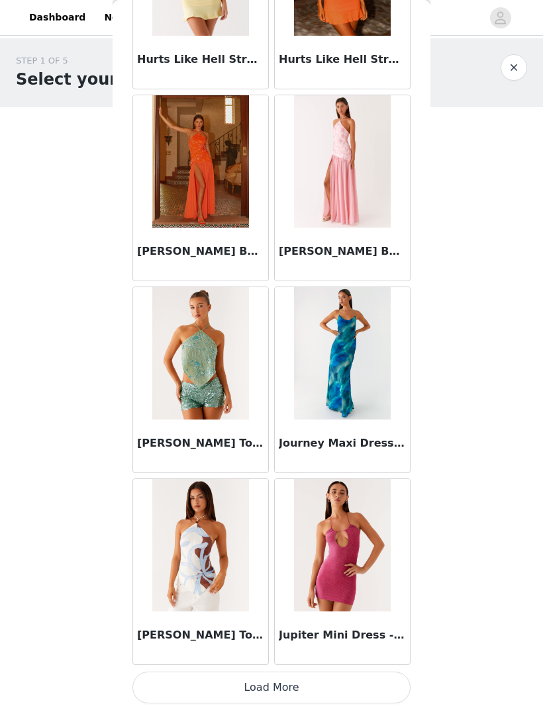
click at [326, 686] on button "Load More" at bounding box center [271, 688] width 278 height 32
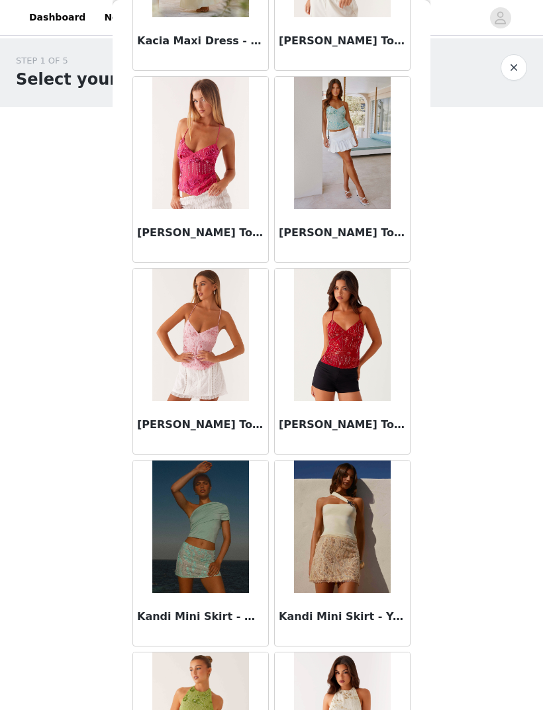
scroll to position [4275, 0]
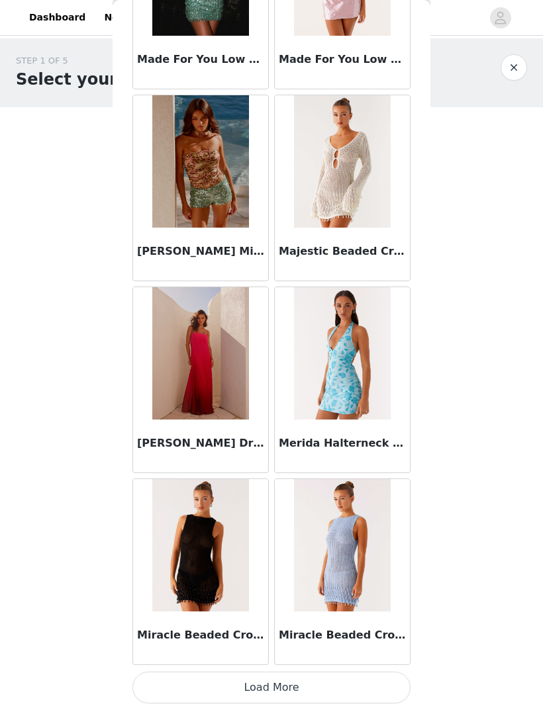
click at [318, 689] on button "Load More" at bounding box center [271, 688] width 278 height 32
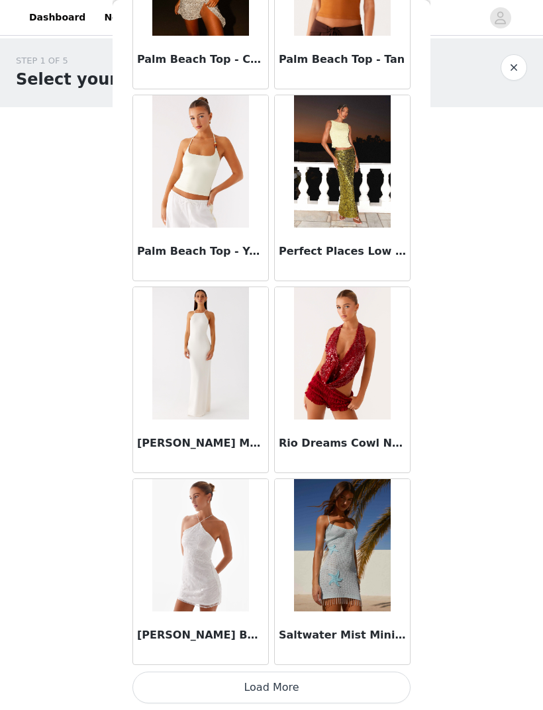
scroll to position [7075, 0]
click at [311, 685] on button "Load More" at bounding box center [271, 688] width 278 height 32
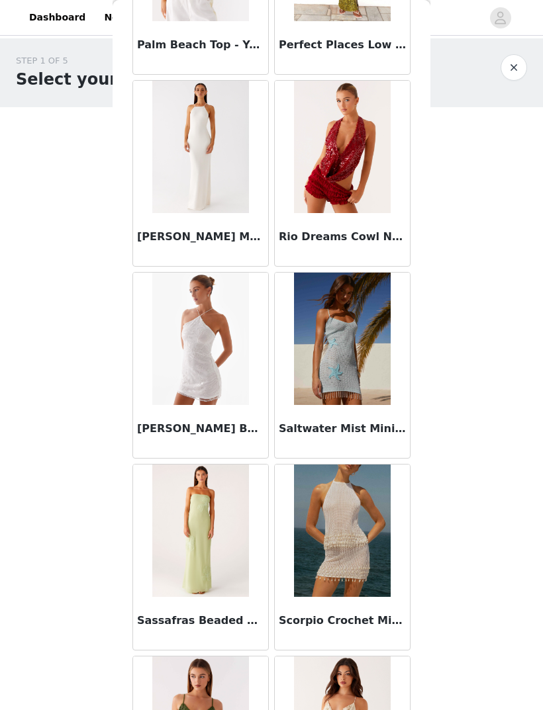
scroll to position [0, 0]
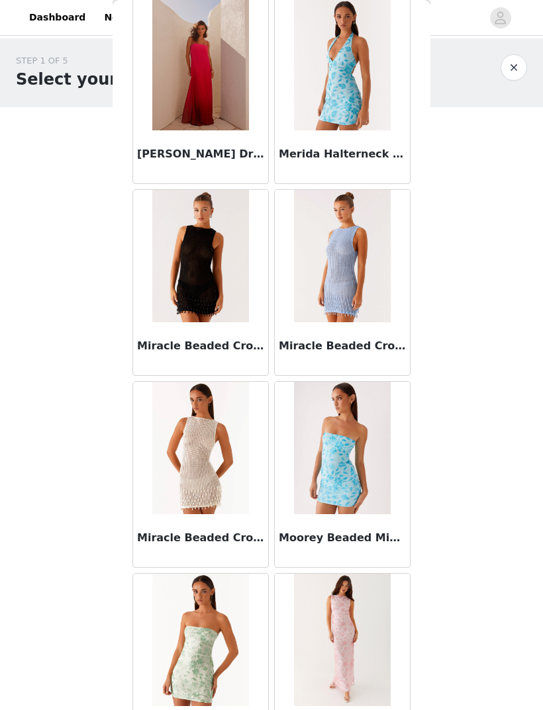
click at [518, 68] on button "button" at bounding box center [514, 67] width 26 height 26
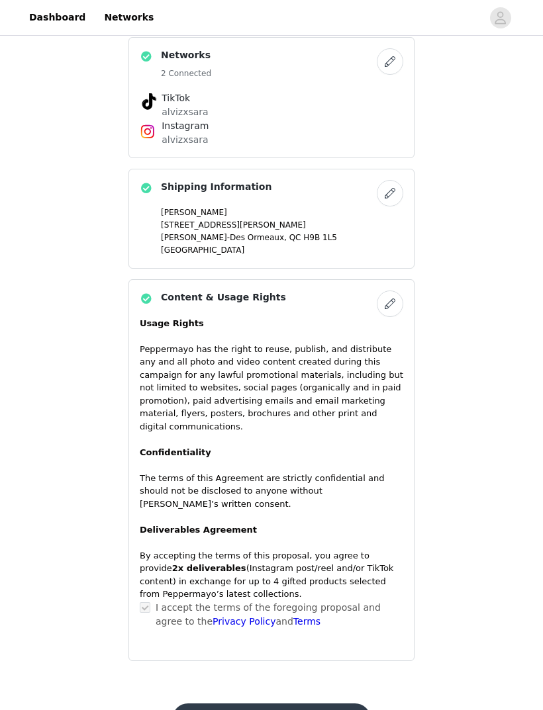
scroll to position [367, 0]
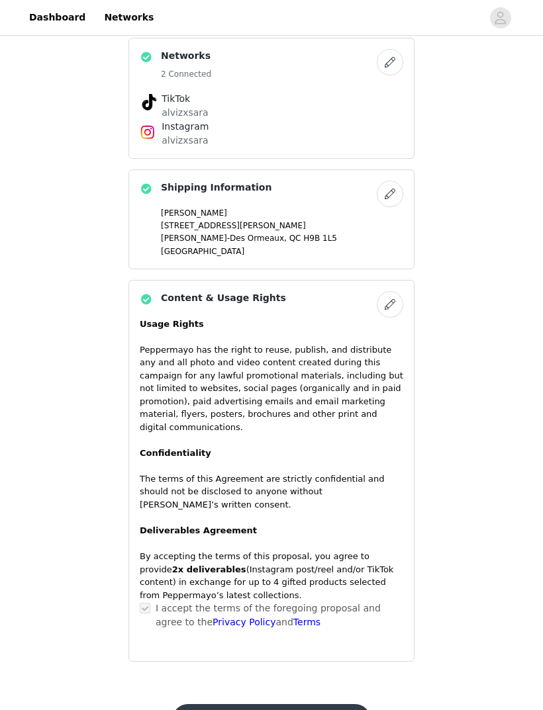
scroll to position [0, 0]
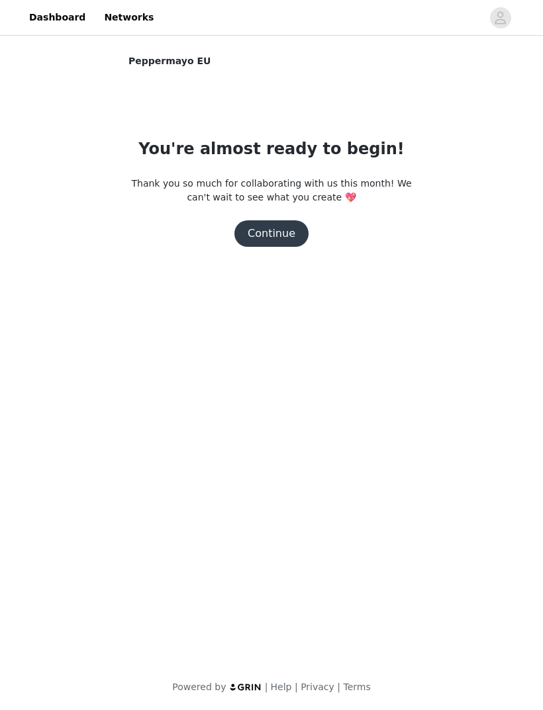
click at [281, 240] on button "Continue" at bounding box center [271, 233] width 74 height 26
